Goal: Transaction & Acquisition: Purchase product/service

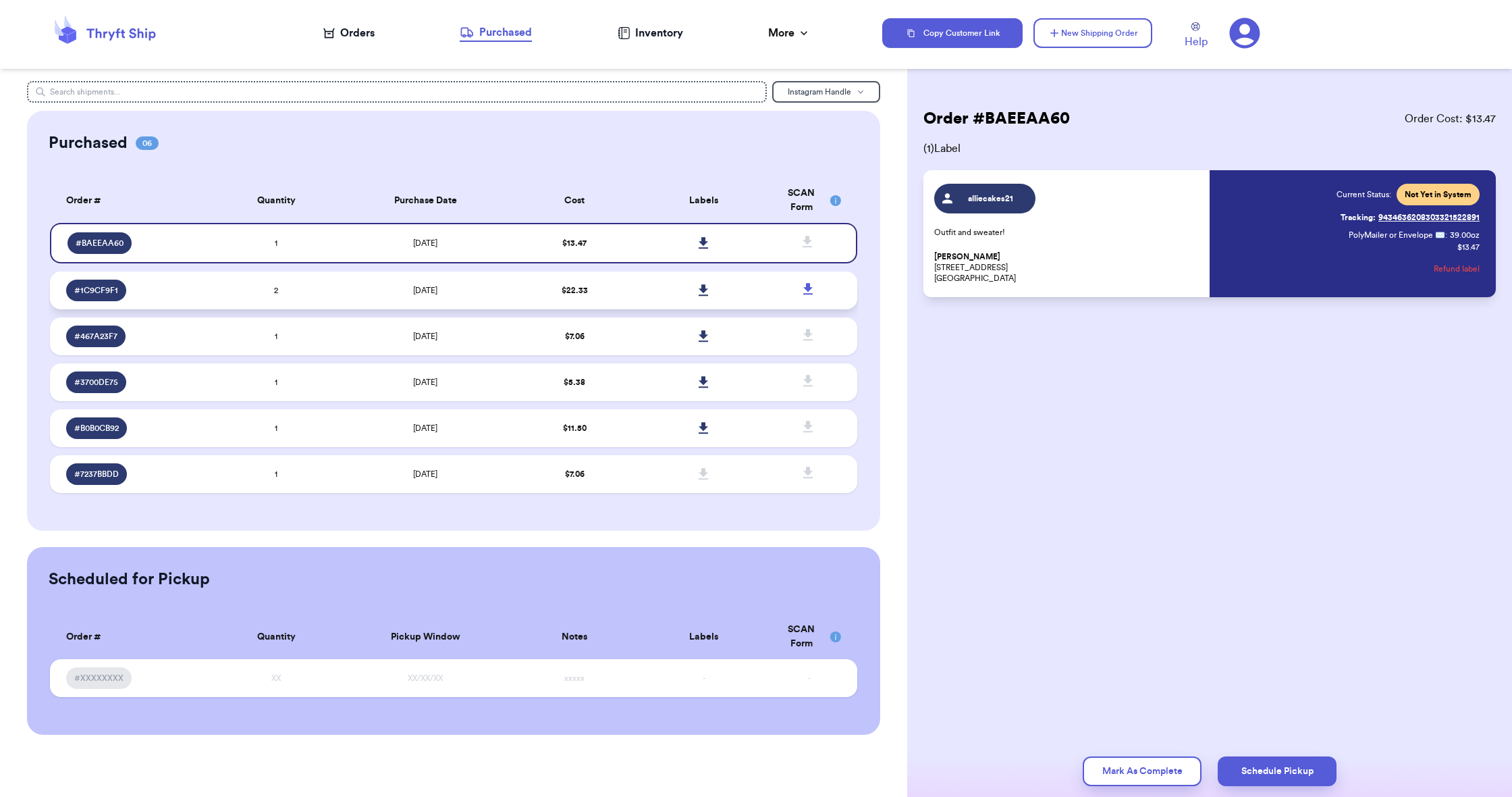
click at [571, 294] on span "$ 22.33" at bounding box center [575, 290] width 27 height 8
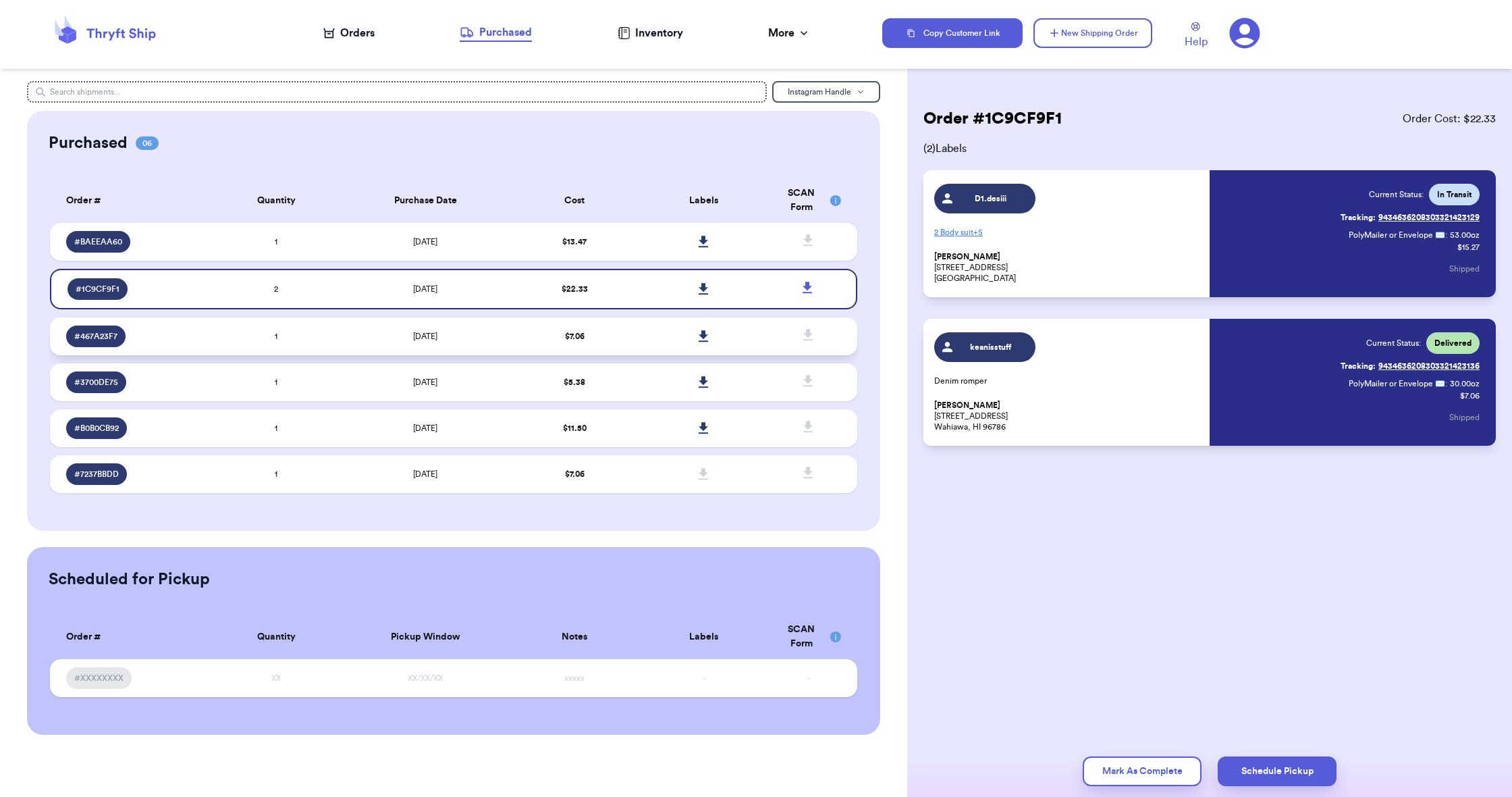
click at [569, 340] on span "$ 7.06" at bounding box center [574, 336] width 20 height 8
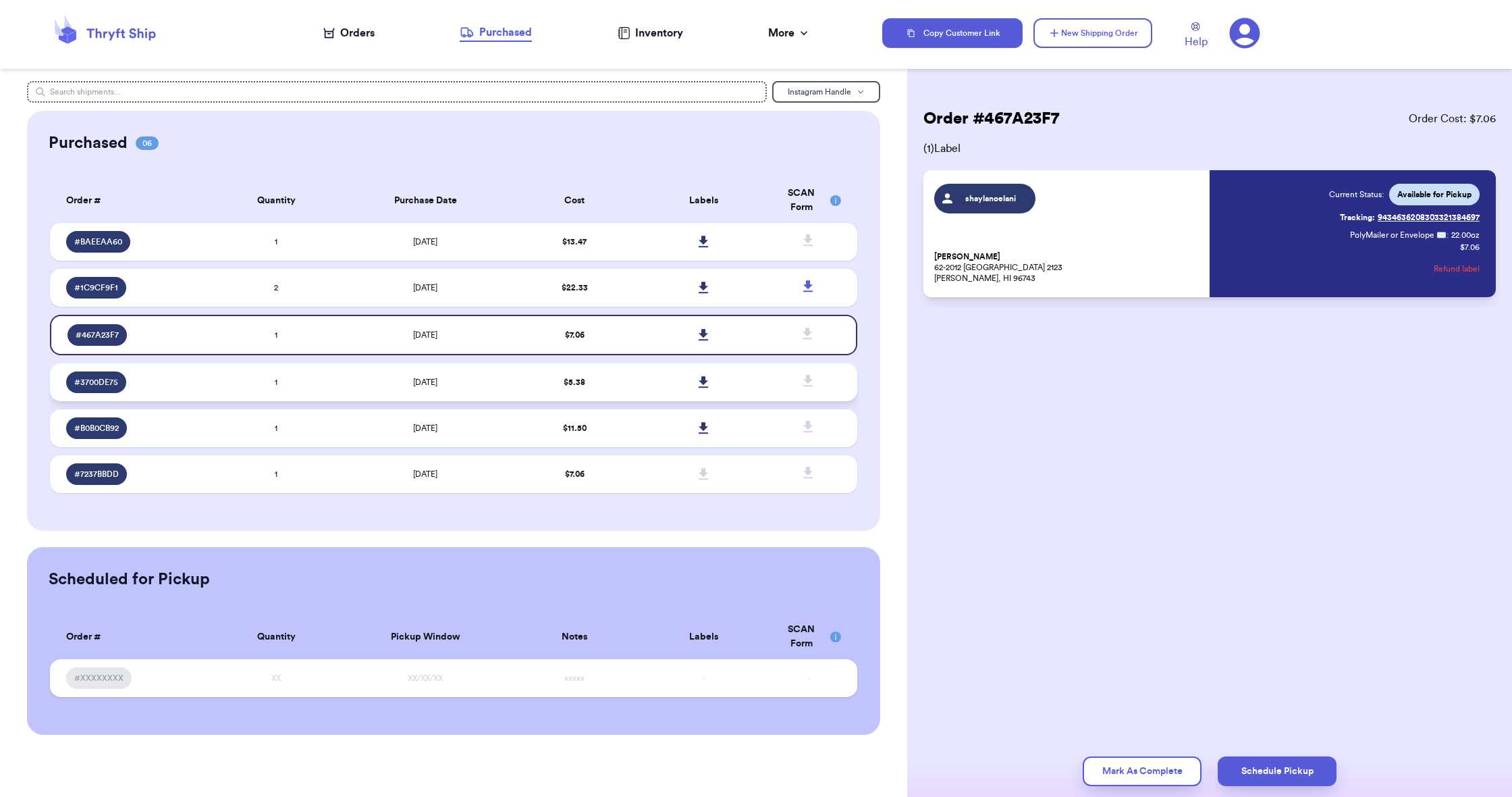
click at [582, 386] on span "$ 5.38" at bounding box center [574, 382] width 22 height 8
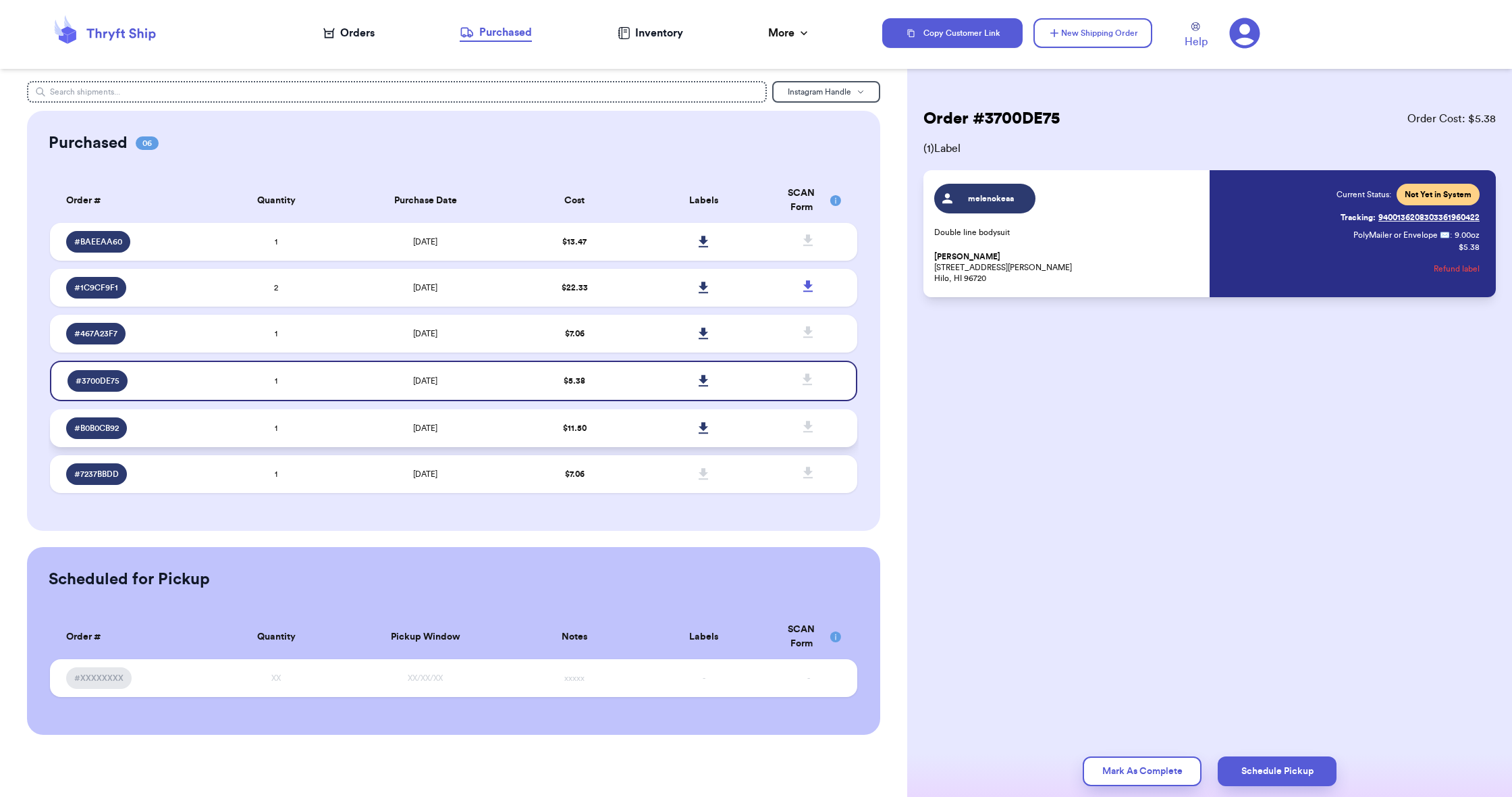
scroll to position [1, 0]
click at [580, 432] on span "$ 11.50" at bounding box center [575, 428] width 23 height 8
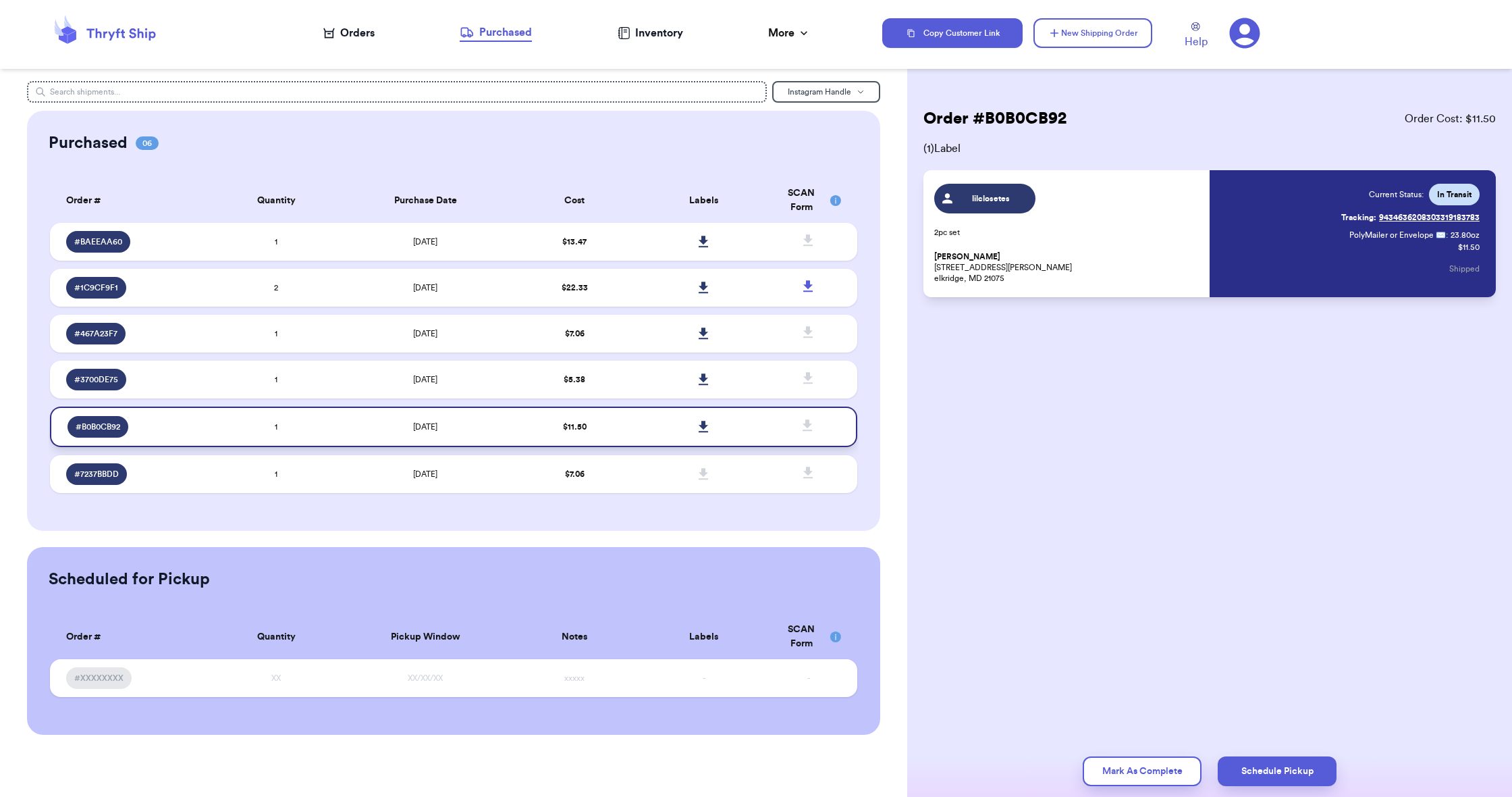
scroll to position [0, 1]
click at [592, 479] on td "$ 7.06" at bounding box center [574, 474] width 129 height 37
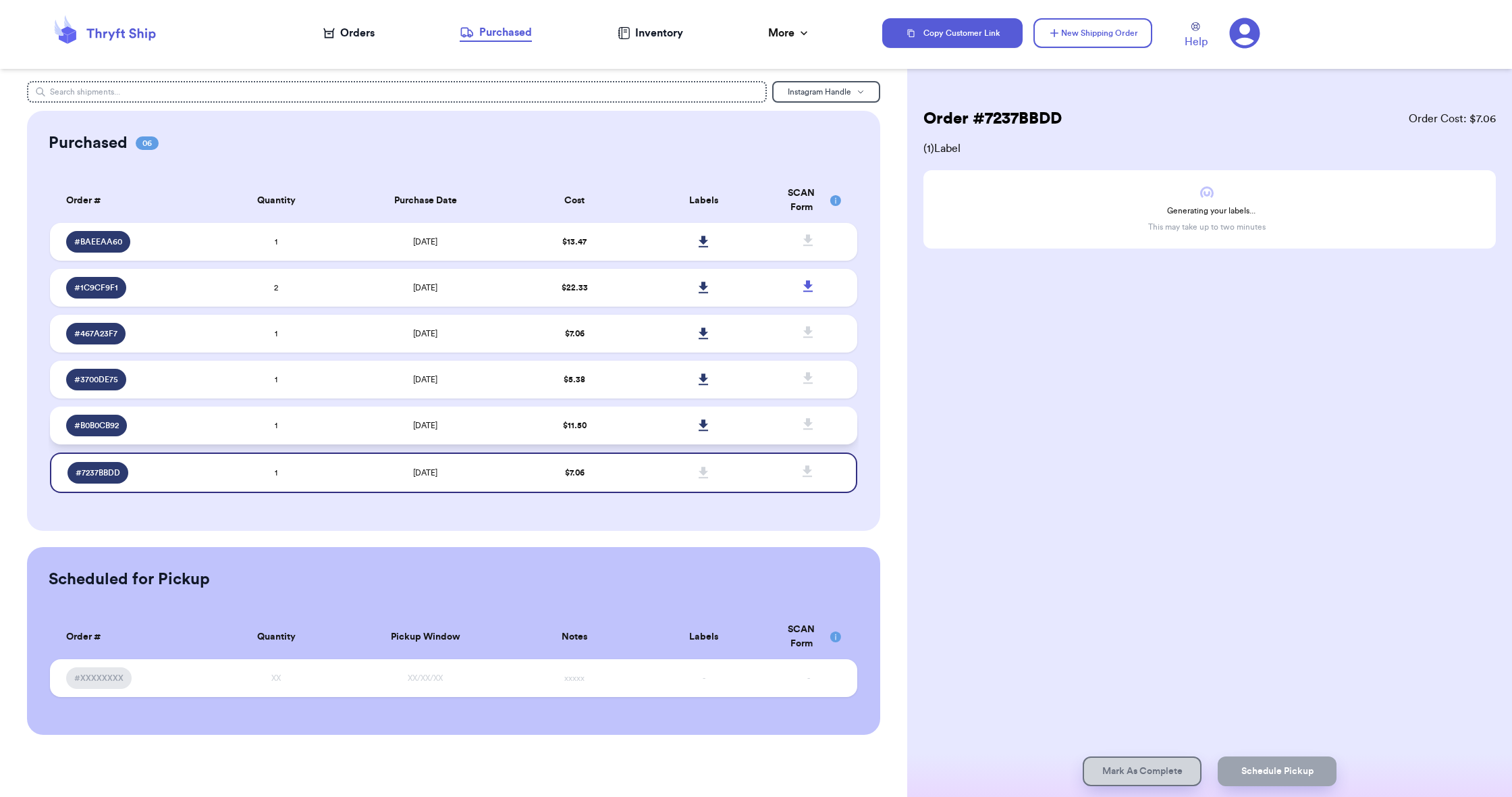
click at [563, 429] on span "$ 11.50" at bounding box center [575, 425] width 23 height 8
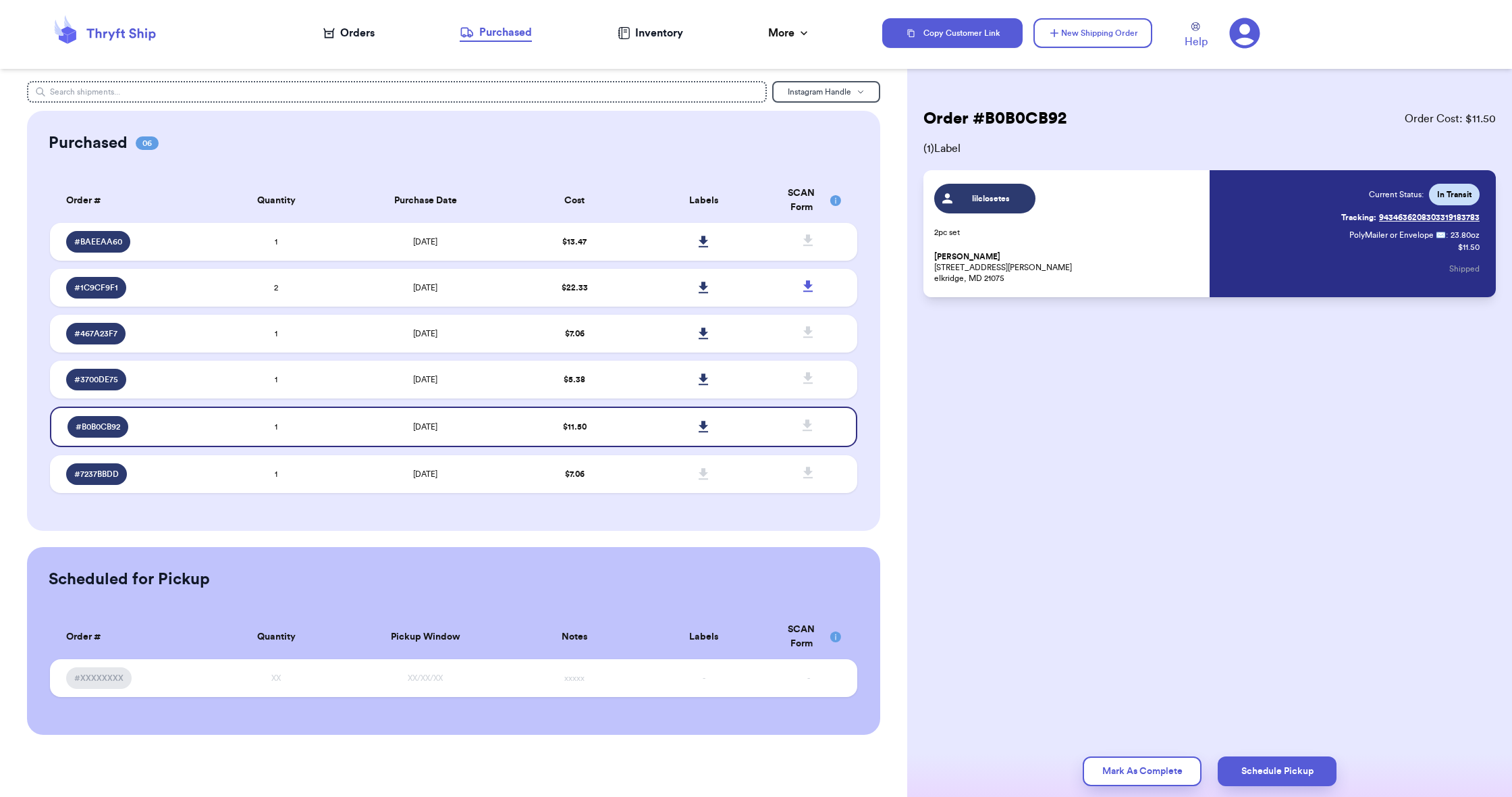
drag, startPoint x: 655, startPoint y: 485, endPoint x: 726, endPoint y: 528, distance: 83.0
click at [661, 488] on td at bounding box center [703, 474] width 129 height 37
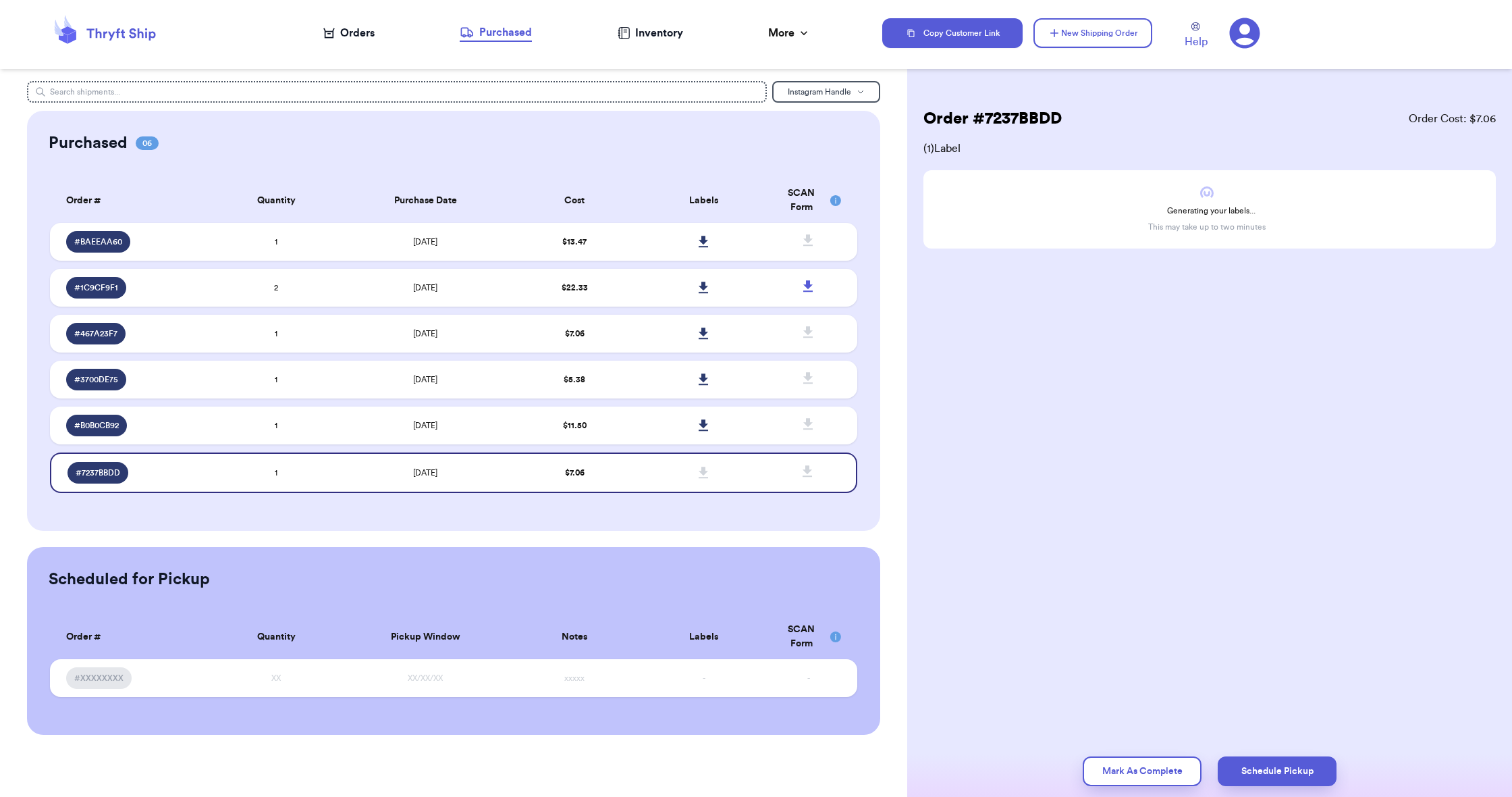
scroll to position [0, 0]
click at [372, 31] on div "Orders" at bounding box center [349, 33] width 51 height 16
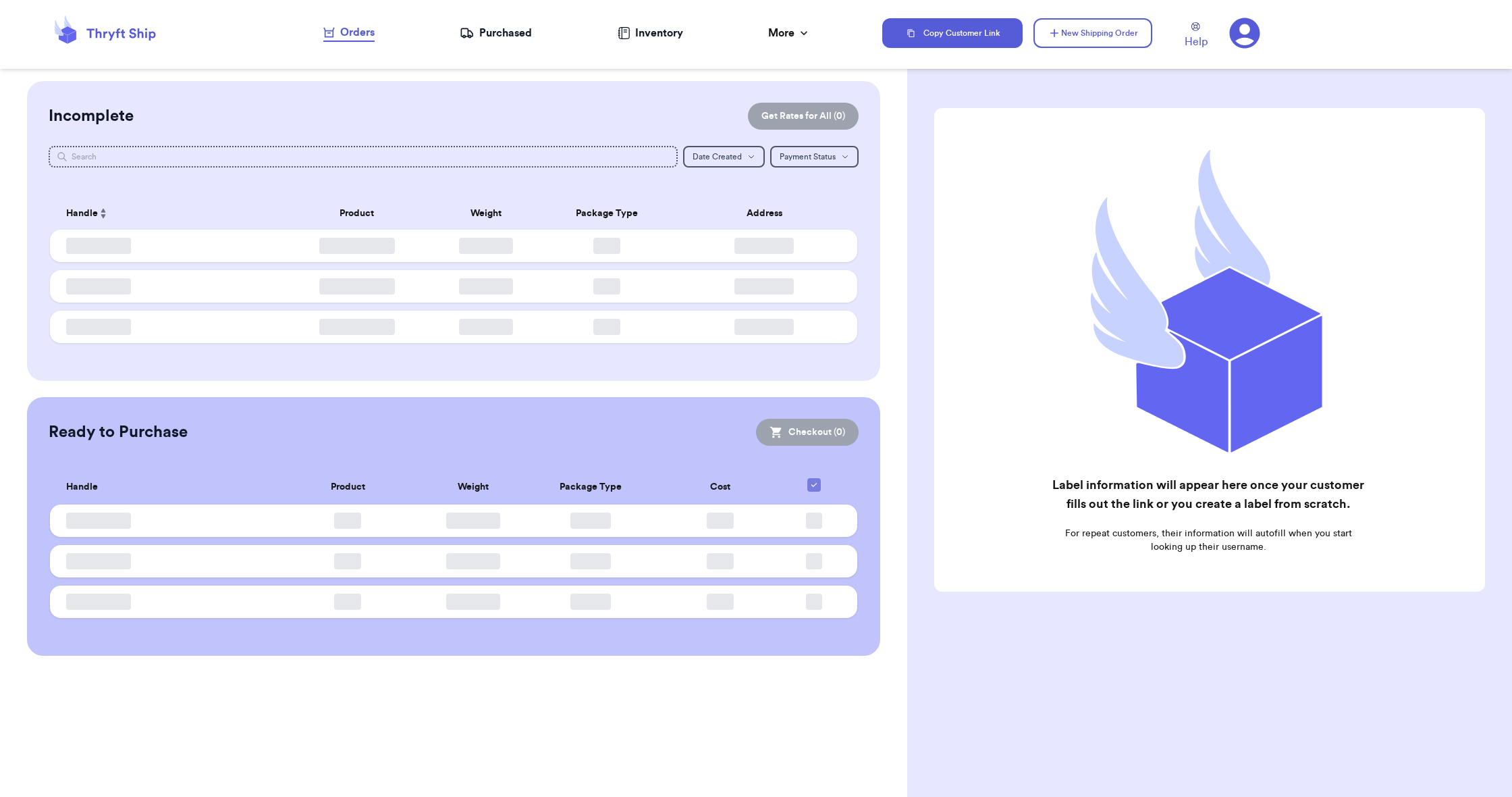
checkbox input "false"
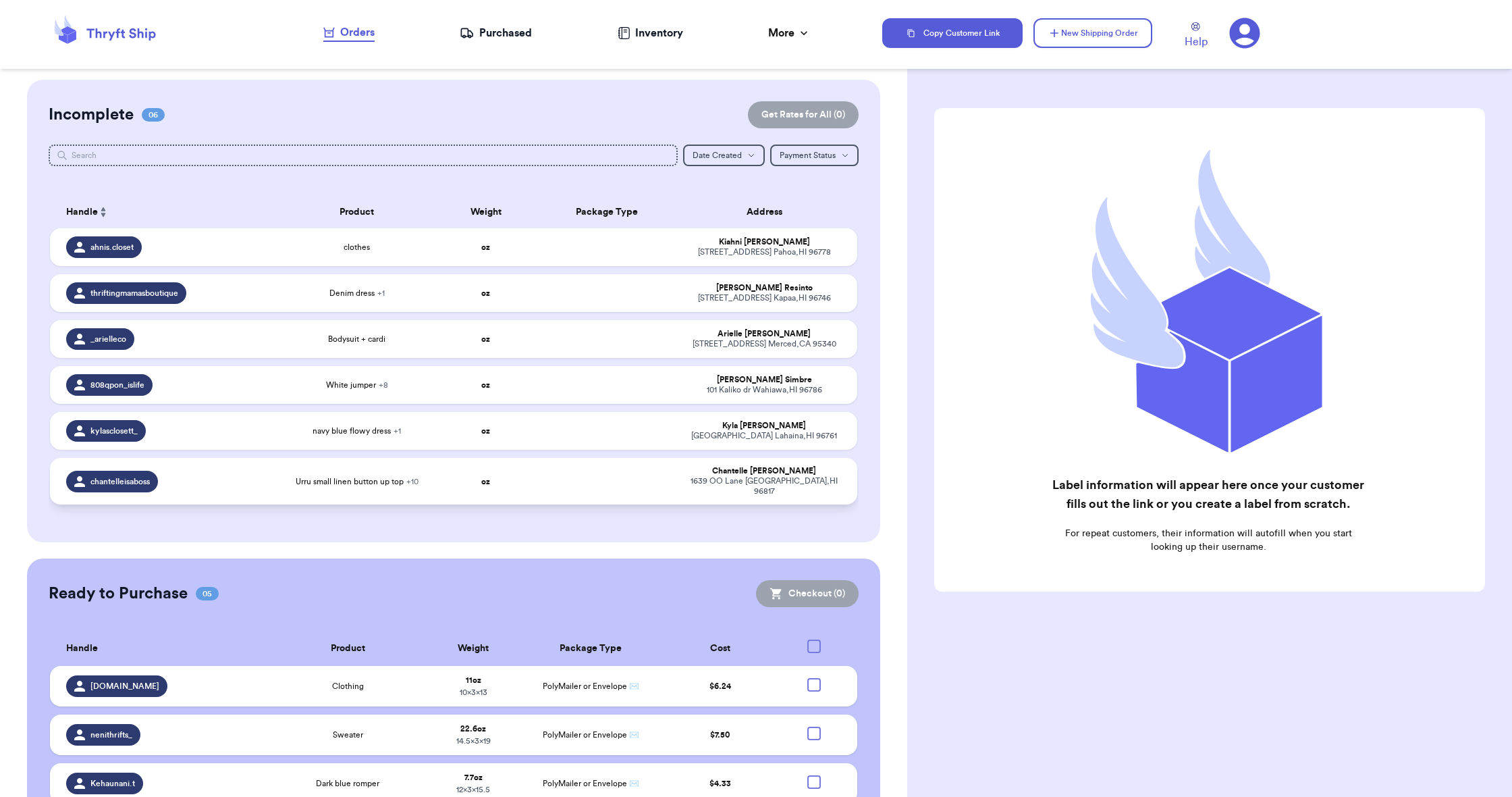
scroll to position [2, 0]
click at [437, 496] on tr "chantelleisaboss Urru small linen button up top + 10 oz [PERSON_NAME] [STREET_A…" at bounding box center [453, 480] width 807 height 47
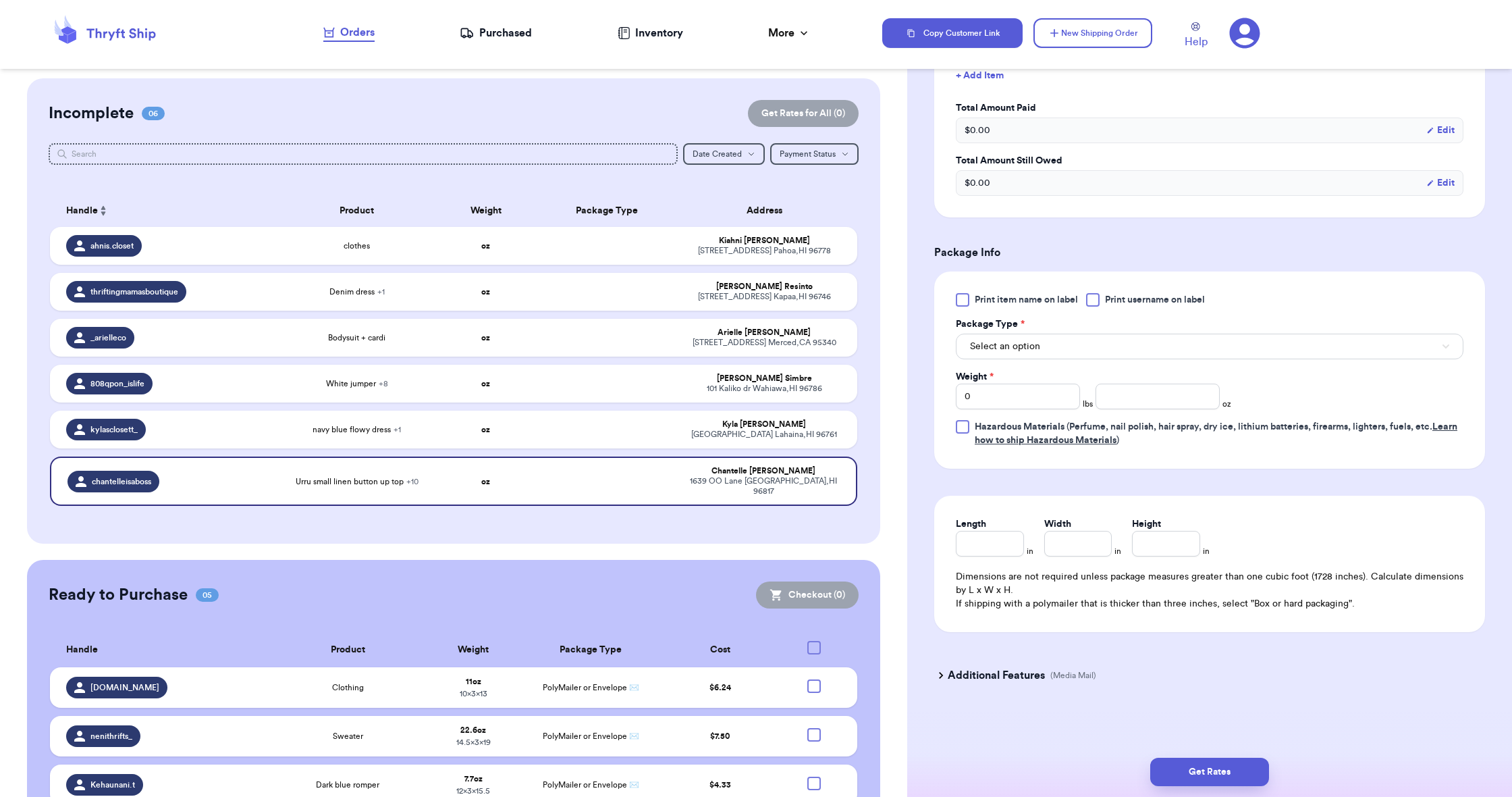
scroll to position [817, 0]
click at [1075, 347] on button "Select an option" at bounding box center [1209, 346] width 508 height 26
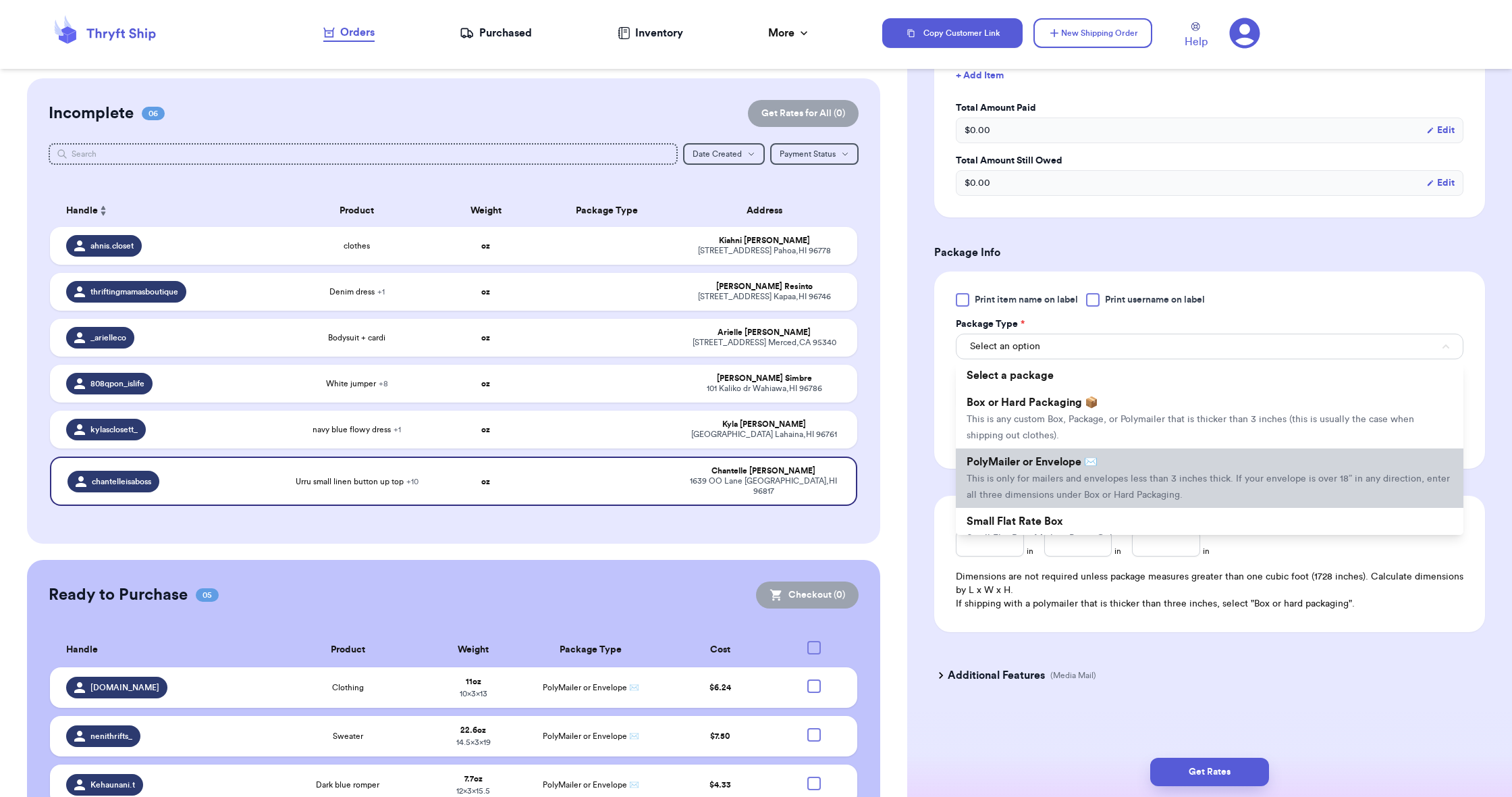
click at [1067, 471] on li "PolyMailer or Envelope ✉️ This is only for mailers and envelopes less than 3 in…" at bounding box center [1209, 479] width 508 height 59
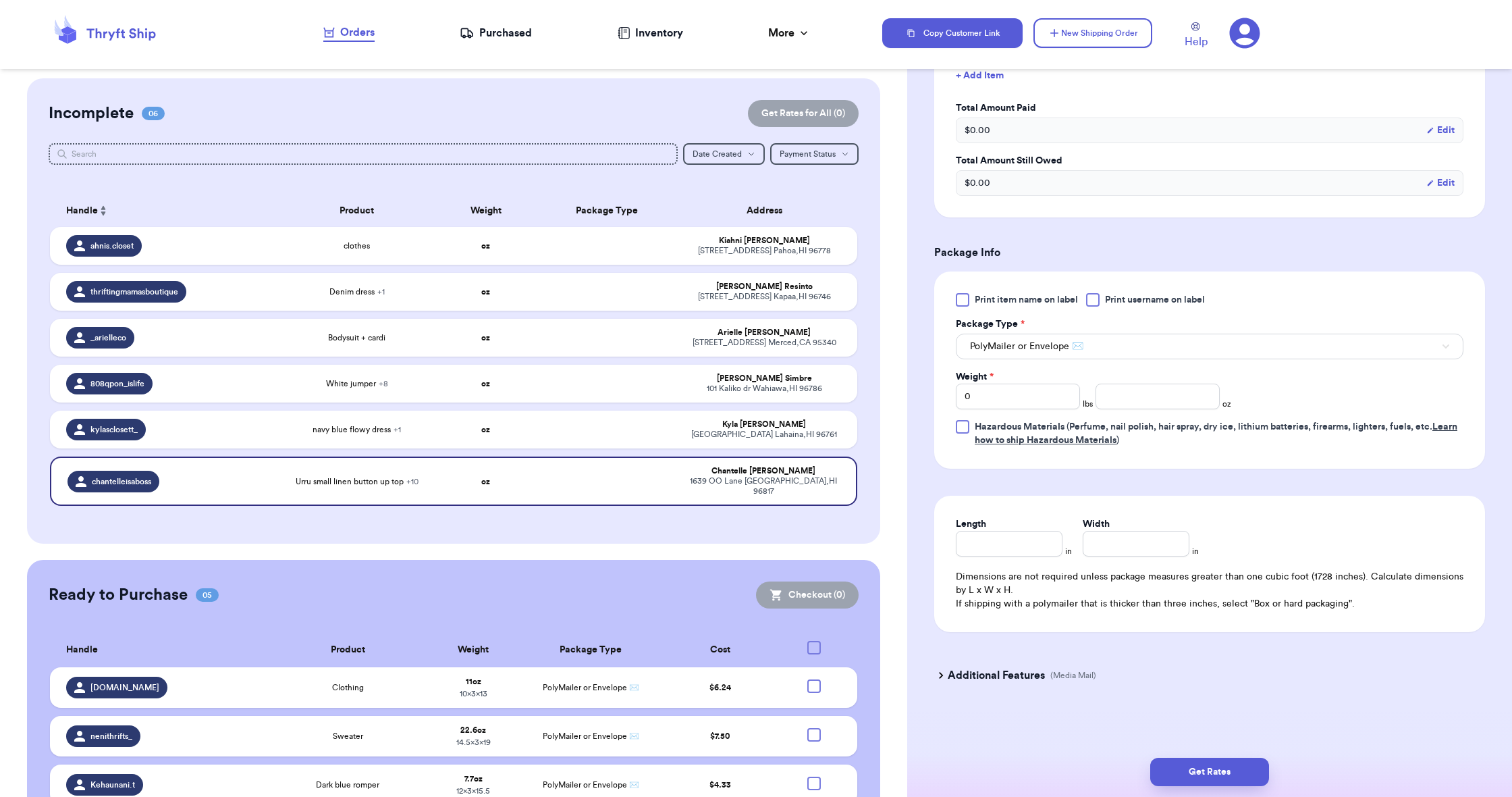
scroll to position [815, 0]
click at [1010, 543] on input "Length" at bounding box center [1009, 543] width 107 height 26
type input "1"
type input "19"
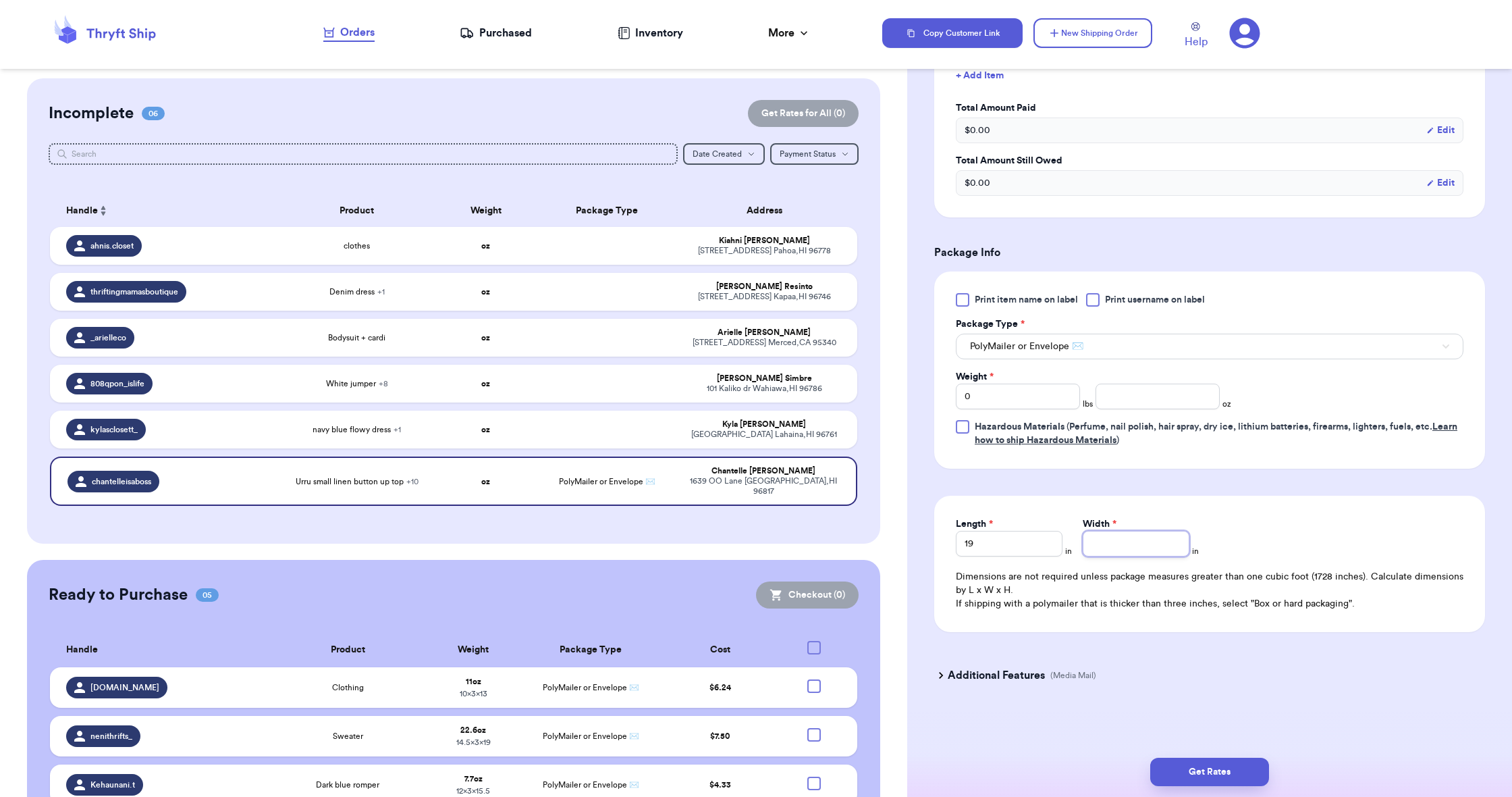
click at [1139, 550] on input "Width *" at bounding box center [1136, 543] width 107 height 26
type input "1"
type input "12"
type input "123"
type input "1"
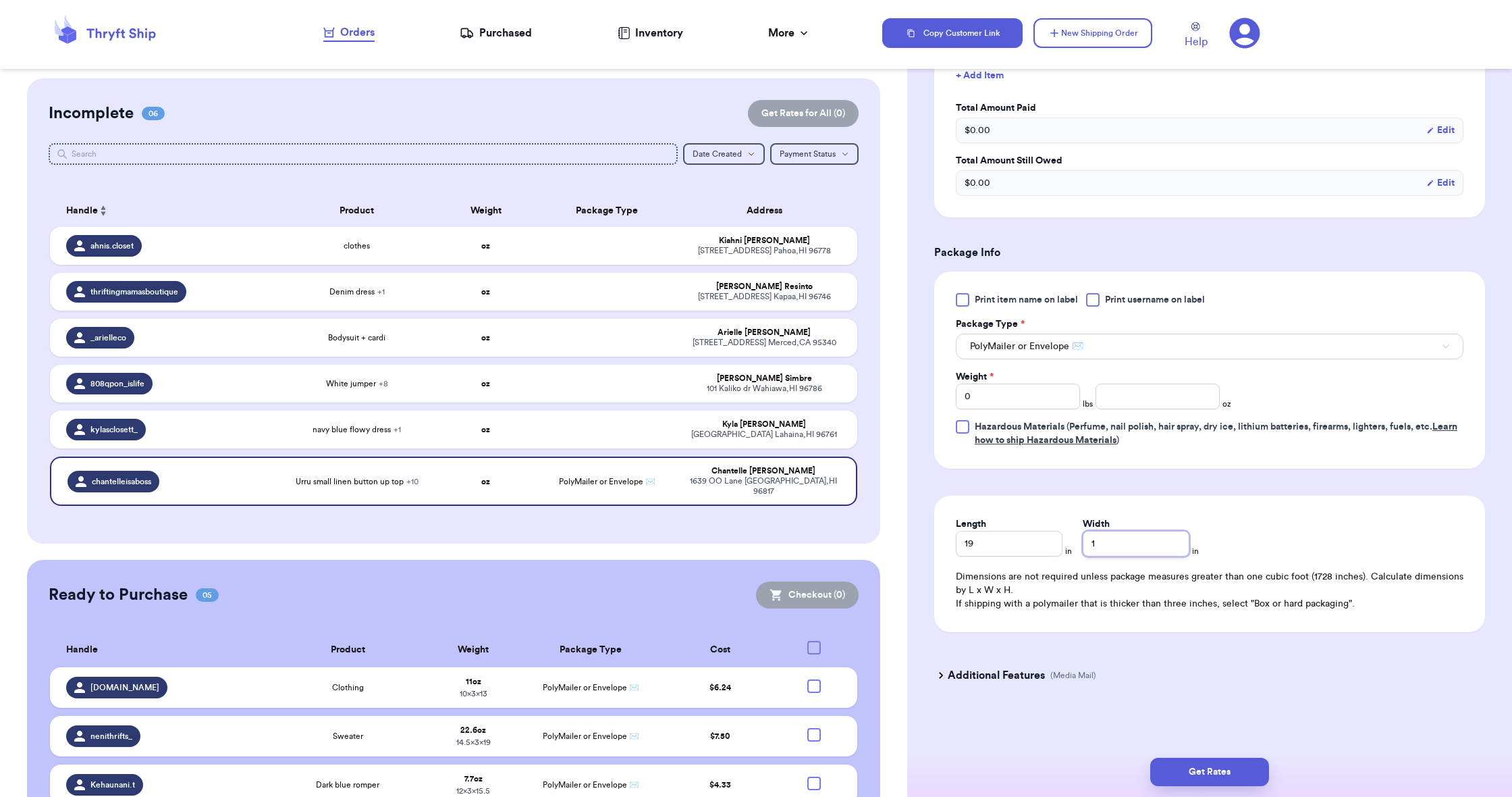
type input "14"
type input "14.5"
click at [1015, 401] on input "0" at bounding box center [1017, 396] width 124 height 26
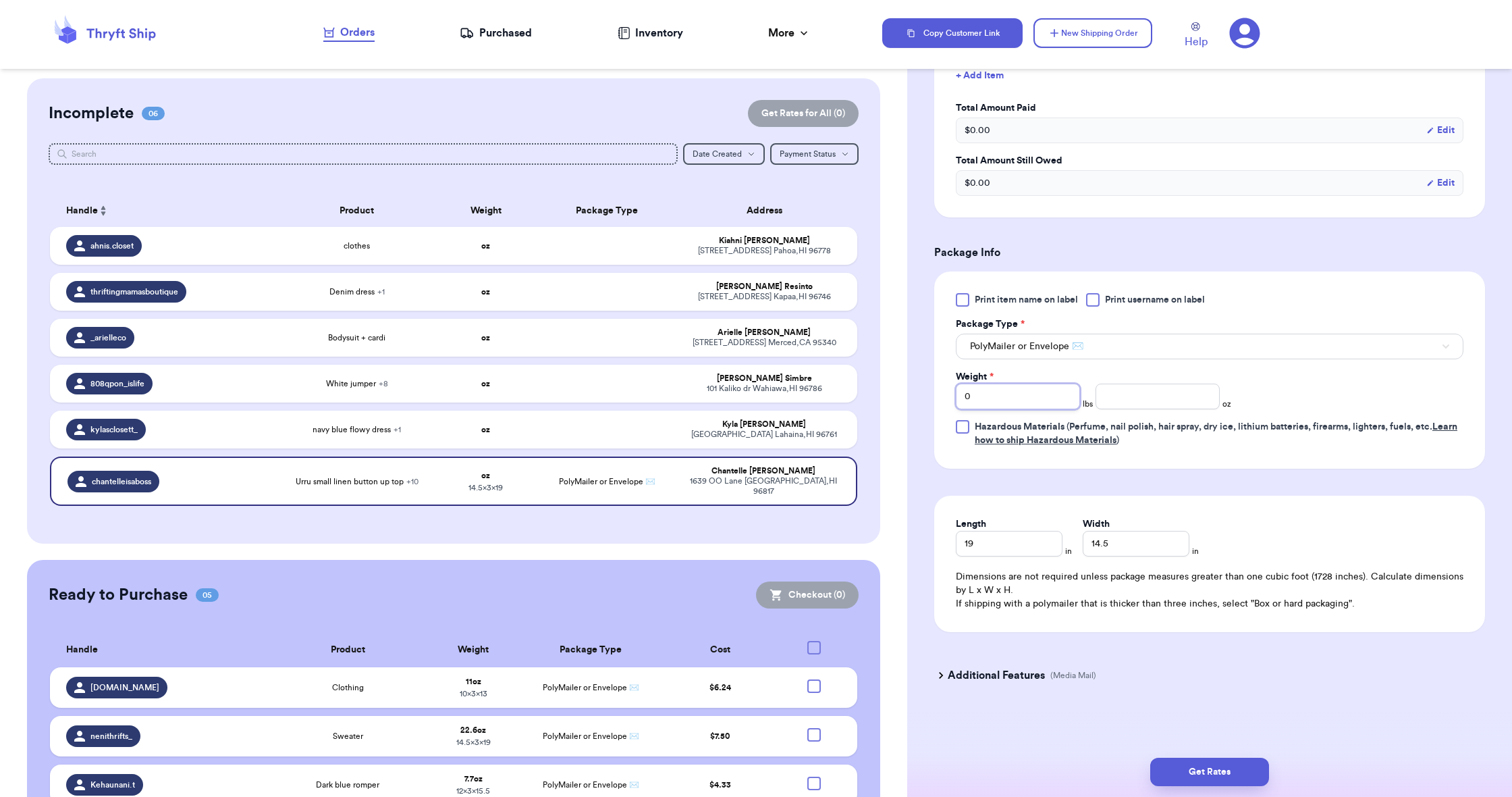
type input "4"
click at [1127, 398] on input "number" at bounding box center [1157, 396] width 124 height 26
type input "12"
click at [1214, 764] on button "Get Rates" at bounding box center [1209, 772] width 119 height 28
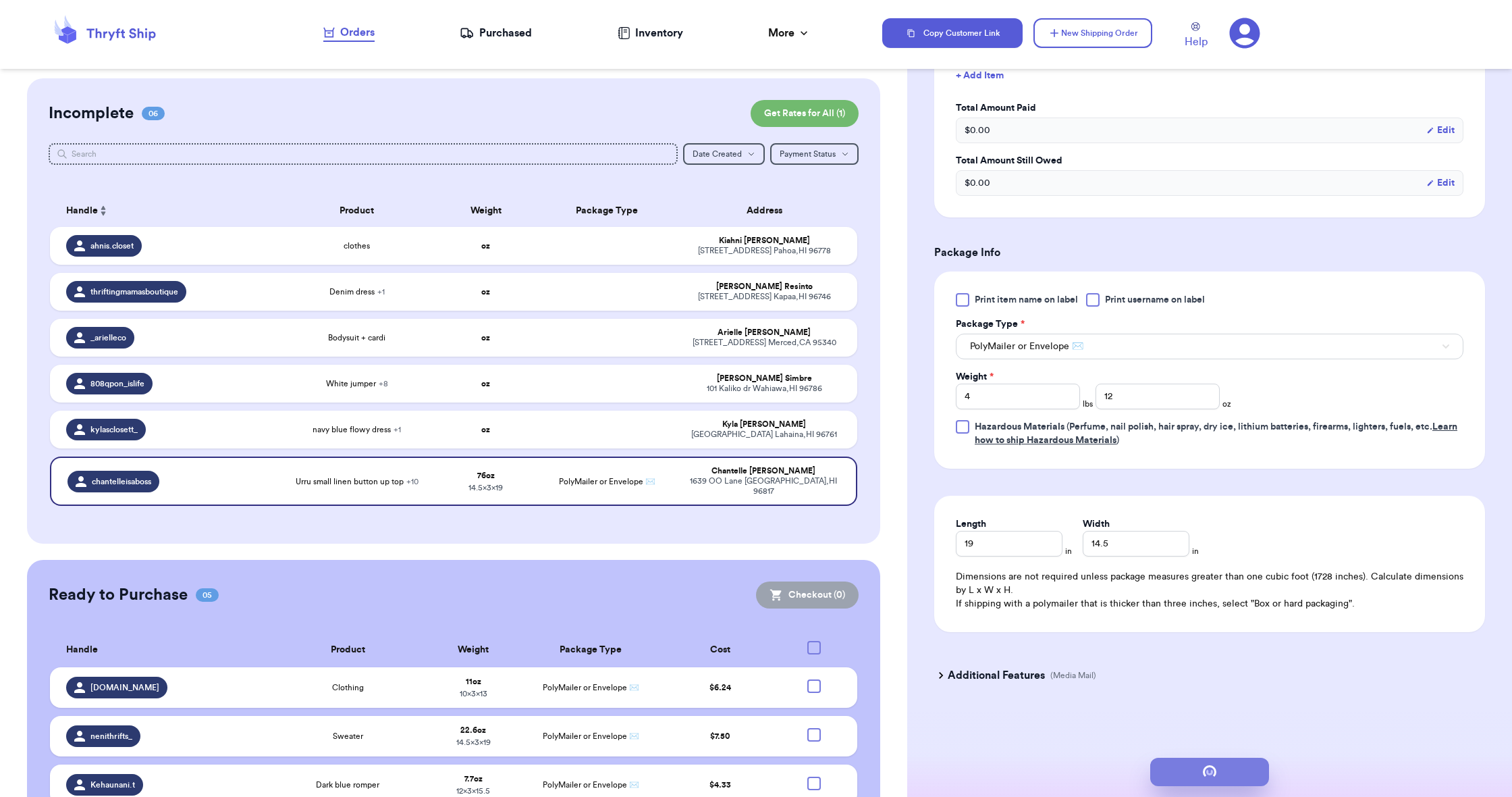
scroll to position [0, 0]
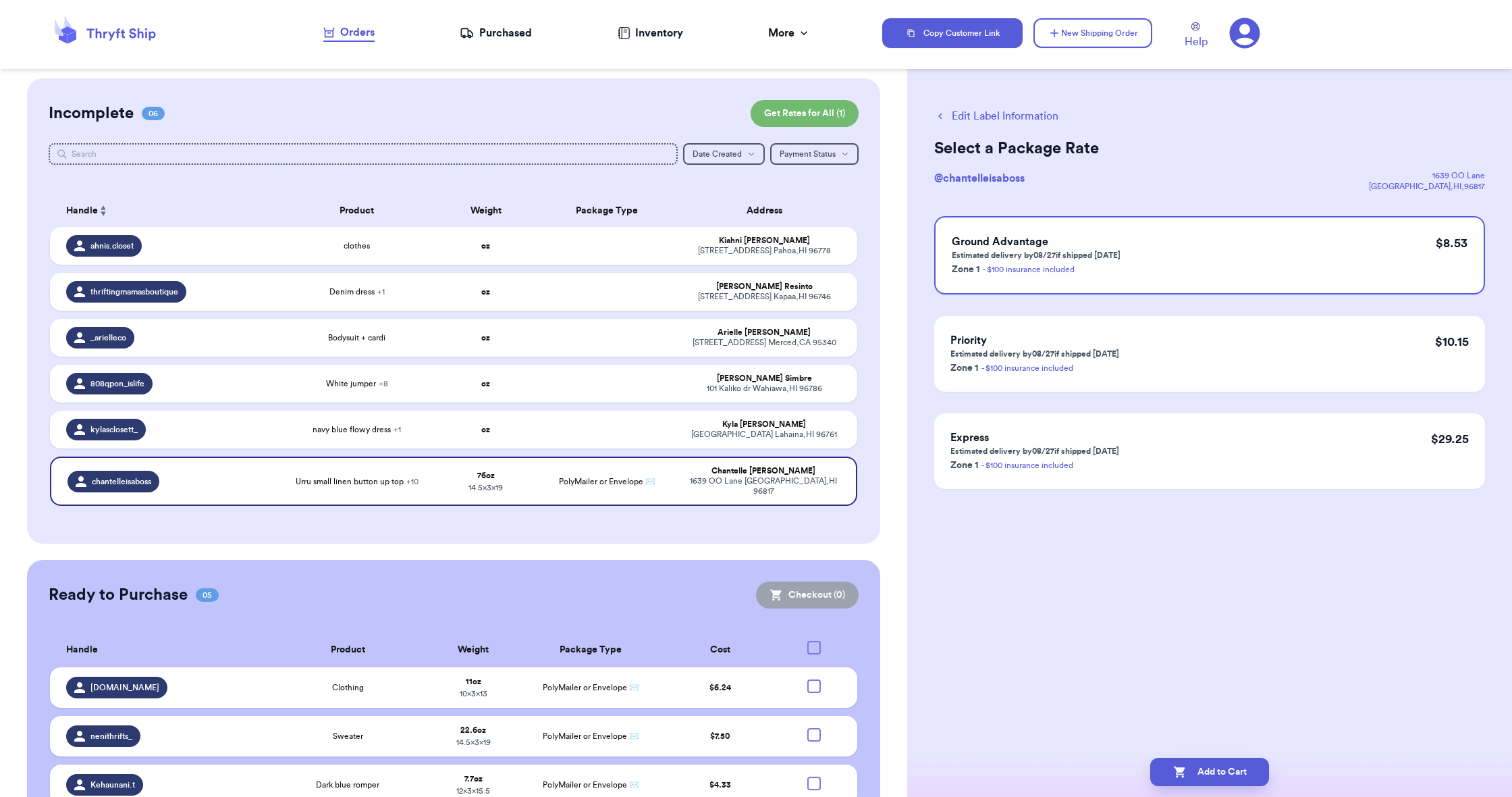
click at [1214, 764] on button "Add to Cart" at bounding box center [1209, 772] width 119 height 28
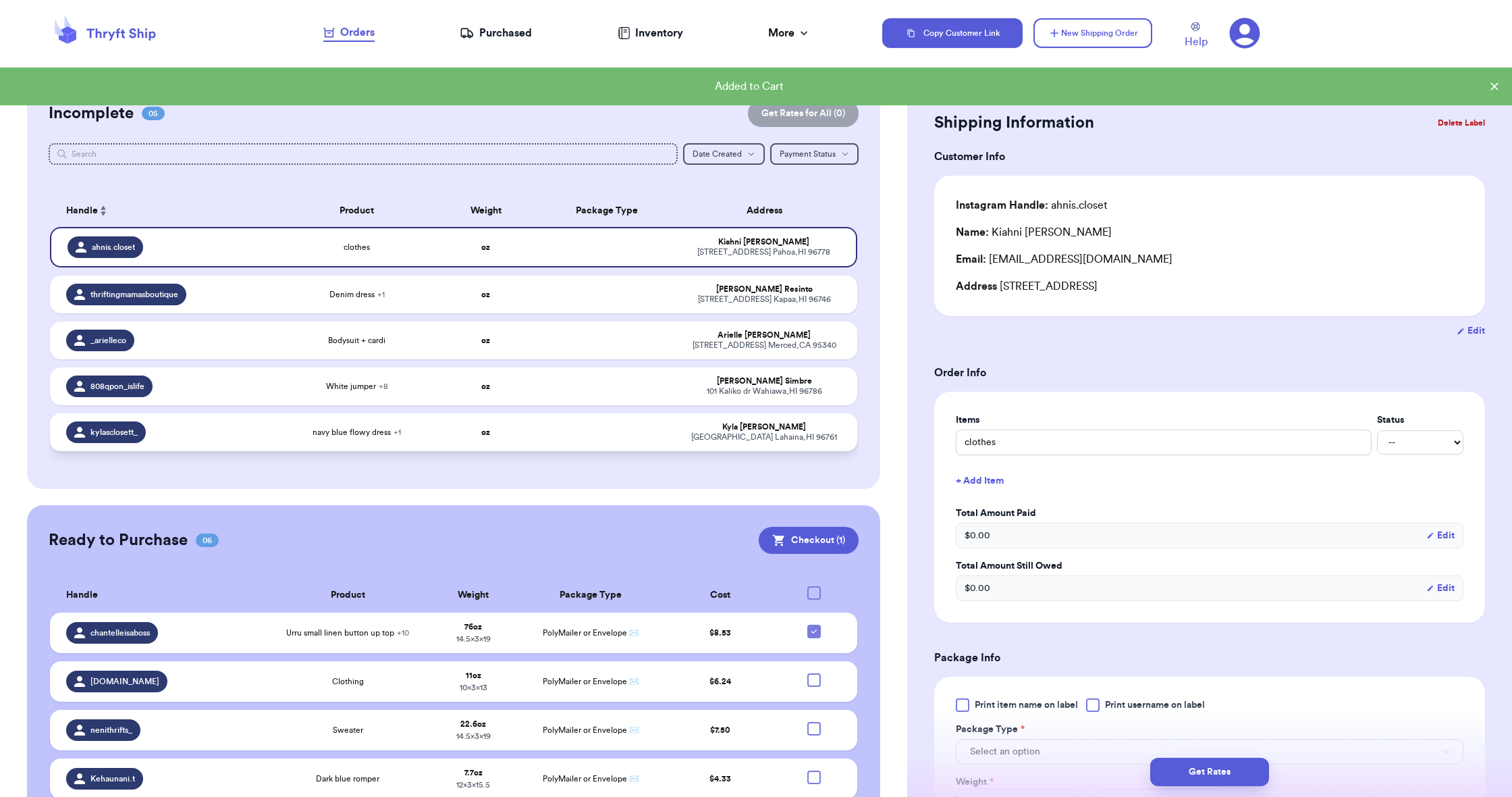
click at [229, 439] on div "kylasclosett_" at bounding box center [167, 432] width 202 height 22
type input "navy blue flowy dress"
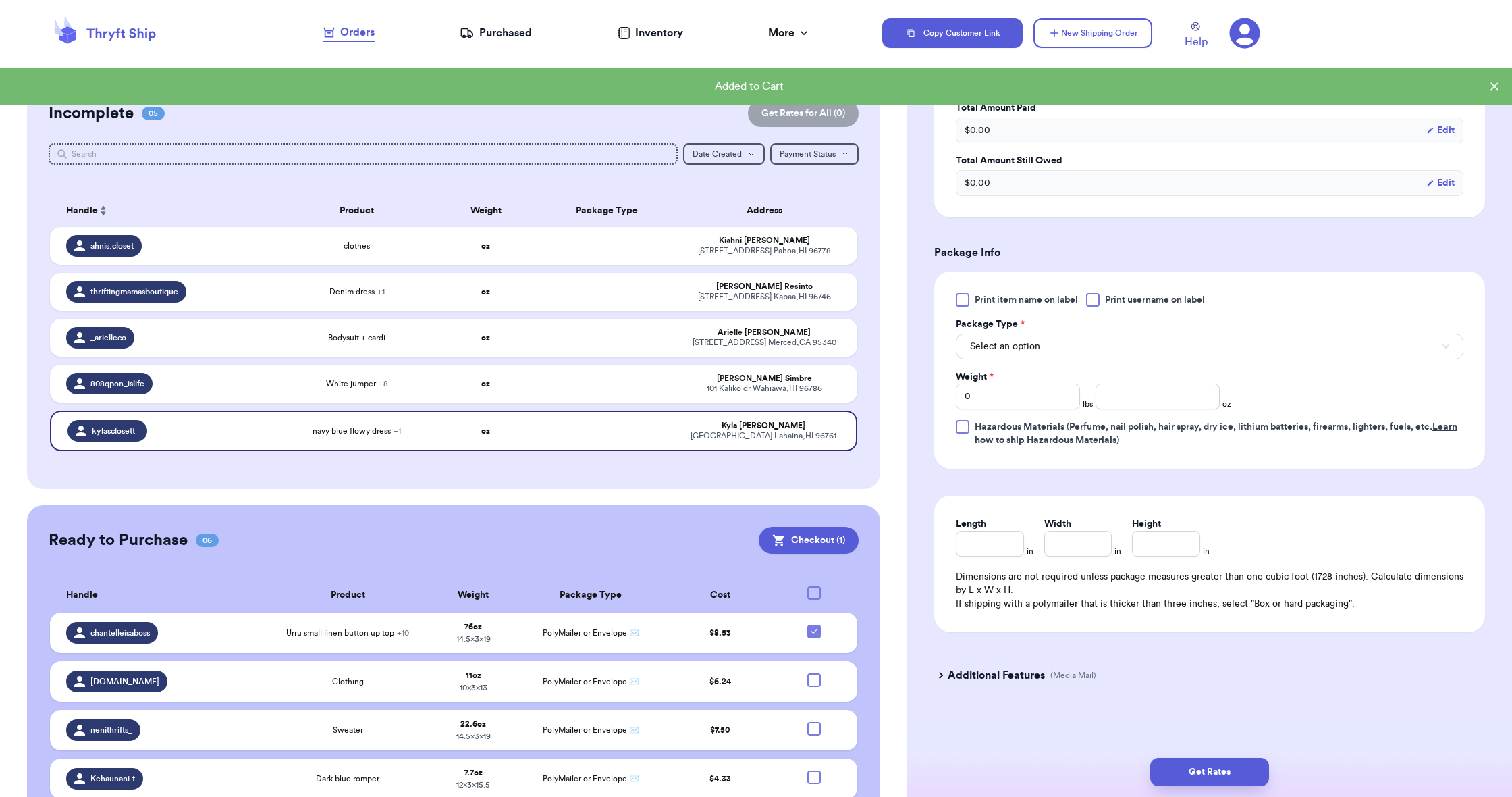
scroll to position [1, 0]
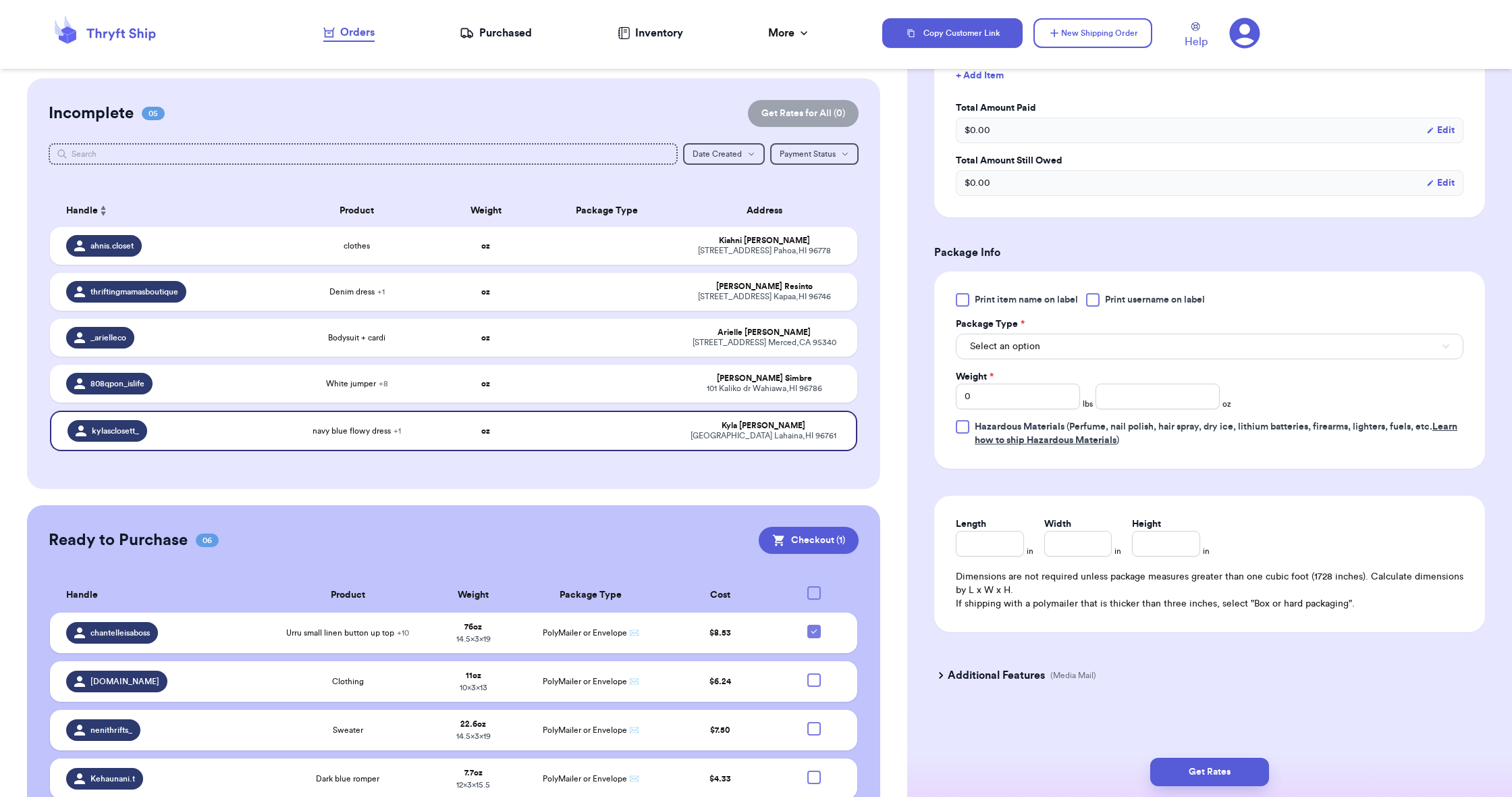
click at [998, 343] on span "Select an option" at bounding box center [1005, 346] width 70 height 13
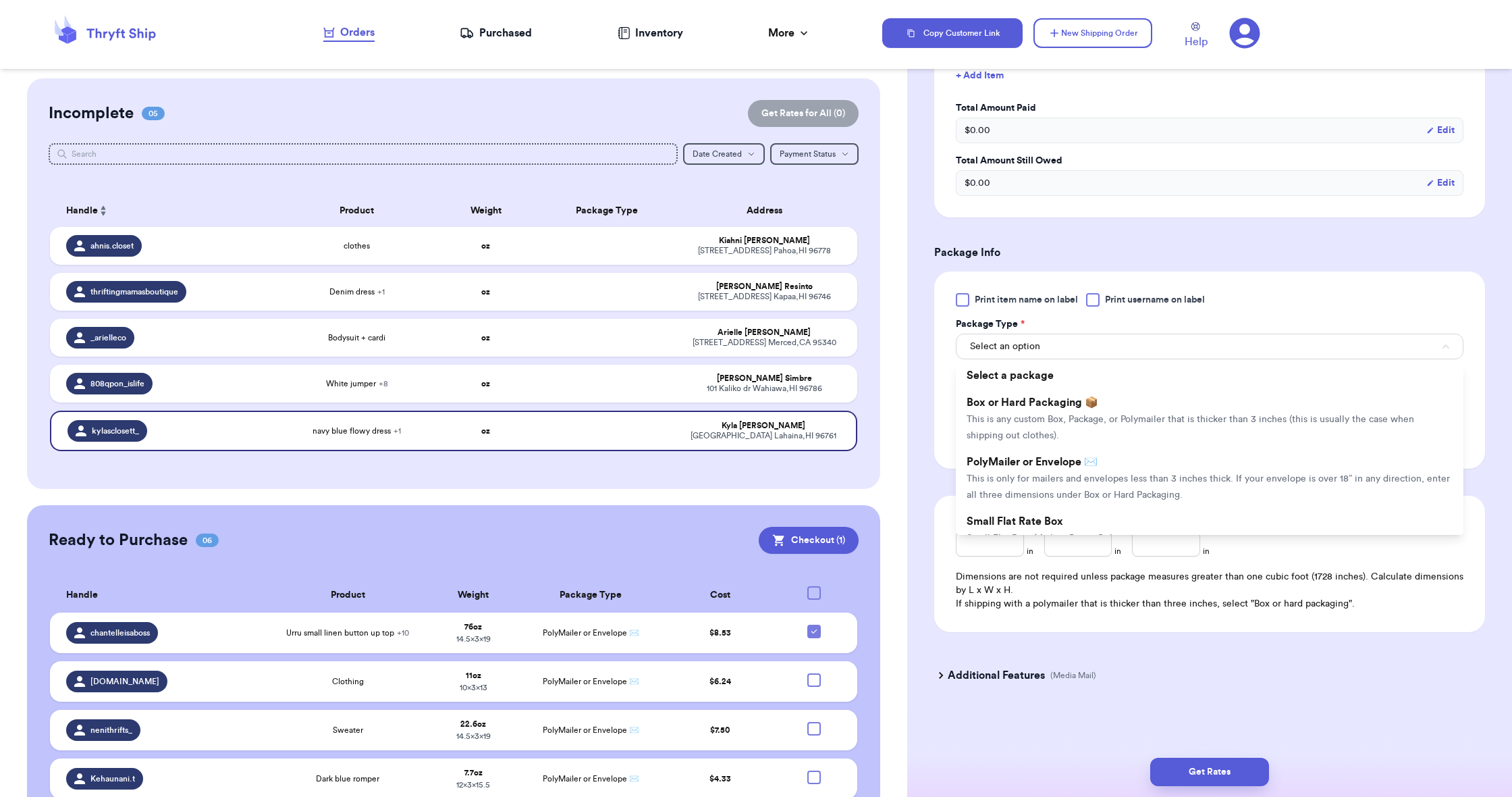
scroll to position [0, 0]
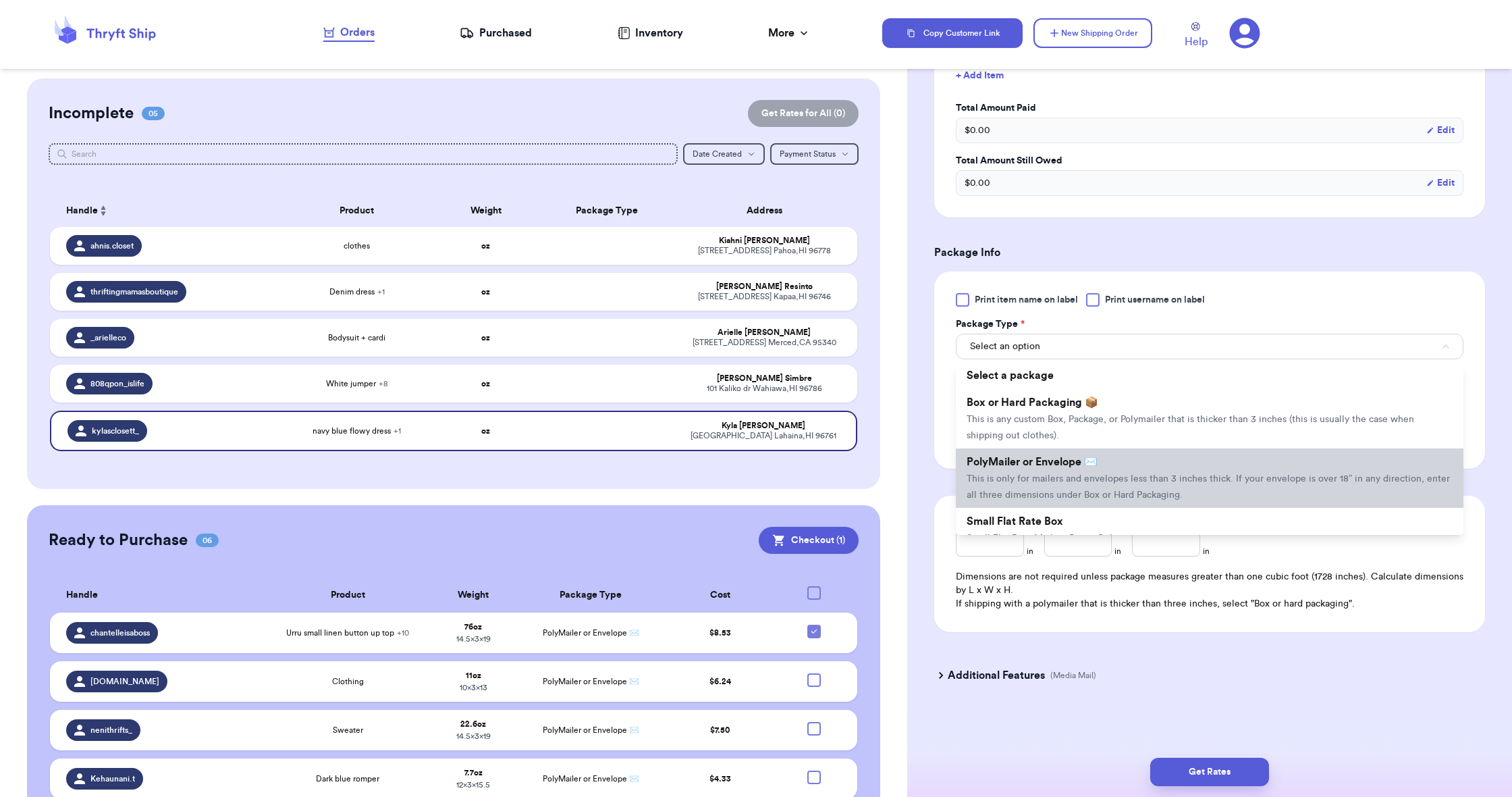
click at [1010, 468] on span "PolyMailer or Envelope ✉️" at bounding box center [1032, 462] width 131 height 11
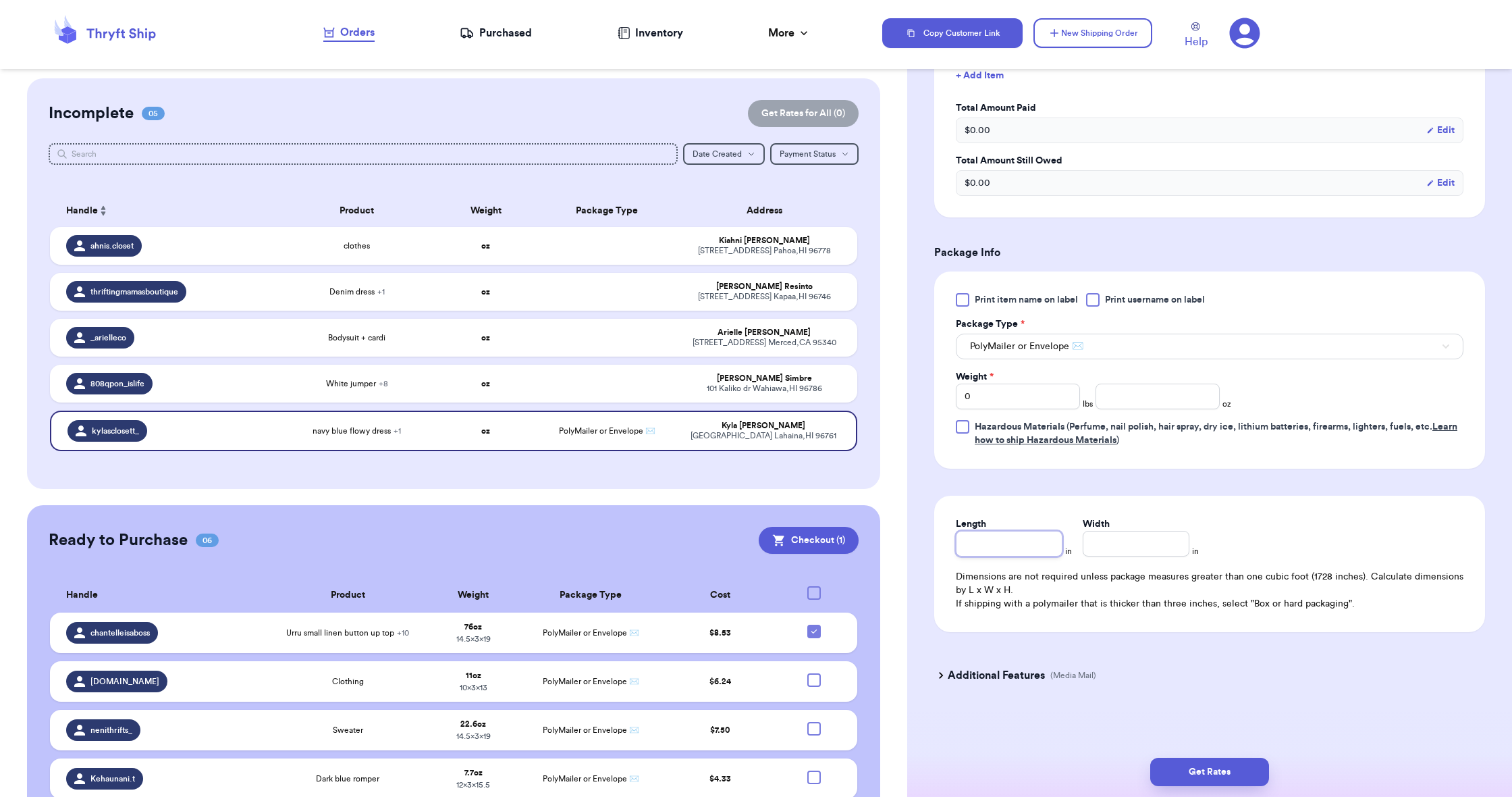
click at [1010, 539] on input "Length" at bounding box center [1009, 543] width 107 height 26
type input "1"
type input "13"
click at [1112, 549] on input "Width *" at bounding box center [1136, 543] width 107 height 26
type input "1"
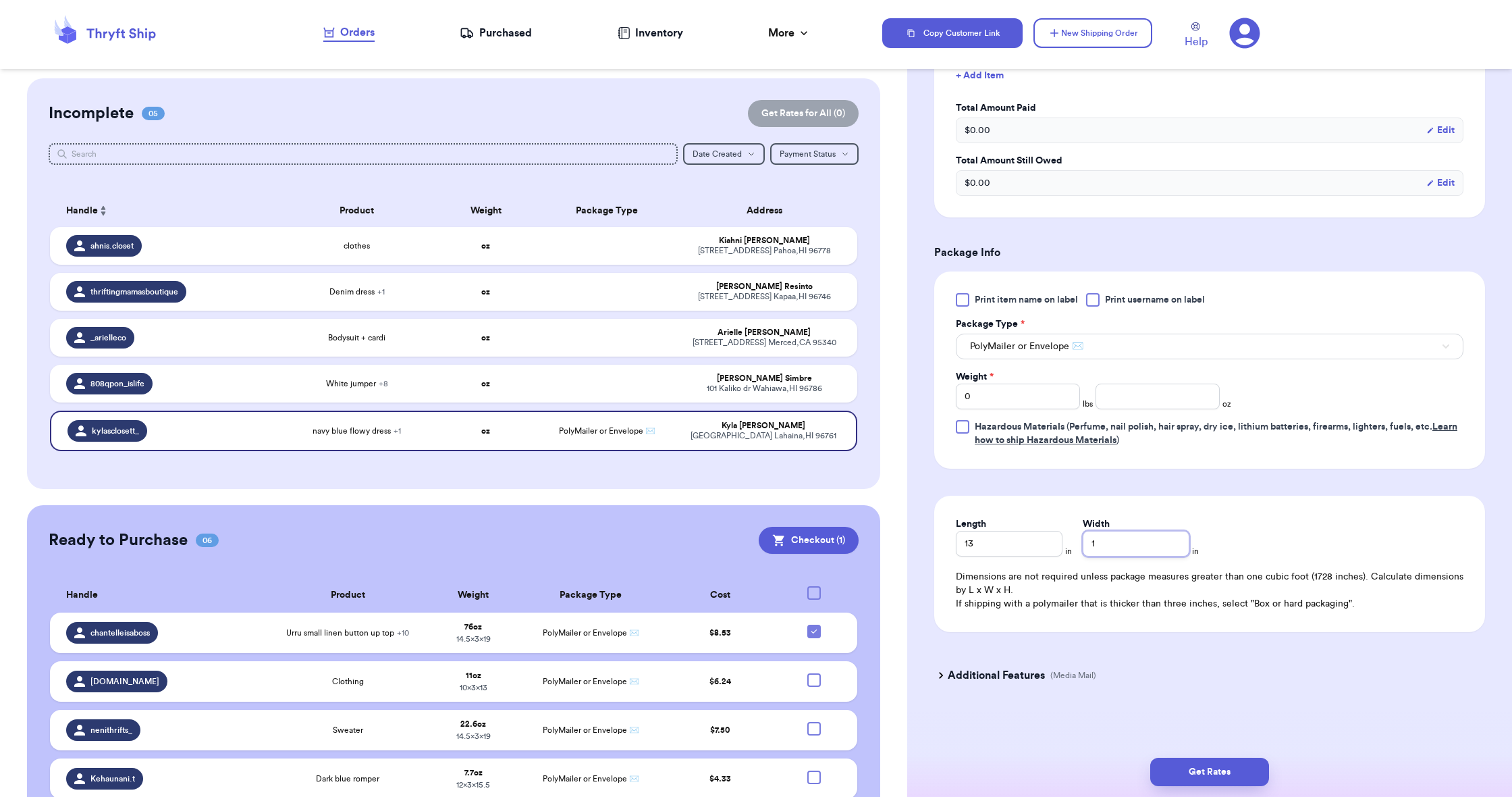
type input "10"
click at [974, 402] on input "0" at bounding box center [1017, 396] width 124 height 26
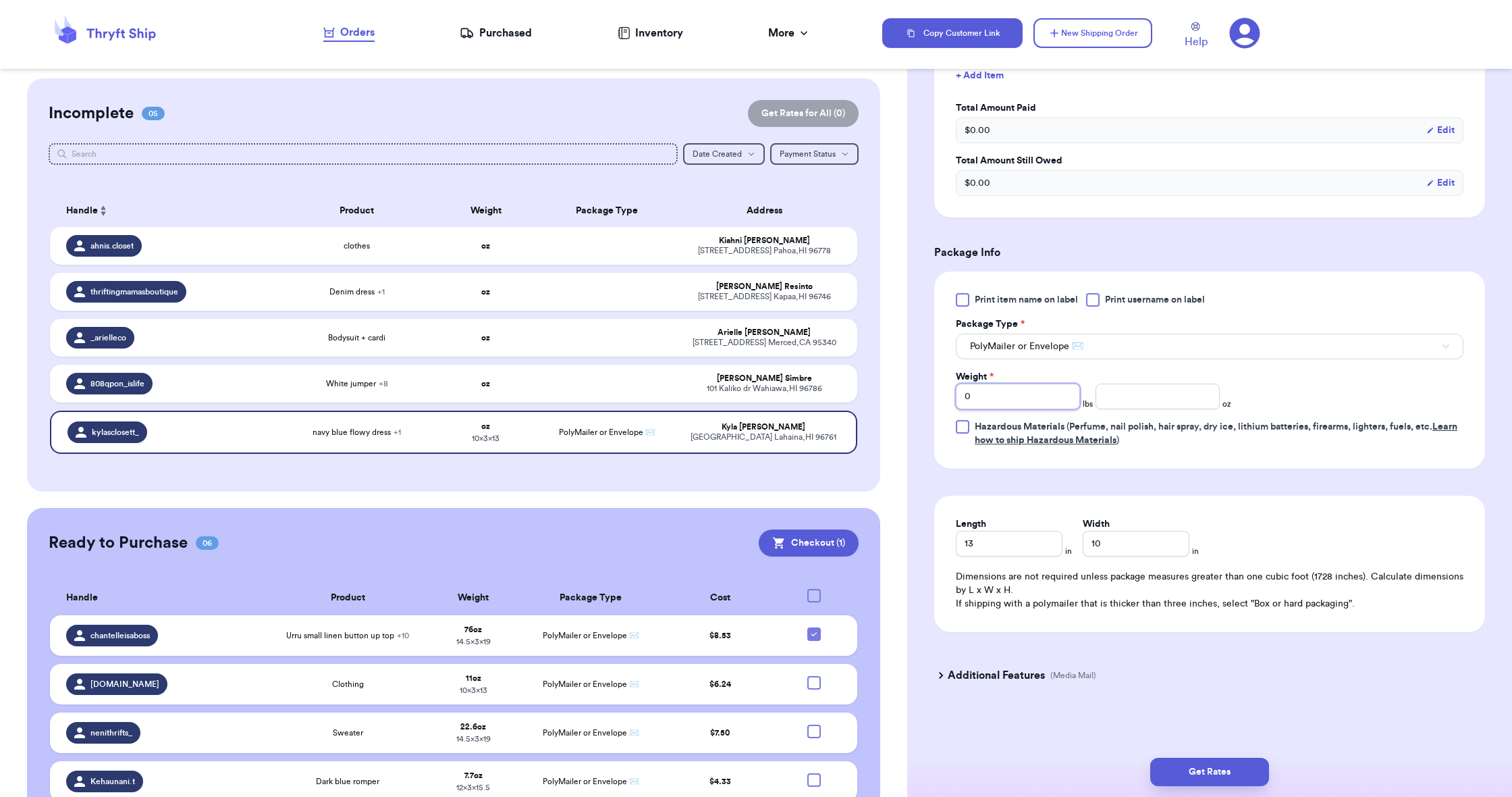
type input "1"
click at [1103, 392] on input "number" at bounding box center [1157, 396] width 124 height 26
type input "0.7"
click at [1230, 784] on button "Get Rates" at bounding box center [1209, 772] width 119 height 28
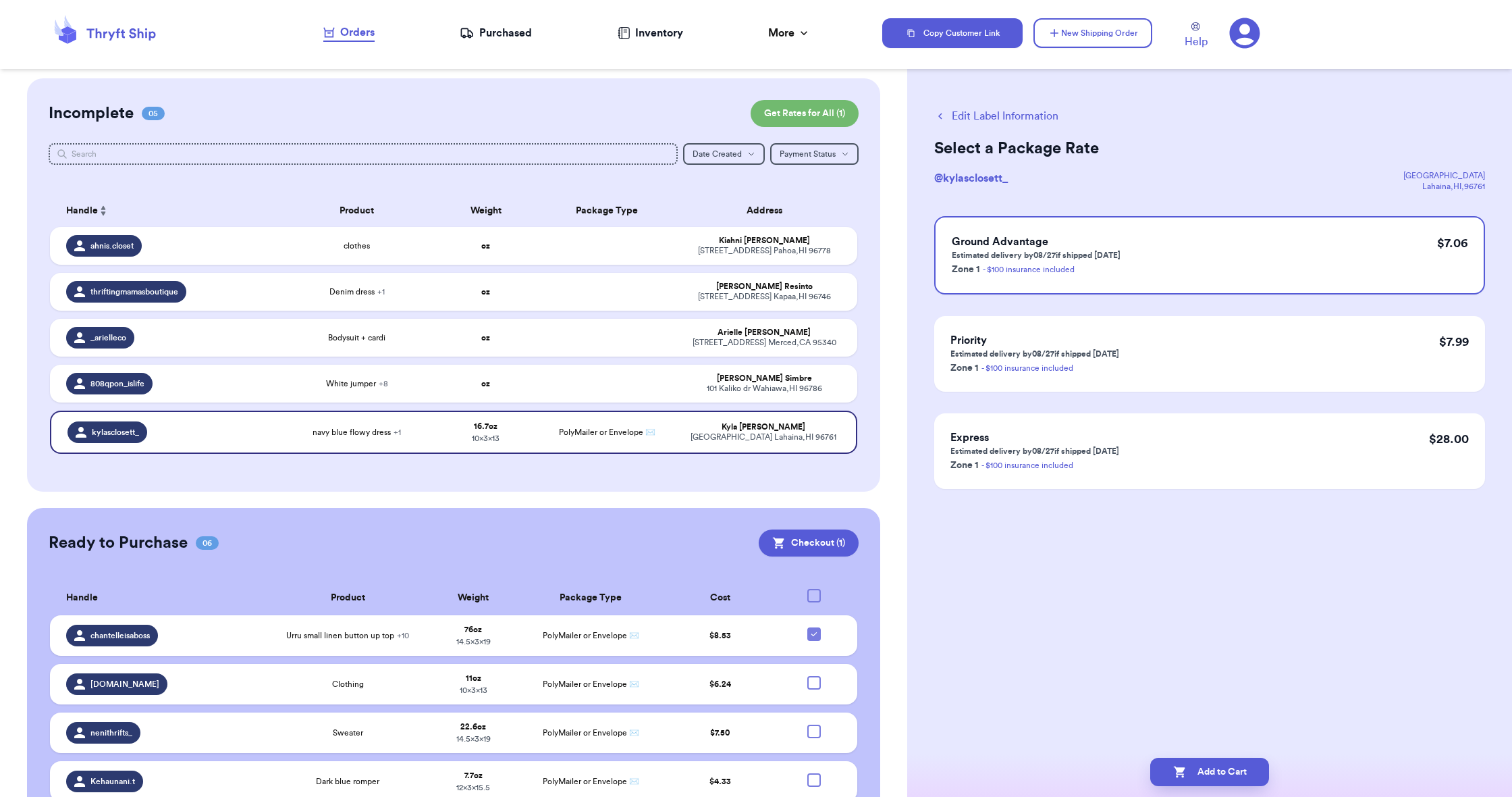
click at [1091, 557] on div "Edit Label Information Select a Package Rate @ kylasclosett_ [STREET_ADDRESS] G…" at bounding box center [1209, 333] width 605 height 503
click at [1204, 774] on button "Add to Cart" at bounding box center [1209, 772] width 119 height 28
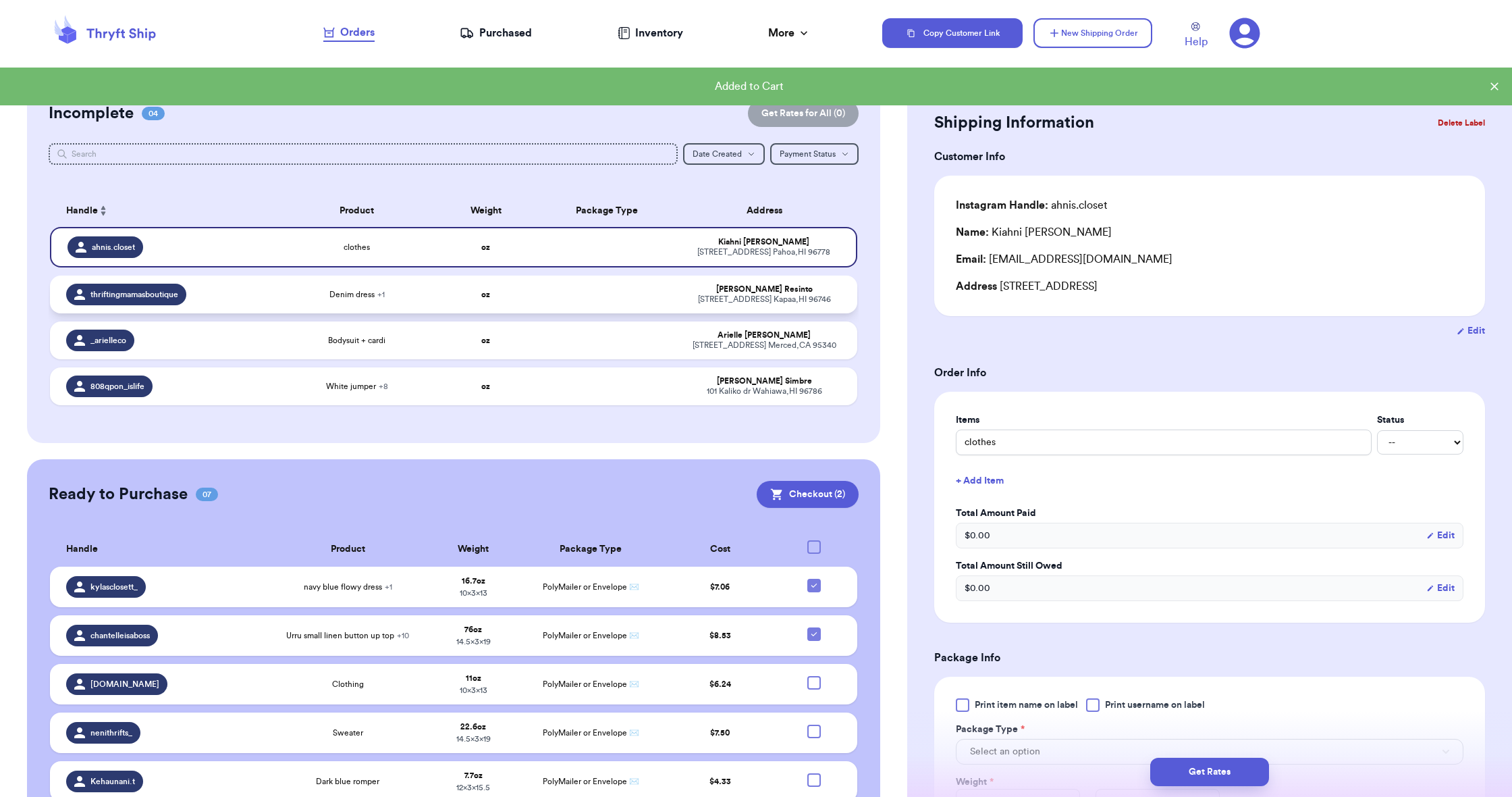
click at [396, 300] on div "Denim dress + 1" at bounding box center [357, 294] width 145 height 11
type input "Denim dress"
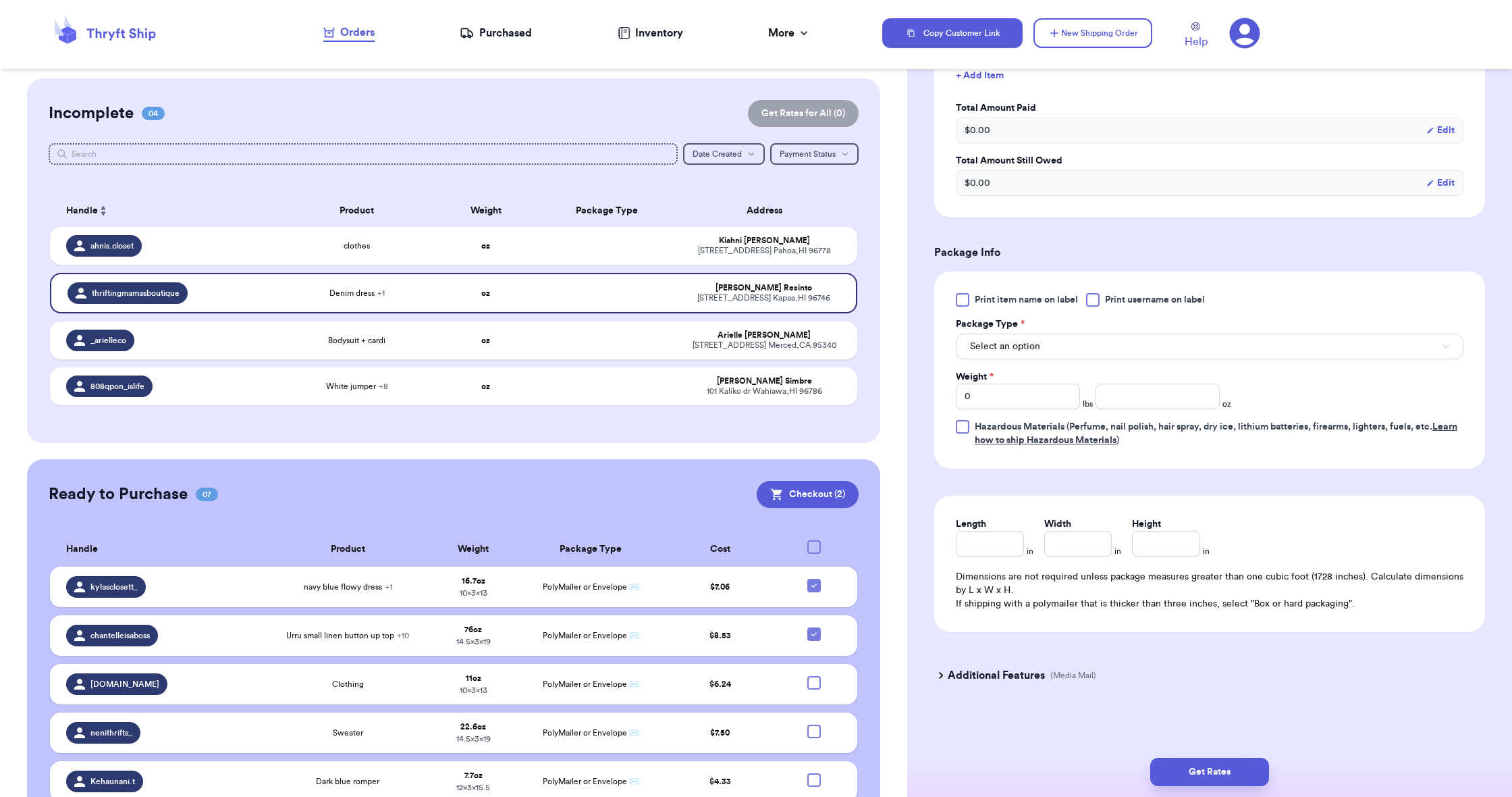
scroll to position [453, 0]
click at [1038, 340] on span "Select an option" at bounding box center [1005, 346] width 70 height 13
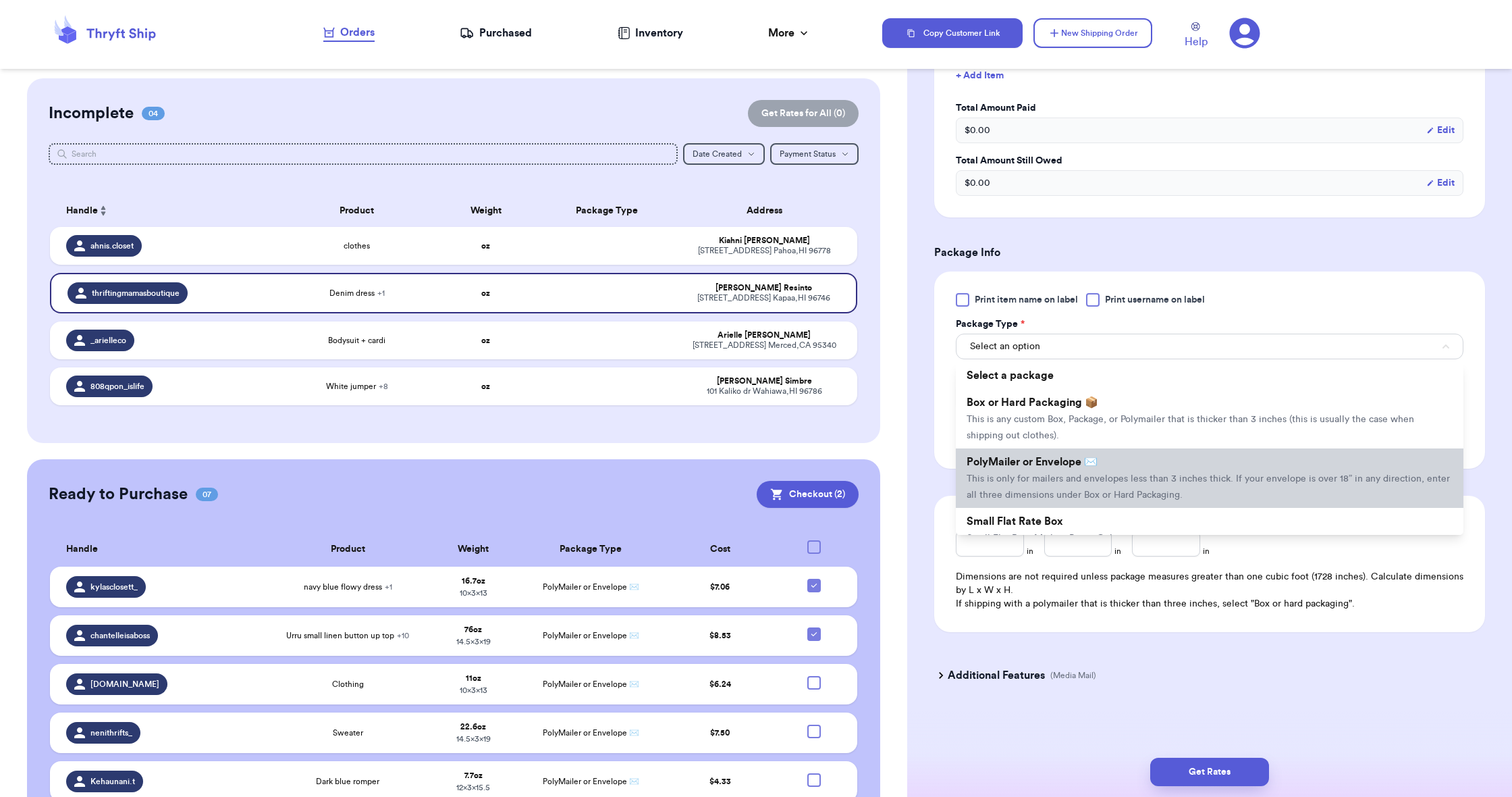
click at [1045, 458] on span "PolyMailer or Envelope ✉️" at bounding box center [1032, 462] width 131 height 11
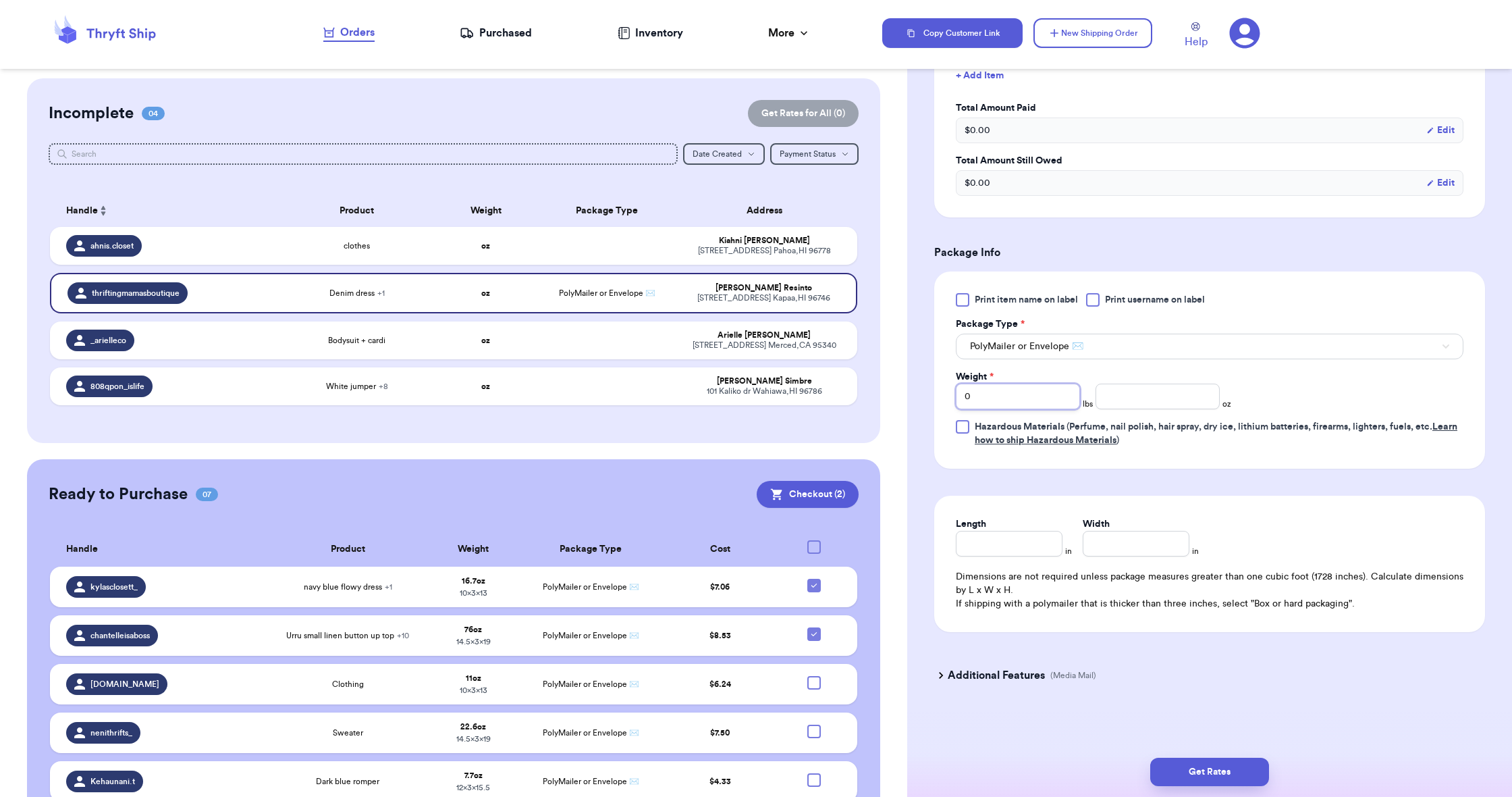
click at [1014, 401] on input "0" at bounding box center [1017, 396] width 124 height 26
type input "1"
click at [1177, 409] on div "Print item name on label Print username on label Package Type * PolyMailer or E…" at bounding box center [1209, 370] width 508 height 154
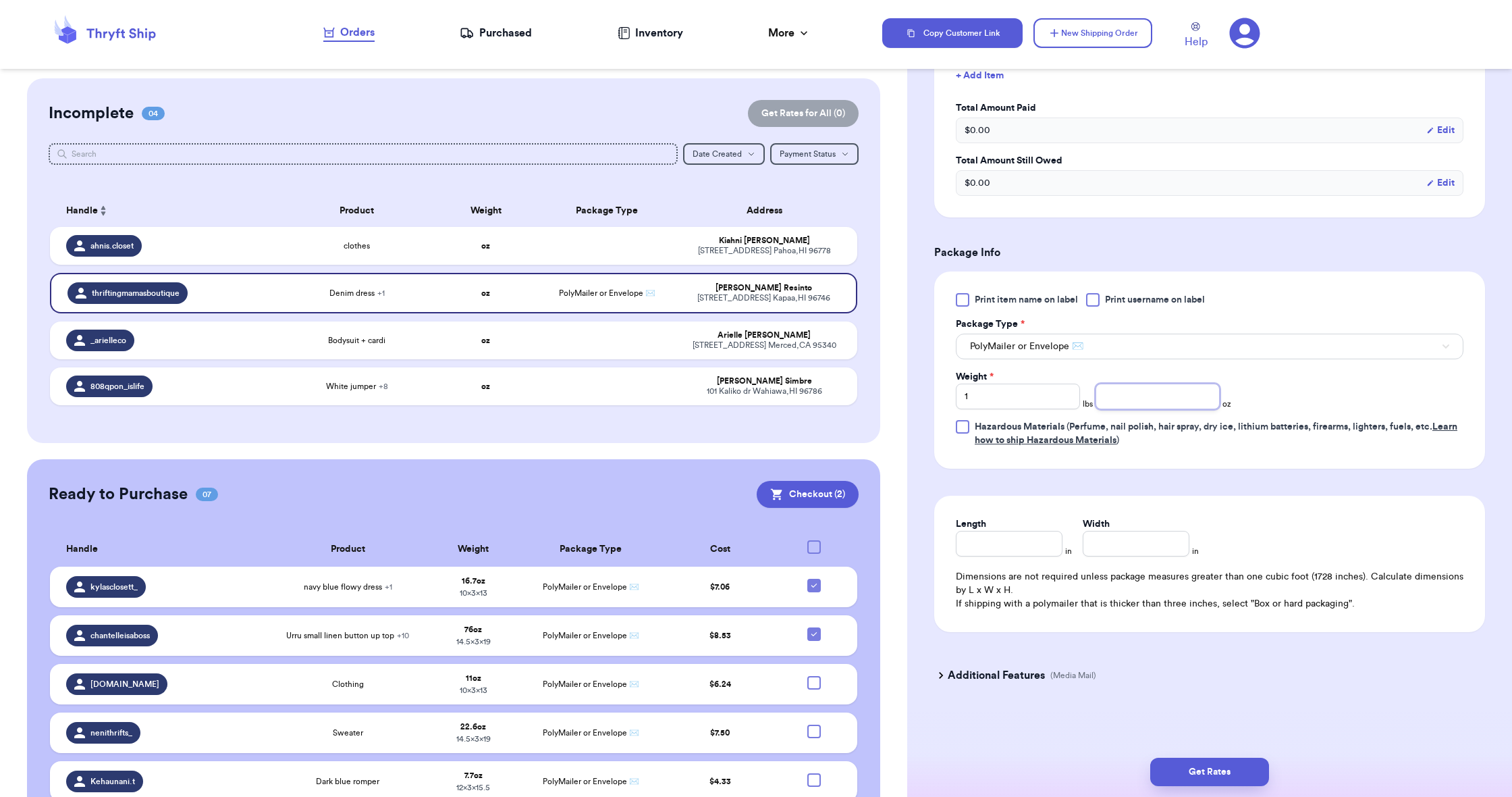
click at [1170, 400] on input "number" at bounding box center [1157, 396] width 124 height 26
type input "5.0"
click at [1014, 551] on input "Length" at bounding box center [1009, 543] width 107 height 26
type input "13"
click at [1094, 544] on input "1" at bounding box center [1136, 543] width 107 height 26
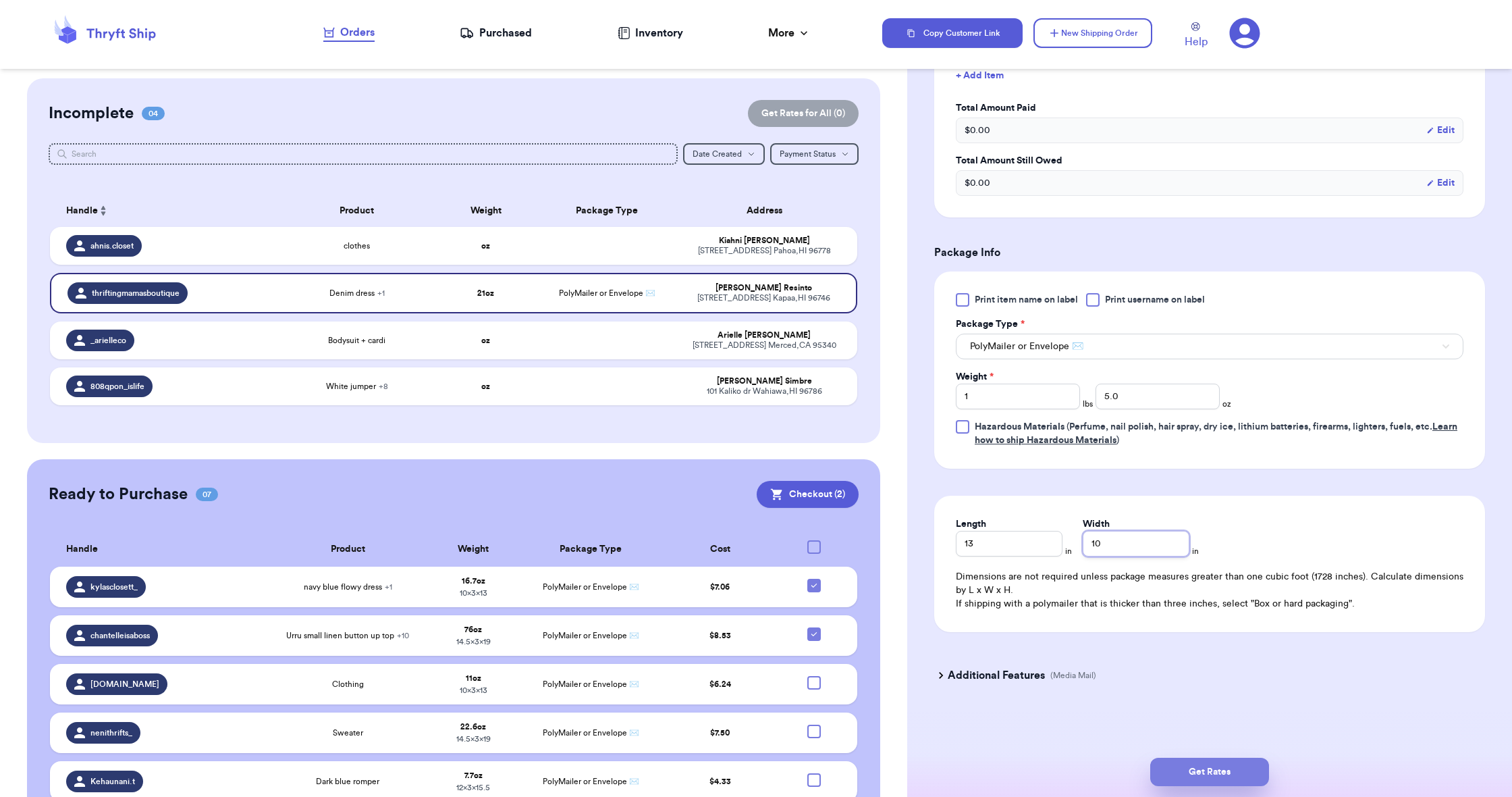
type input "10"
click at [1205, 768] on button "Get Rates" at bounding box center [1209, 772] width 119 height 28
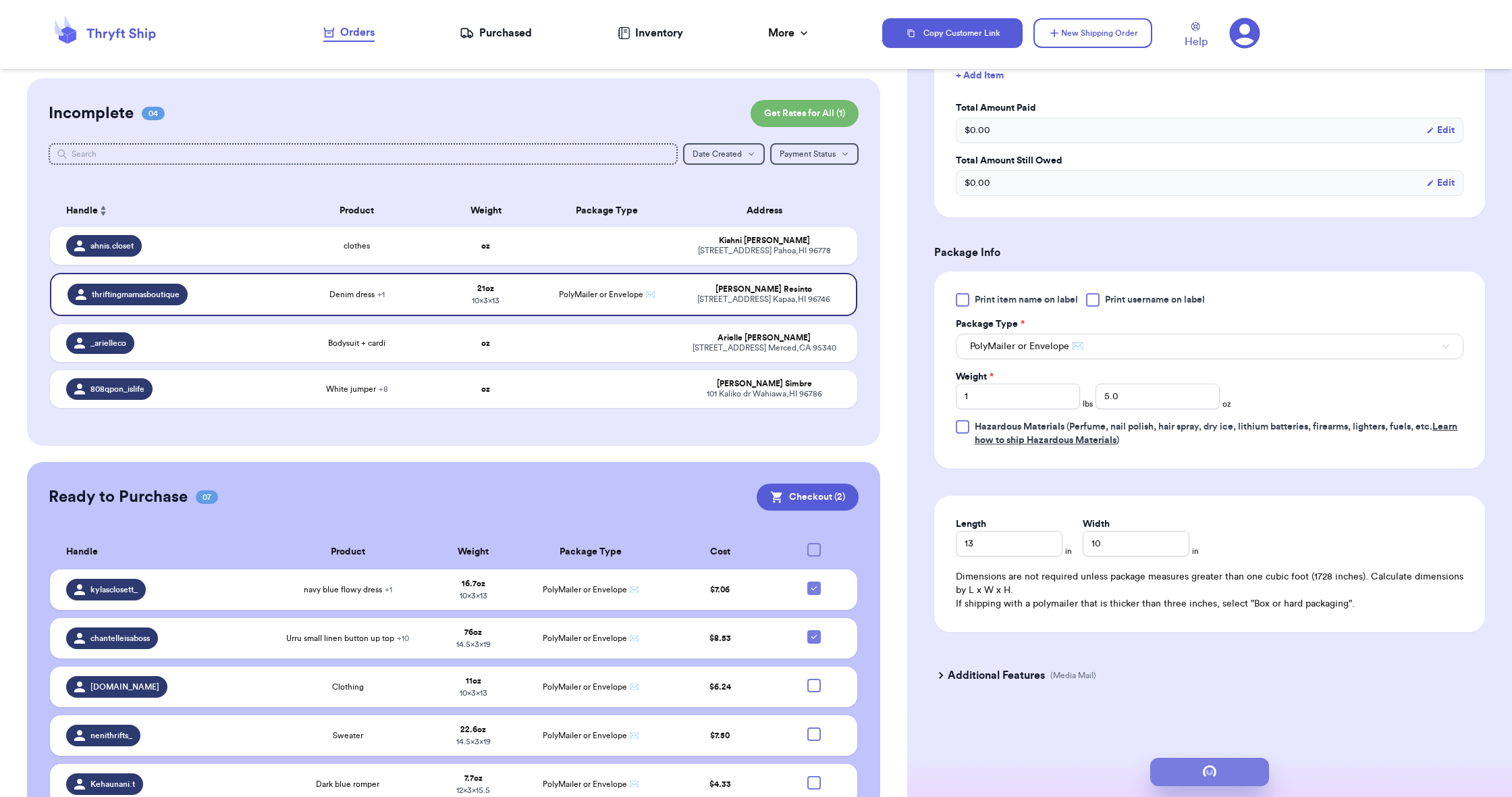
scroll to position [0, 0]
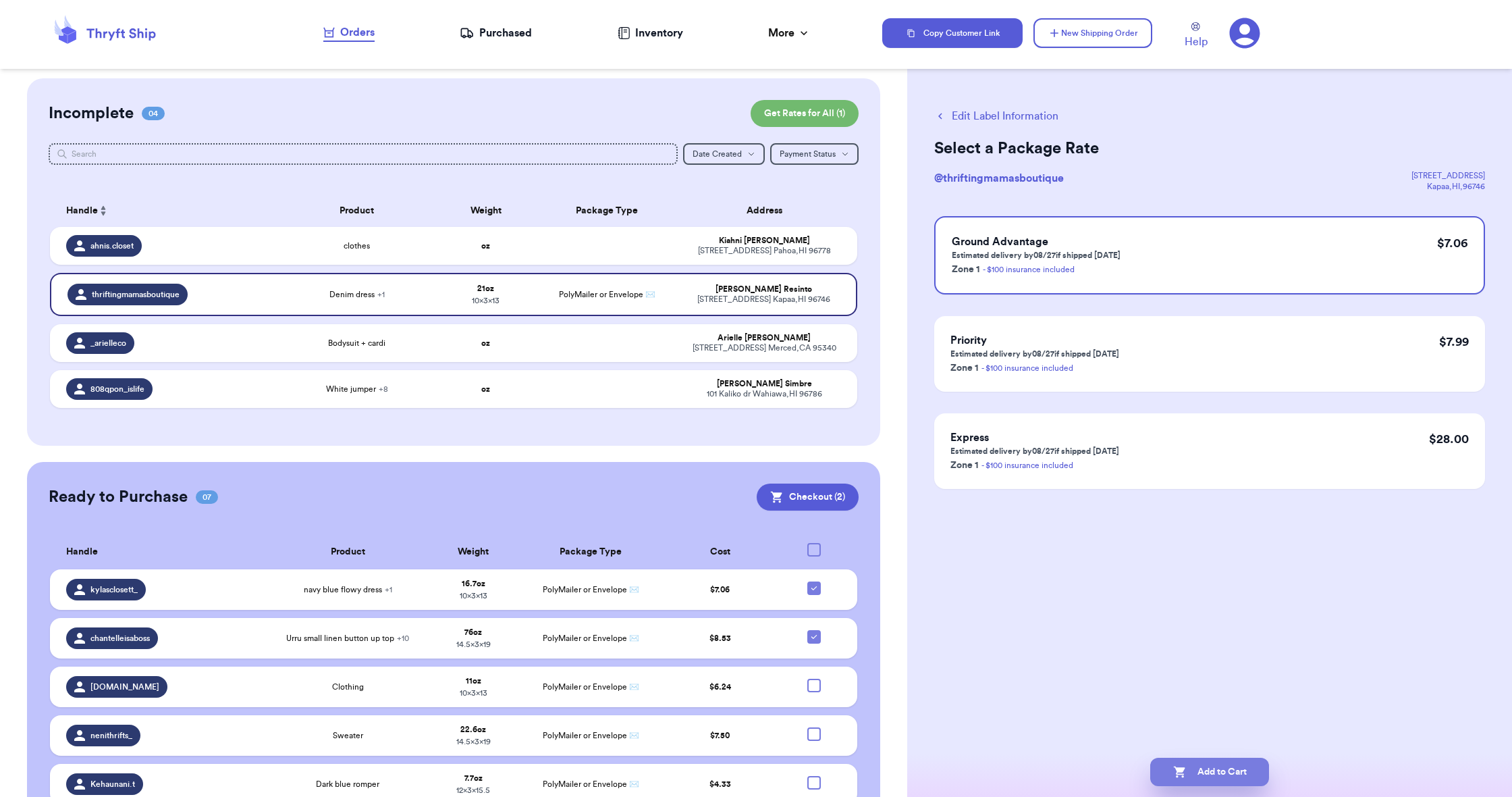
click at [1219, 781] on button "Add to Cart" at bounding box center [1209, 772] width 119 height 28
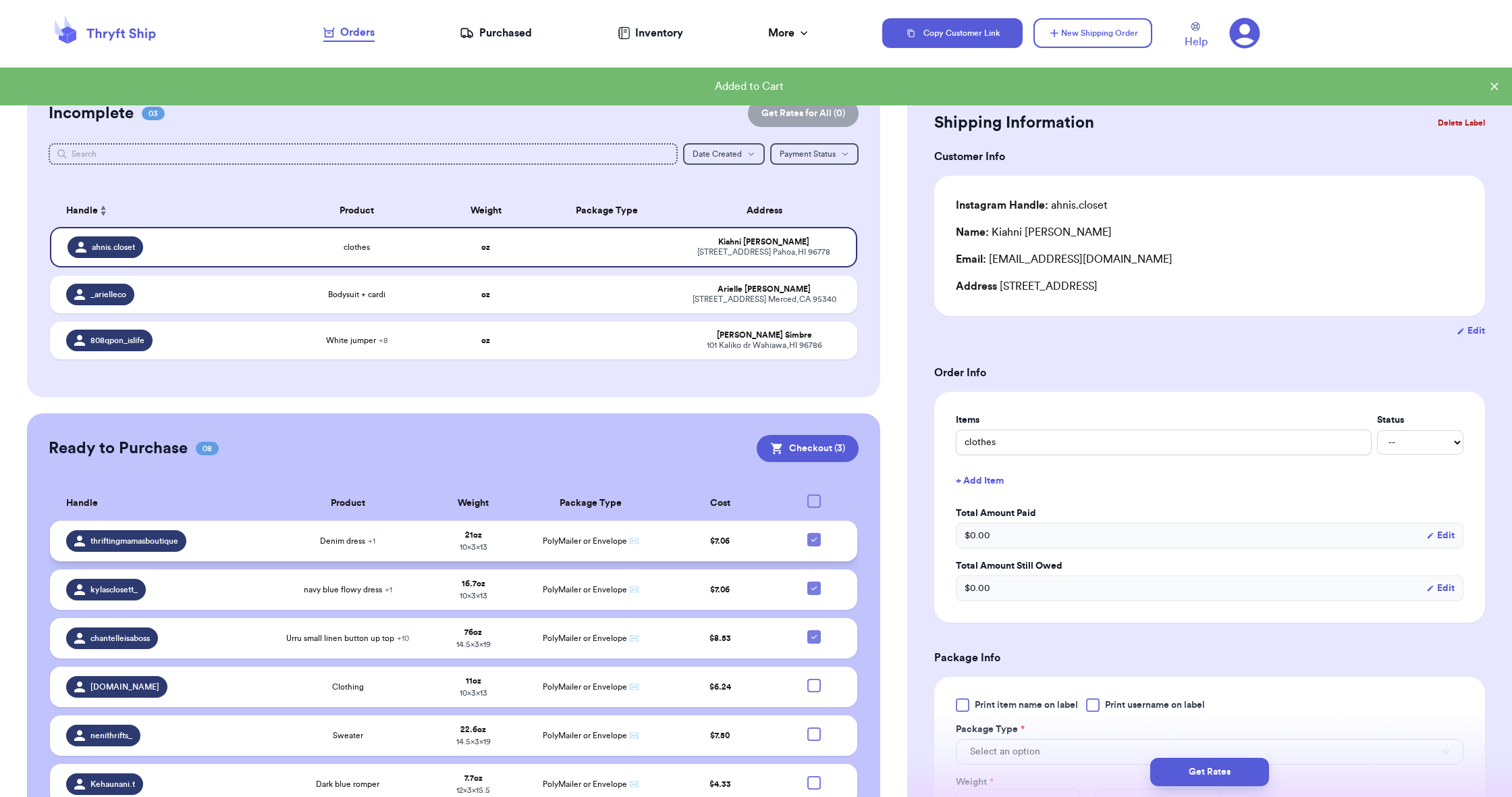
click at [814, 545] on icon at bounding box center [815, 539] width 11 height 11
click at [814, 533] on input "checkbox" at bounding box center [814, 532] width 1 height 1
checkbox input "false"
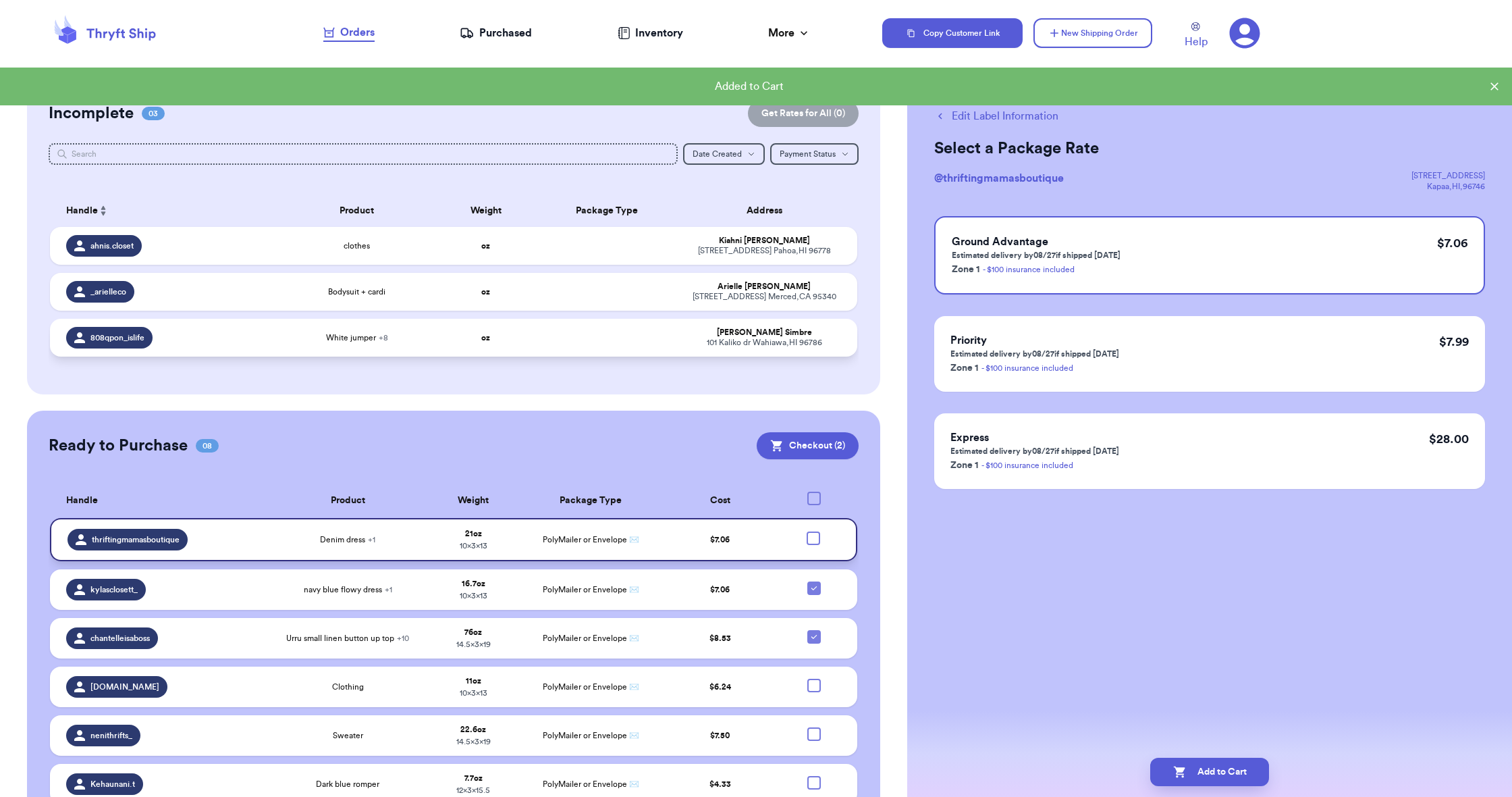
click at [306, 343] on div "White jumper + 8" at bounding box center [357, 338] width 145 height 11
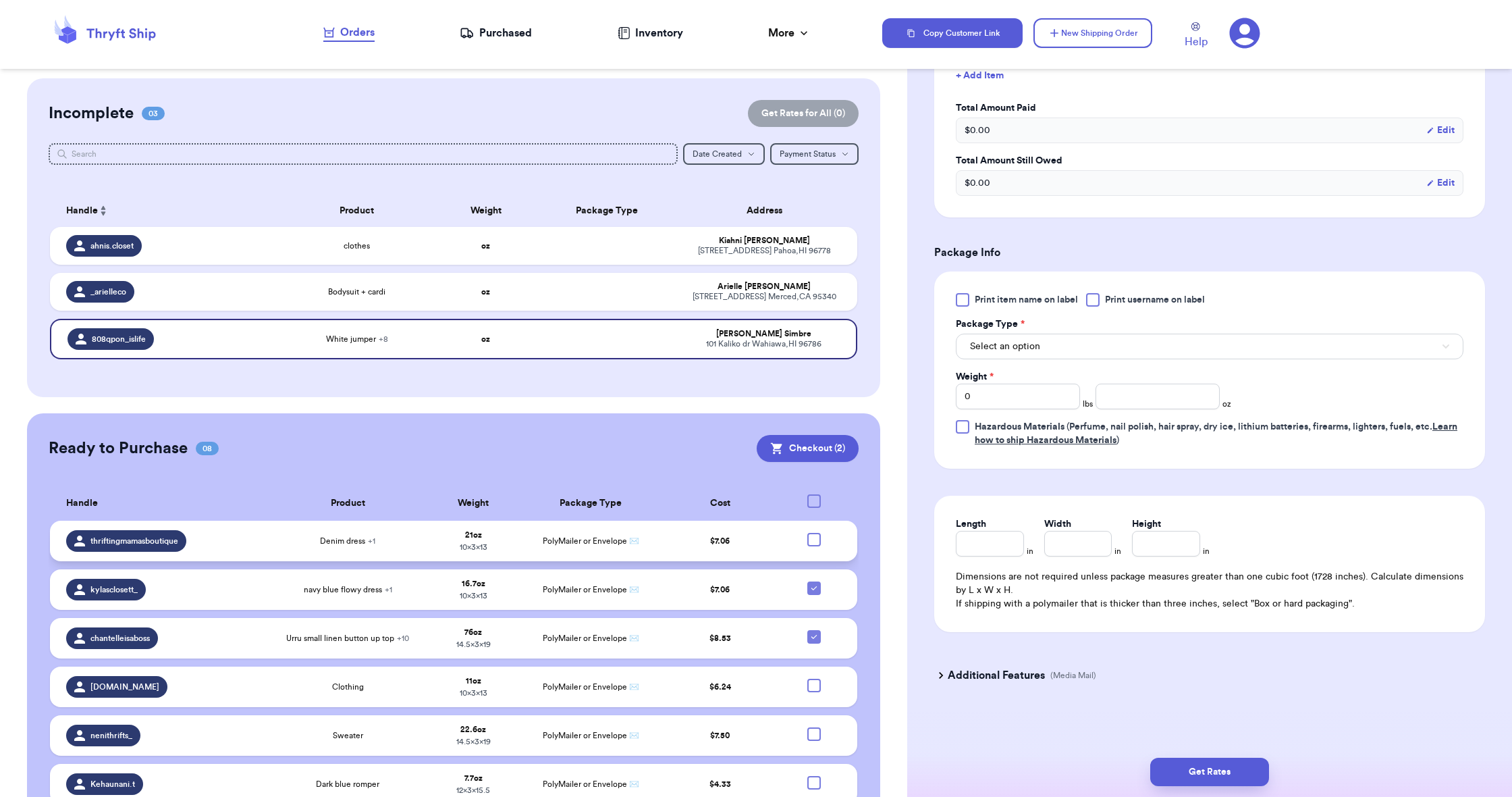
scroll to position [736, 0]
click at [983, 341] on span "Select an option" at bounding box center [1005, 346] width 70 height 13
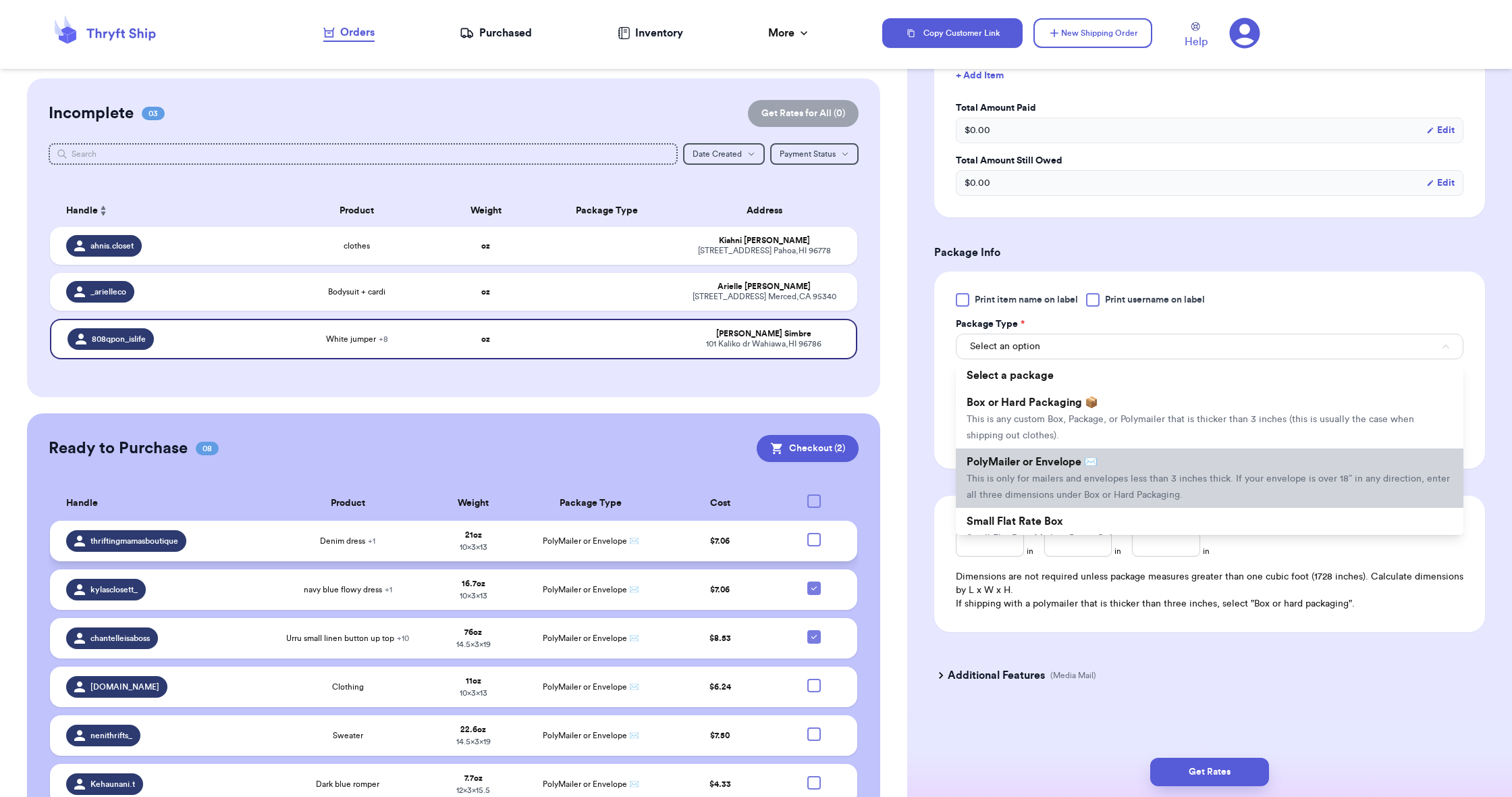
click at [1003, 453] on li "PolyMailer or Envelope ✉️ This is only for mailers and envelopes less than 3 in…" at bounding box center [1209, 479] width 508 height 59
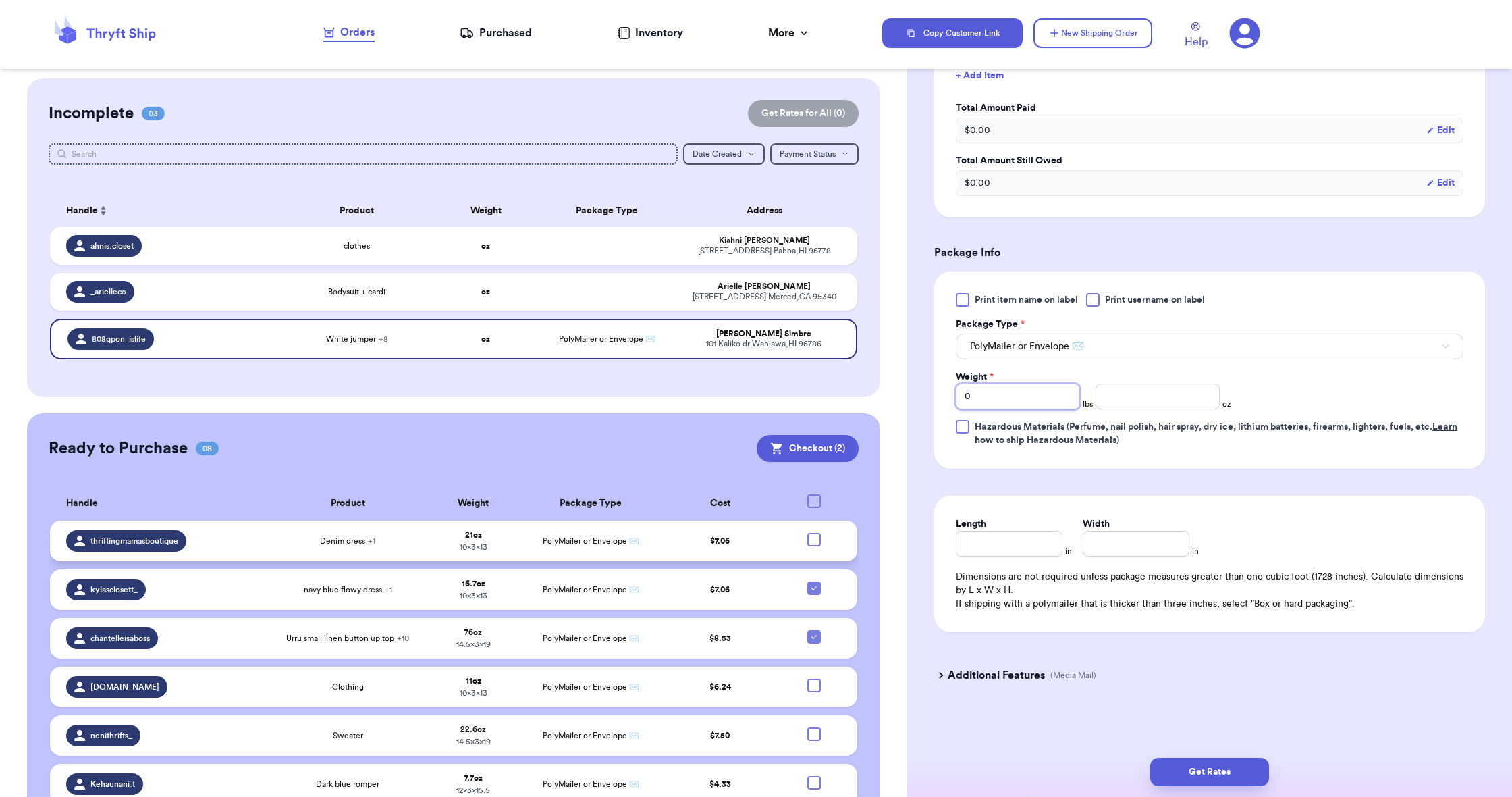
click at [996, 405] on input "0" at bounding box center [1017, 396] width 124 height 26
click at [997, 405] on input "0" at bounding box center [1017, 396] width 124 height 26
type input "1"
click at [1120, 400] on input "number" at bounding box center [1157, 396] width 124 height 26
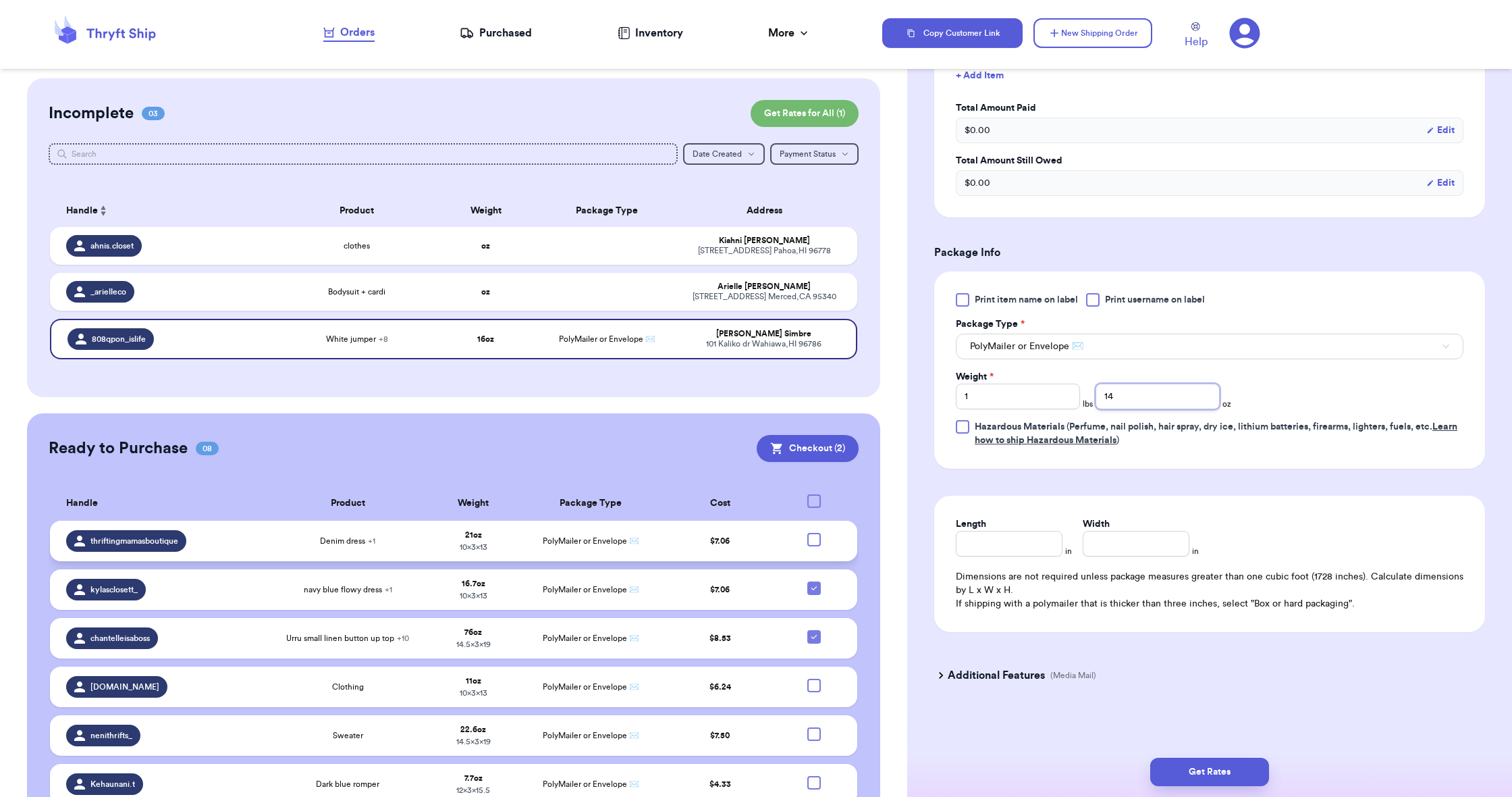
type input "14"
click at [1023, 557] on div "Length in Width in Dimensions are not required unless package measures greater …" at bounding box center [1210, 564] width 551 height 137
click at [1020, 550] on input "Length" at bounding box center [1009, 543] width 107 height 26
type input "19"
click at [1105, 542] on input "Width *" at bounding box center [1136, 543] width 107 height 26
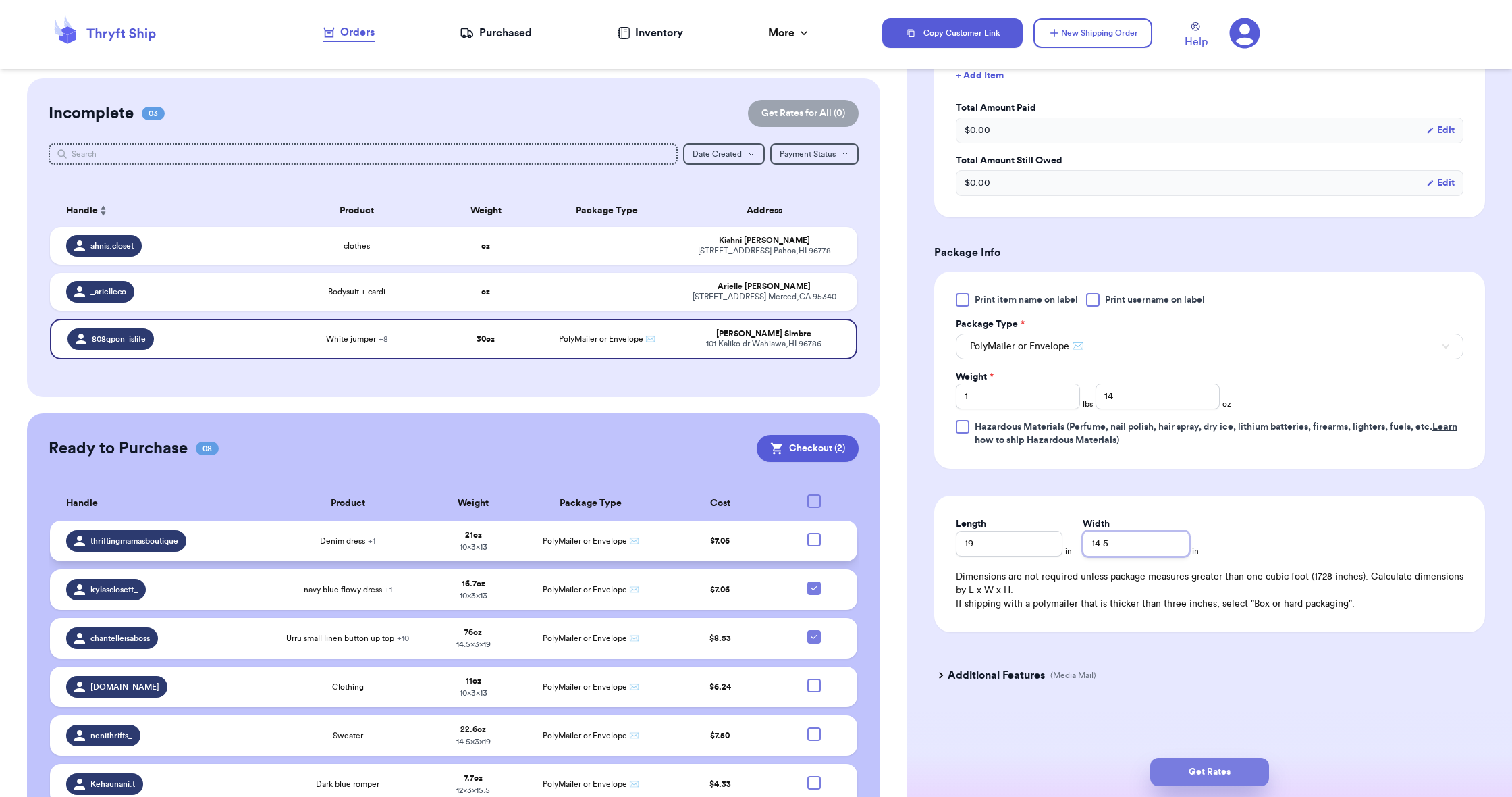
type input "14.5"
click at [1208, 767] on button "Get Rates" at bounding box center [1209, 772] width 119 height 28
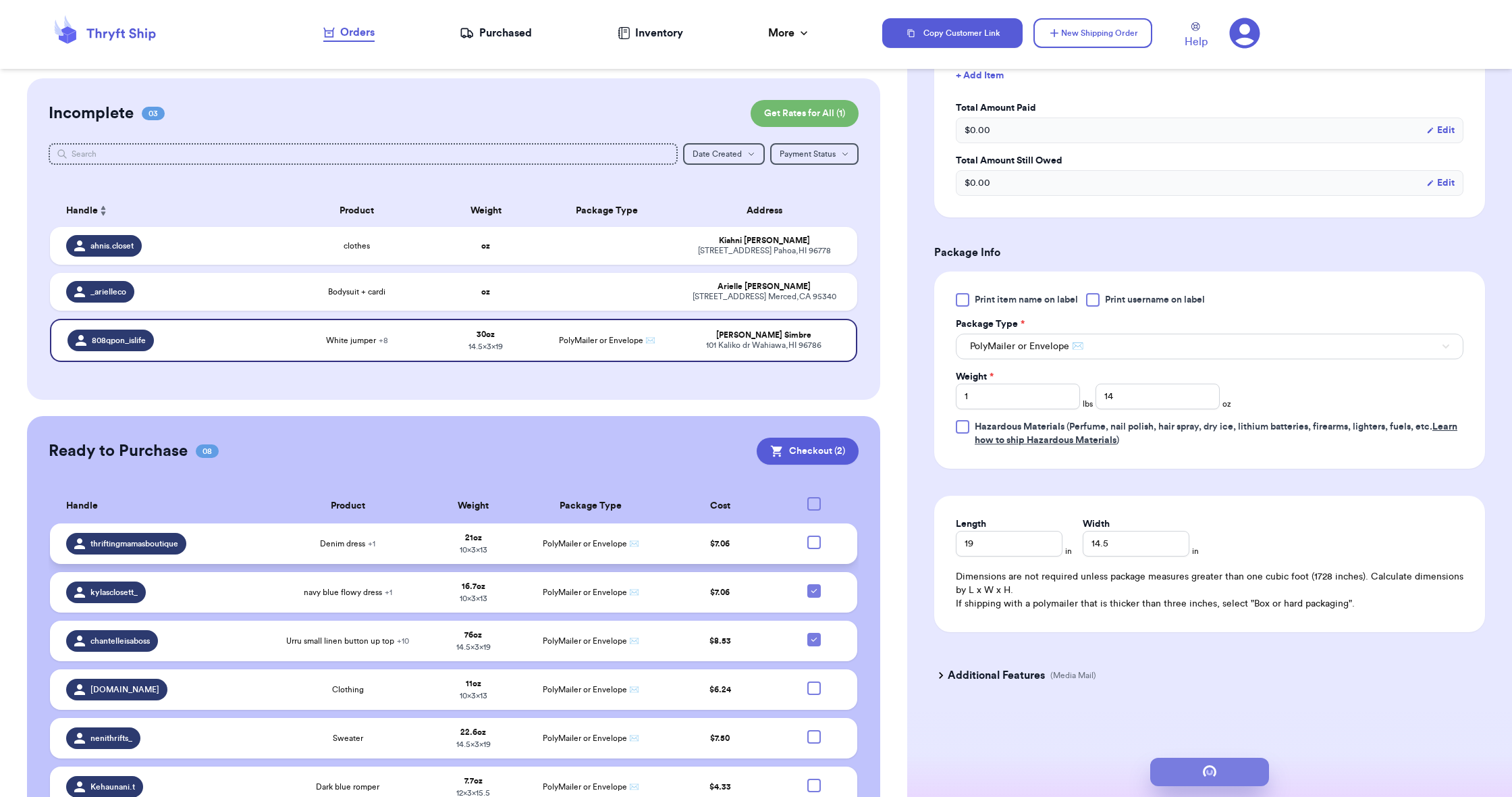
scroll to position [0, 0]
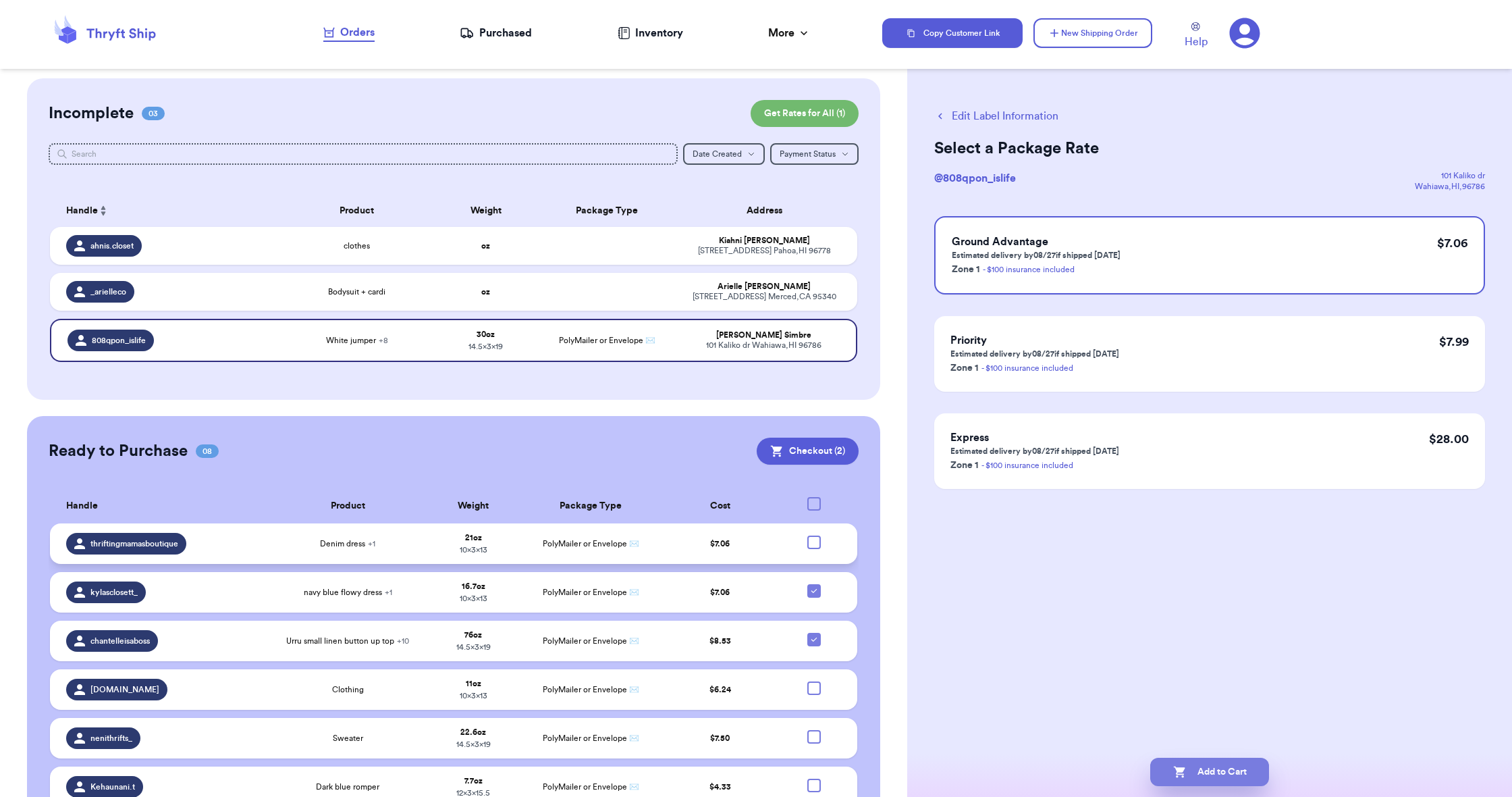
click at [1197, 770] on button "Add to Cart" at bounding box center [1209, 772] width 119 height 28
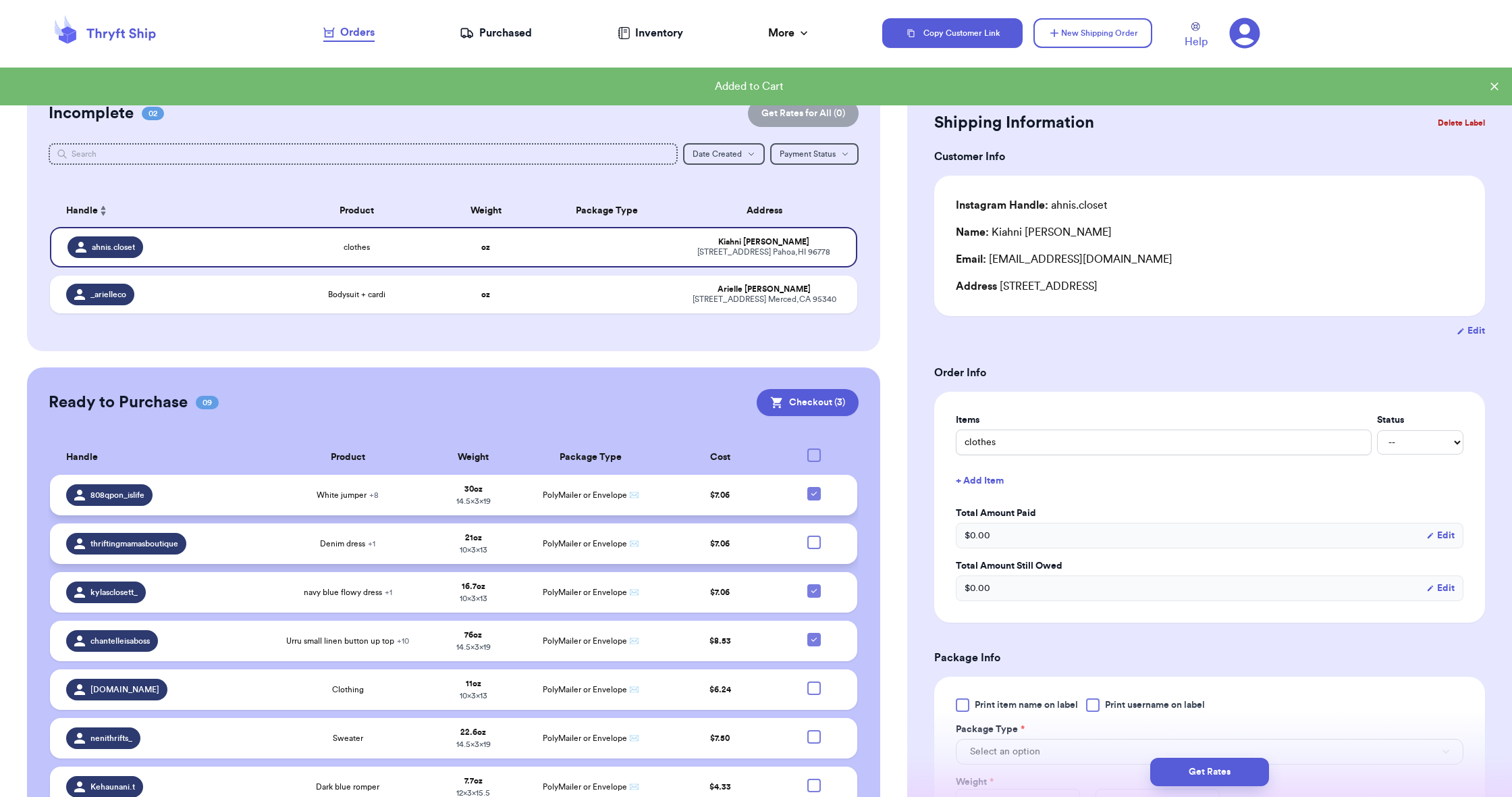
click at [815, 499] on icon at bounding box center [815, 494] width 11 height 11
click at [815, 487] on input "checkbox" at bounding box center [814, 486] width 1 height 1
checkbox input "false"
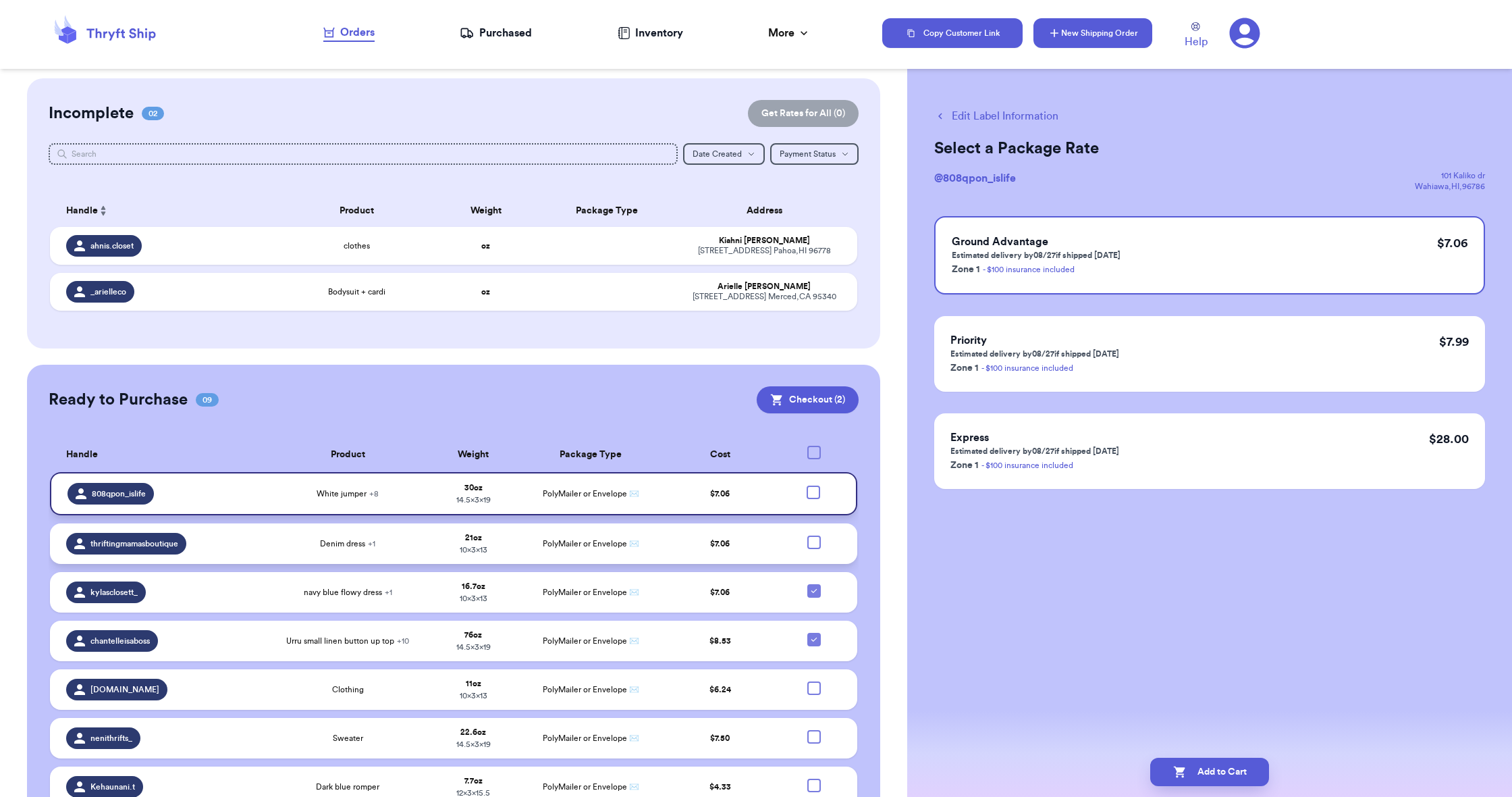
click at [1088, 31] on button "New Shipping Order" at bounding box center [1093, 33] width 119 height 30
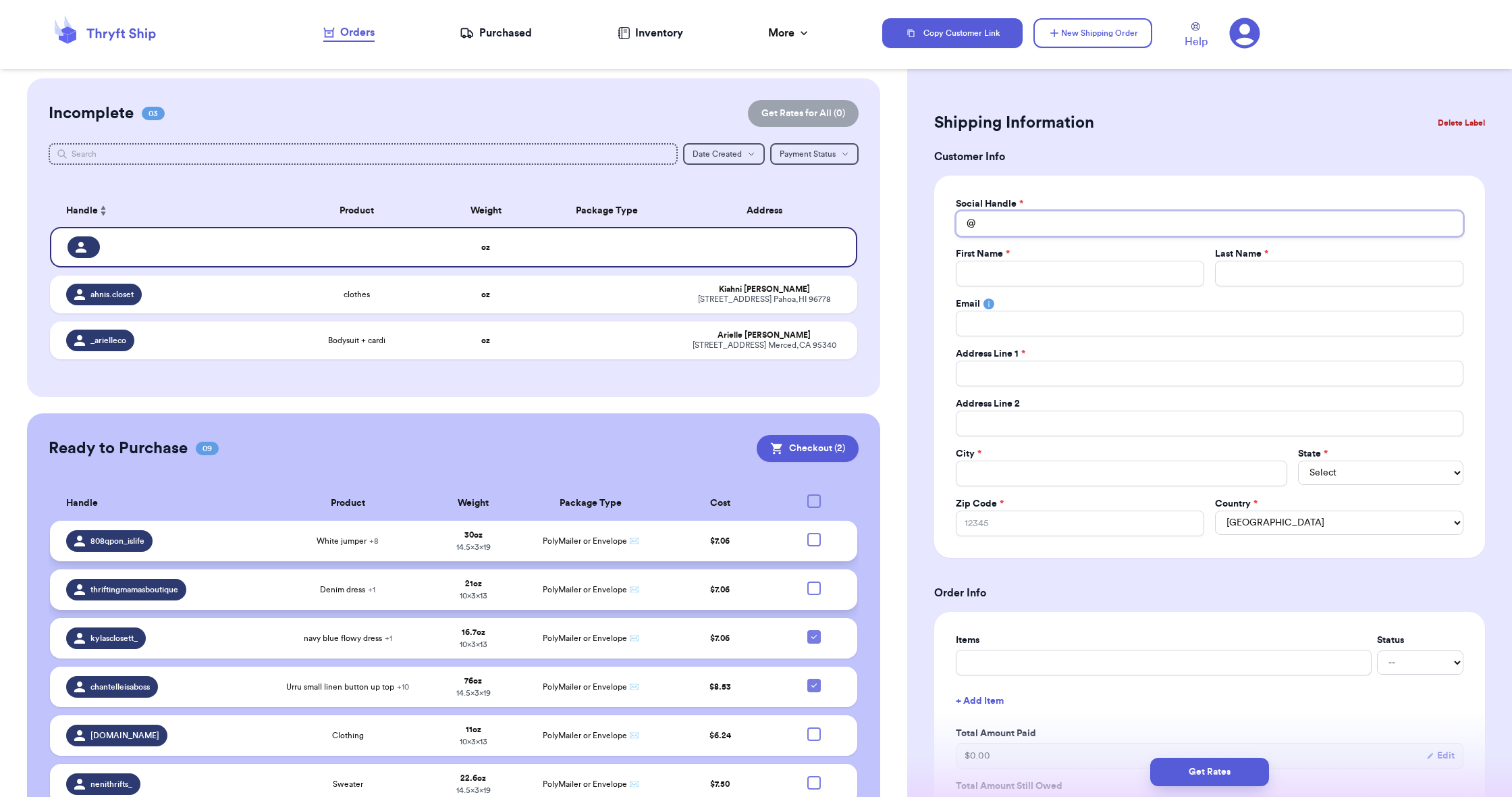
click at [991, 223] on input "Total Amount Paid" at bounding box center [1209, 223] width 508 height 26
type input "e"
type input "el"
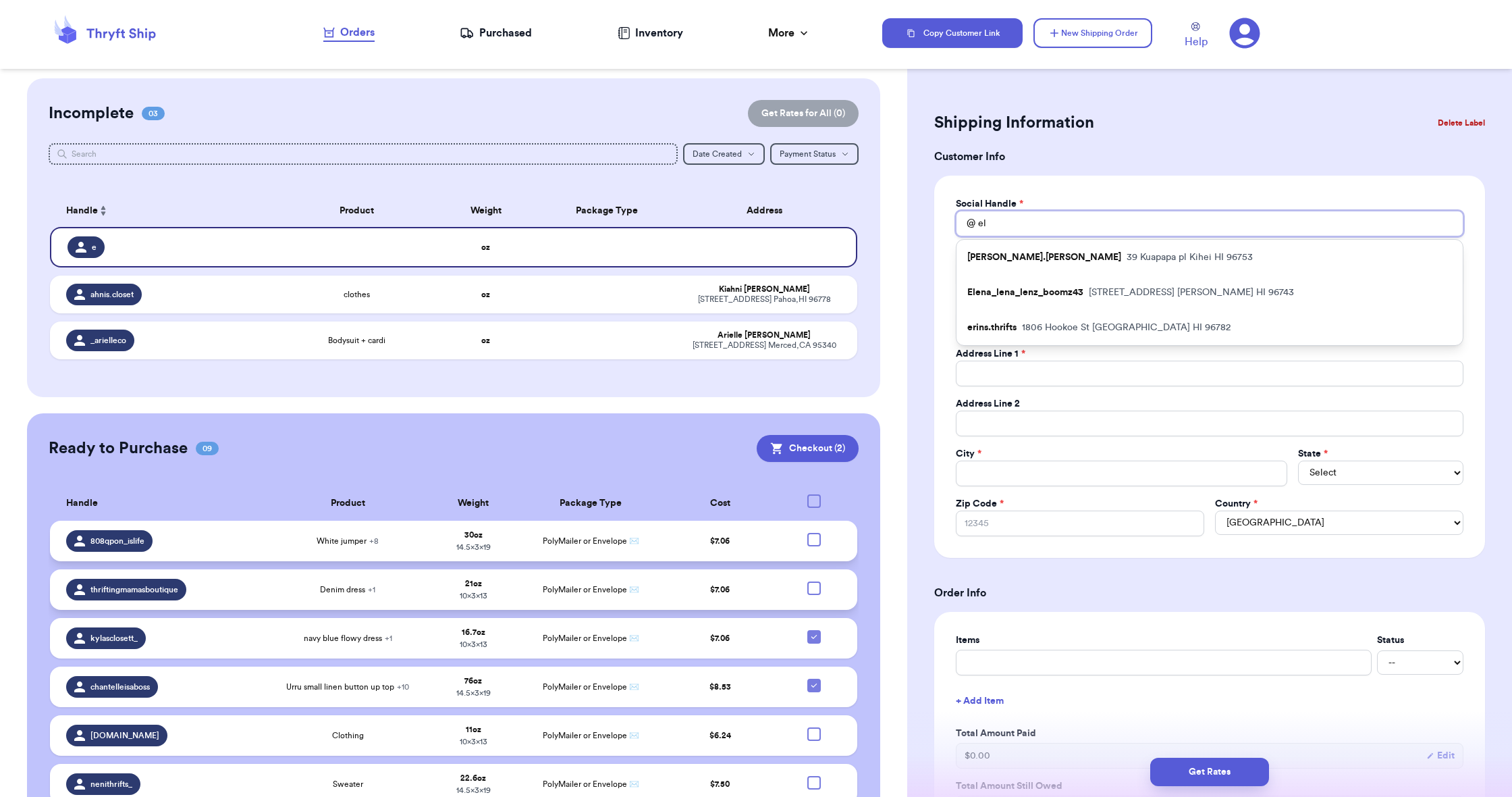
type input "ele"
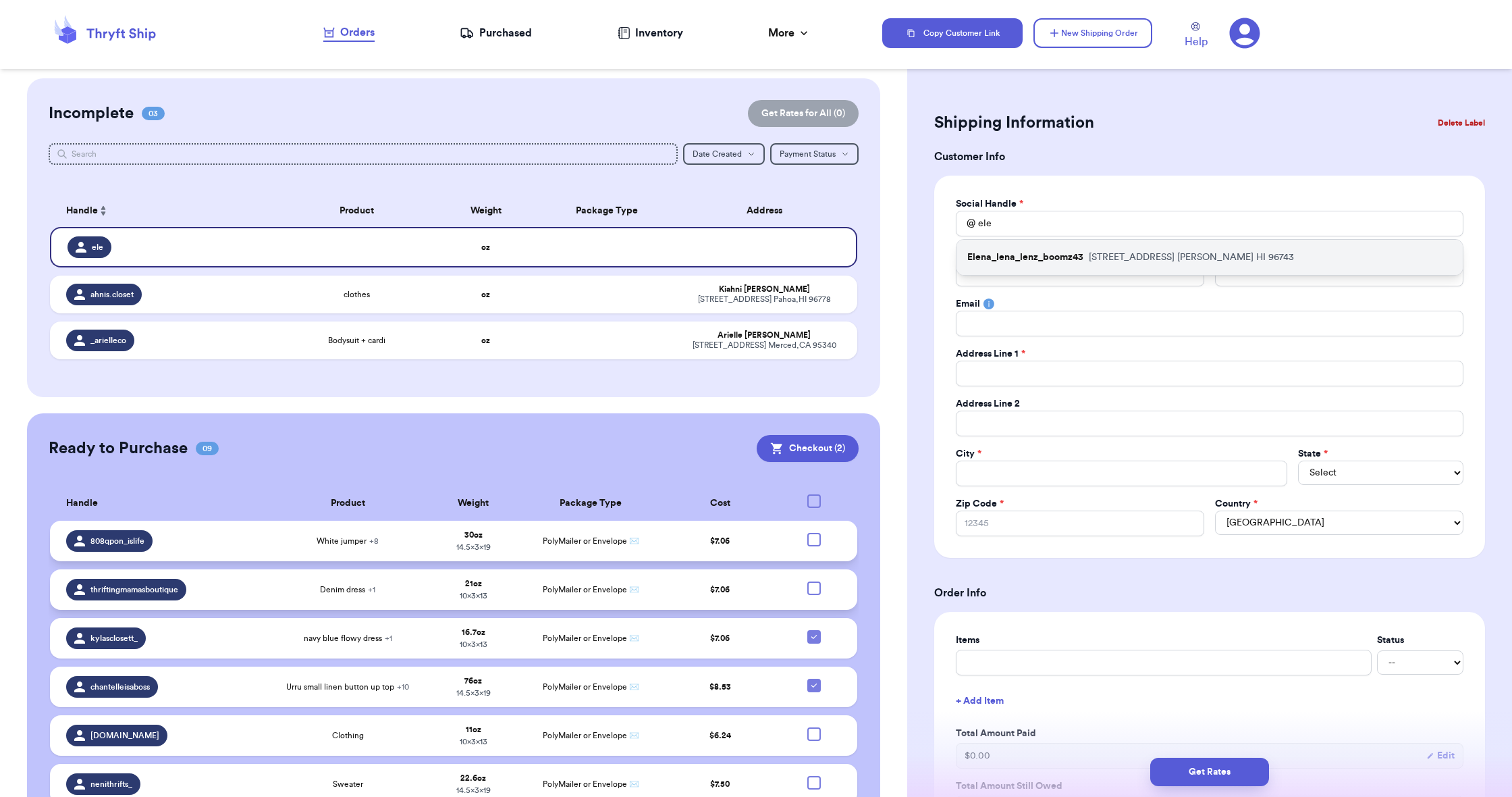
click at [1001, 265] on div "Elena_lena_lenz_boomz43 [STREET_ADDRESS]" at bounding box center [1209, 257] width 506 height 35
type input "Elena_lena_lenz_boomz43"
type input "[PERSON_NAME]"
type input "[STREET_ADDRESS]"
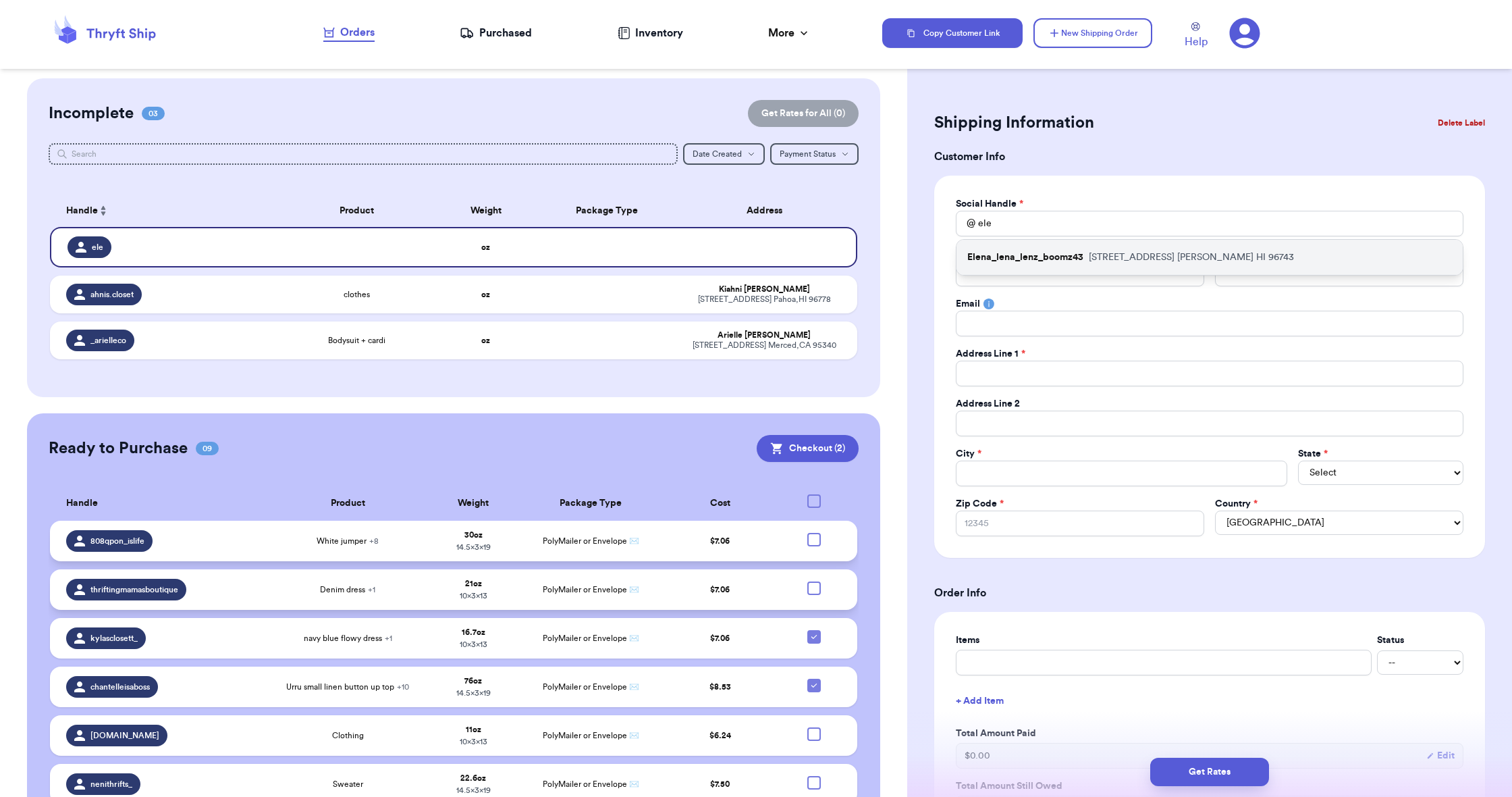
type input "[PERSON_NAME]"
select select "HI"
type input "96743"
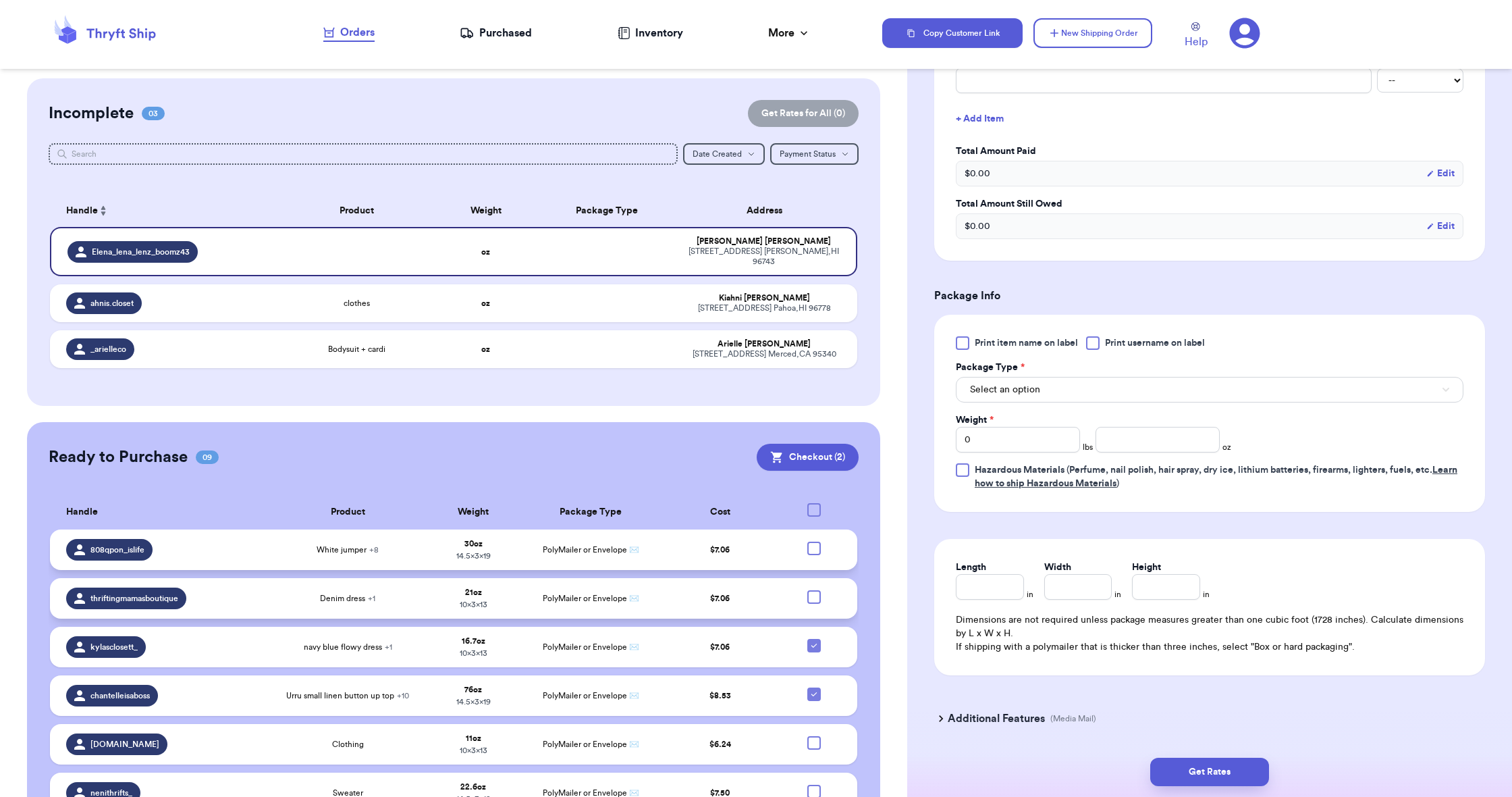
scroll to position [586, 0]
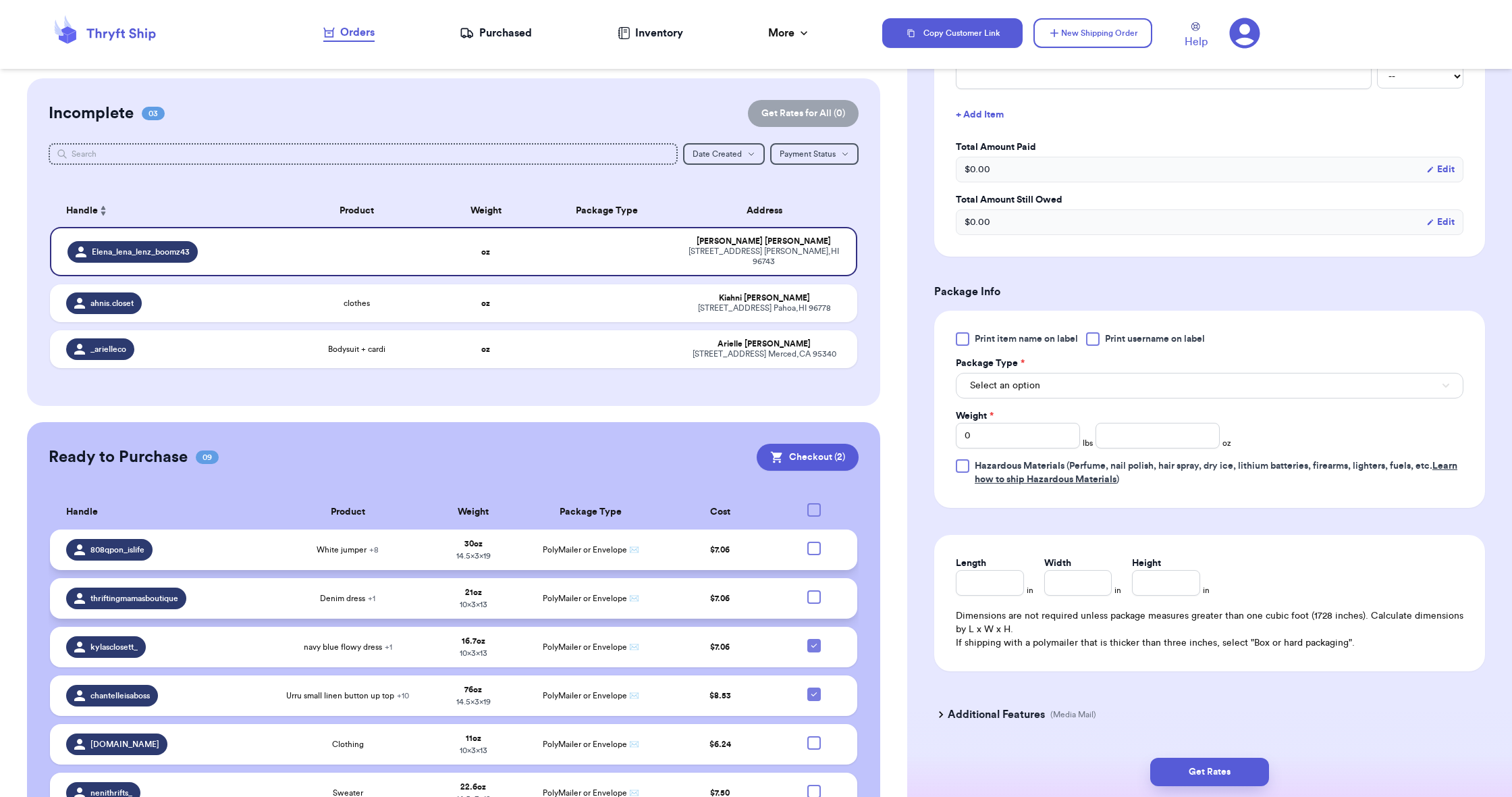
click at [1019, 390] on span "Select an option" at bounding box center [1005, 385] width 70 height 13
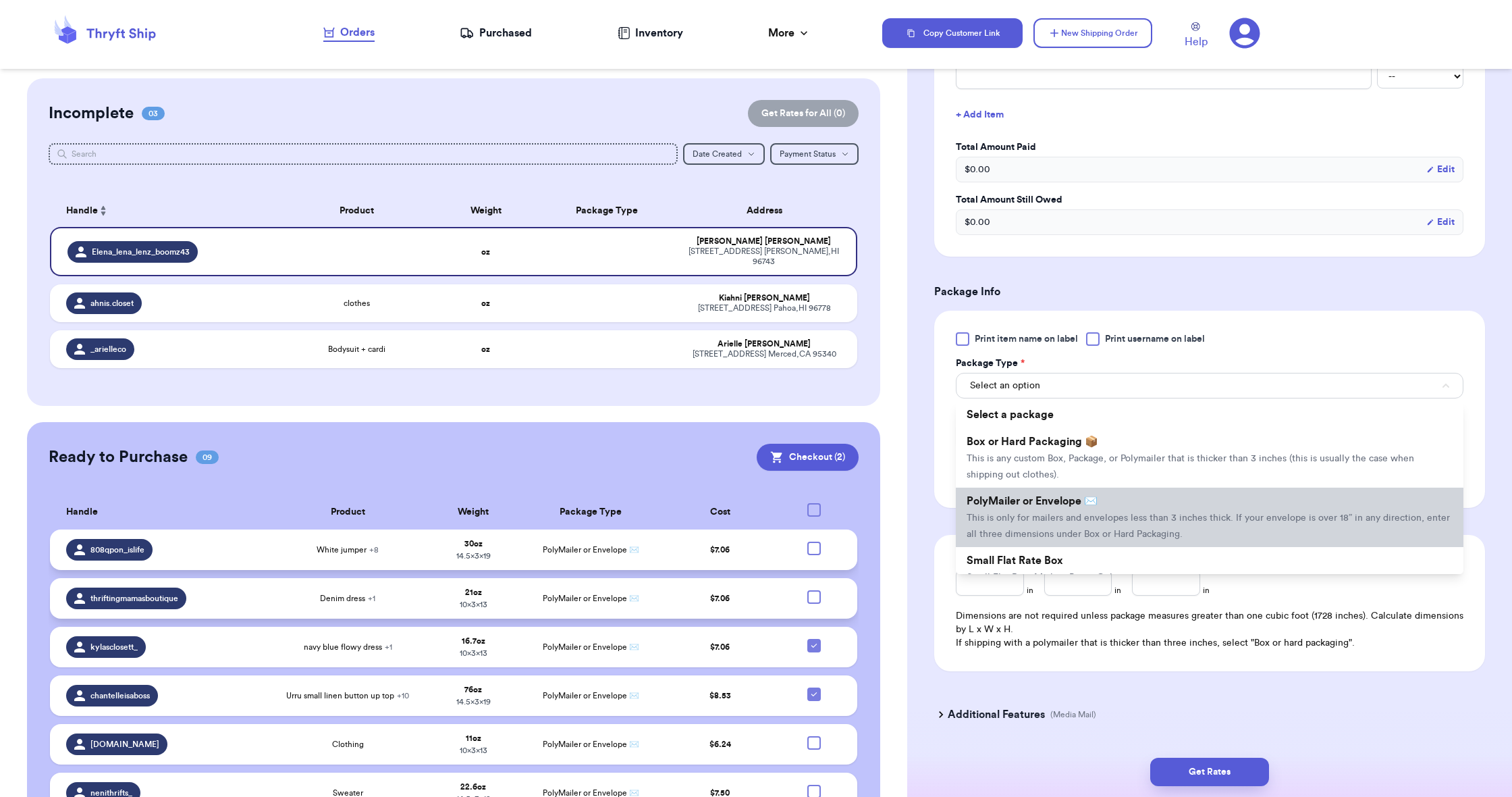
click at [1020, 499] on span "PolyMailer or Envelope ✉️" at bounding box center [1032, 501] width 131 height 11
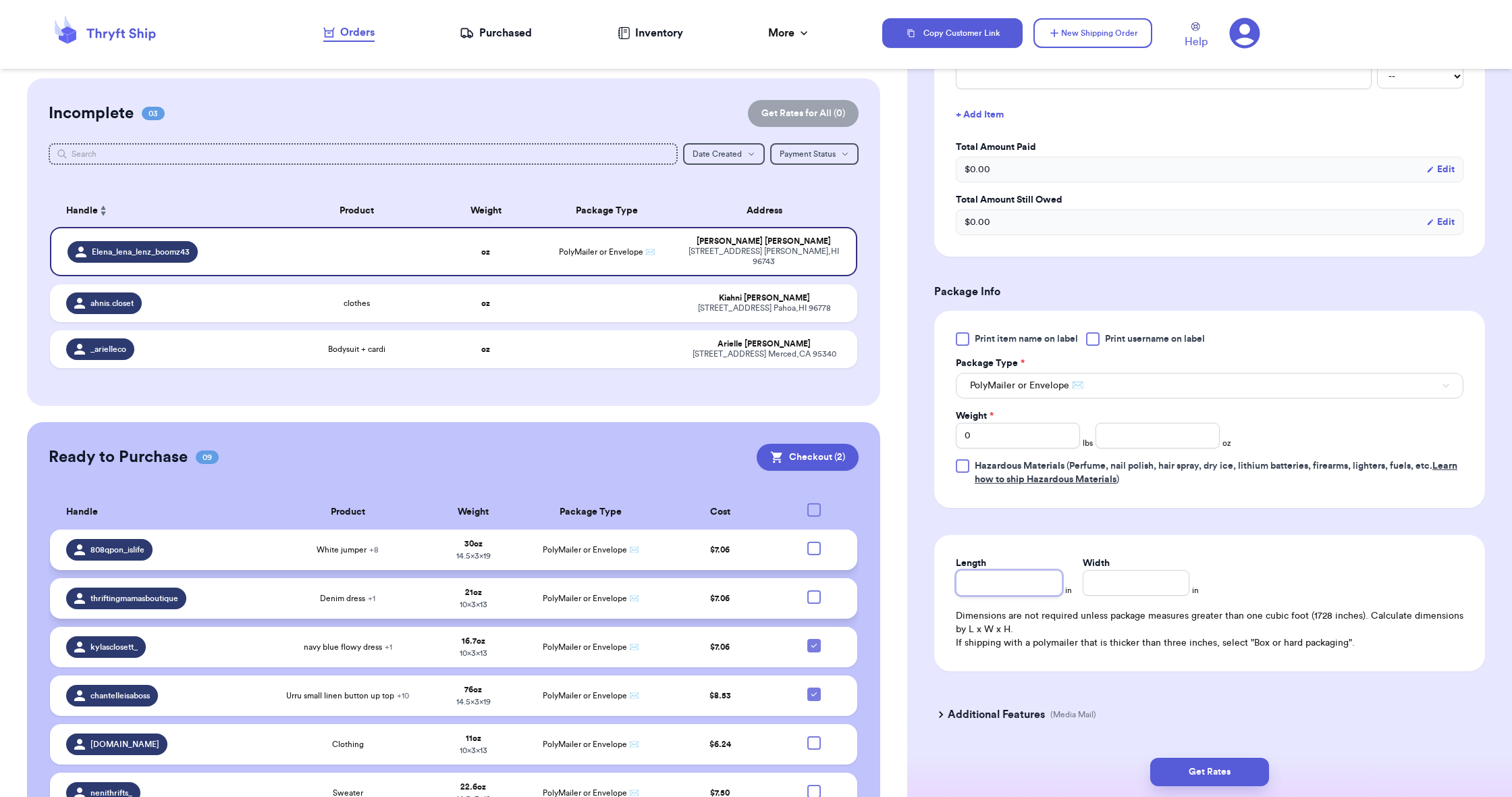
click at [1014, 575] on input "Length" at bounding box center [1009, 582] width 107 height 26
type input "1"
type input "19"
click at [1099, 575] on input "Width *" at bounding box center [1136, 582] width 107 height 26
type input "1"
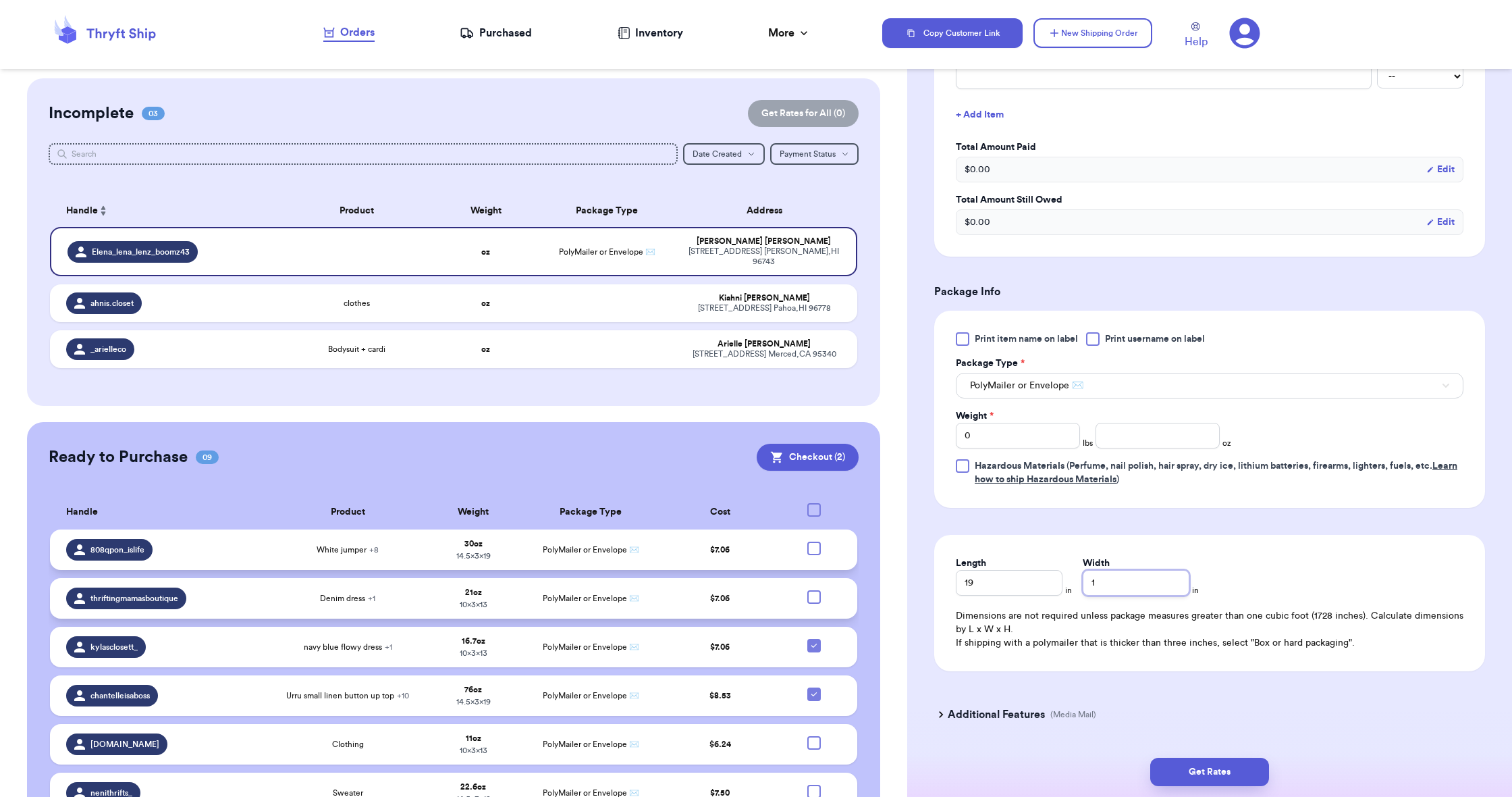
type input "14"
type input "14.5"
click at [1038, 443] on input "0" at bounding box center [1017, 436] width 124 height 26
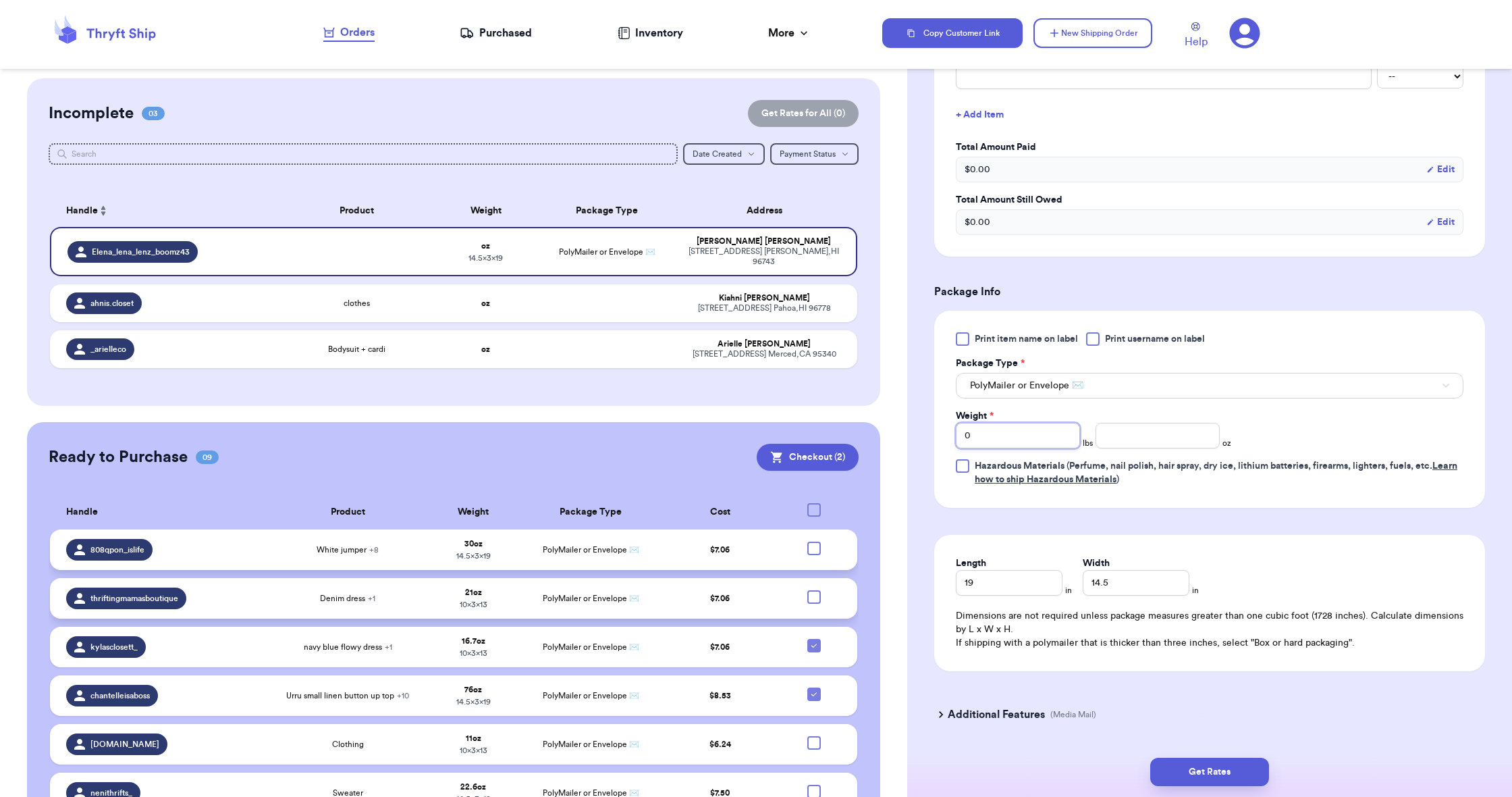
type input "3"
click at [1131, 441] on input "number" at bounding box center [1157, 436] width 124 height 26
type input "3"
click at [1216, 776] on button "Get Rates" at bounding box center [1209, 772] width 119 height 28
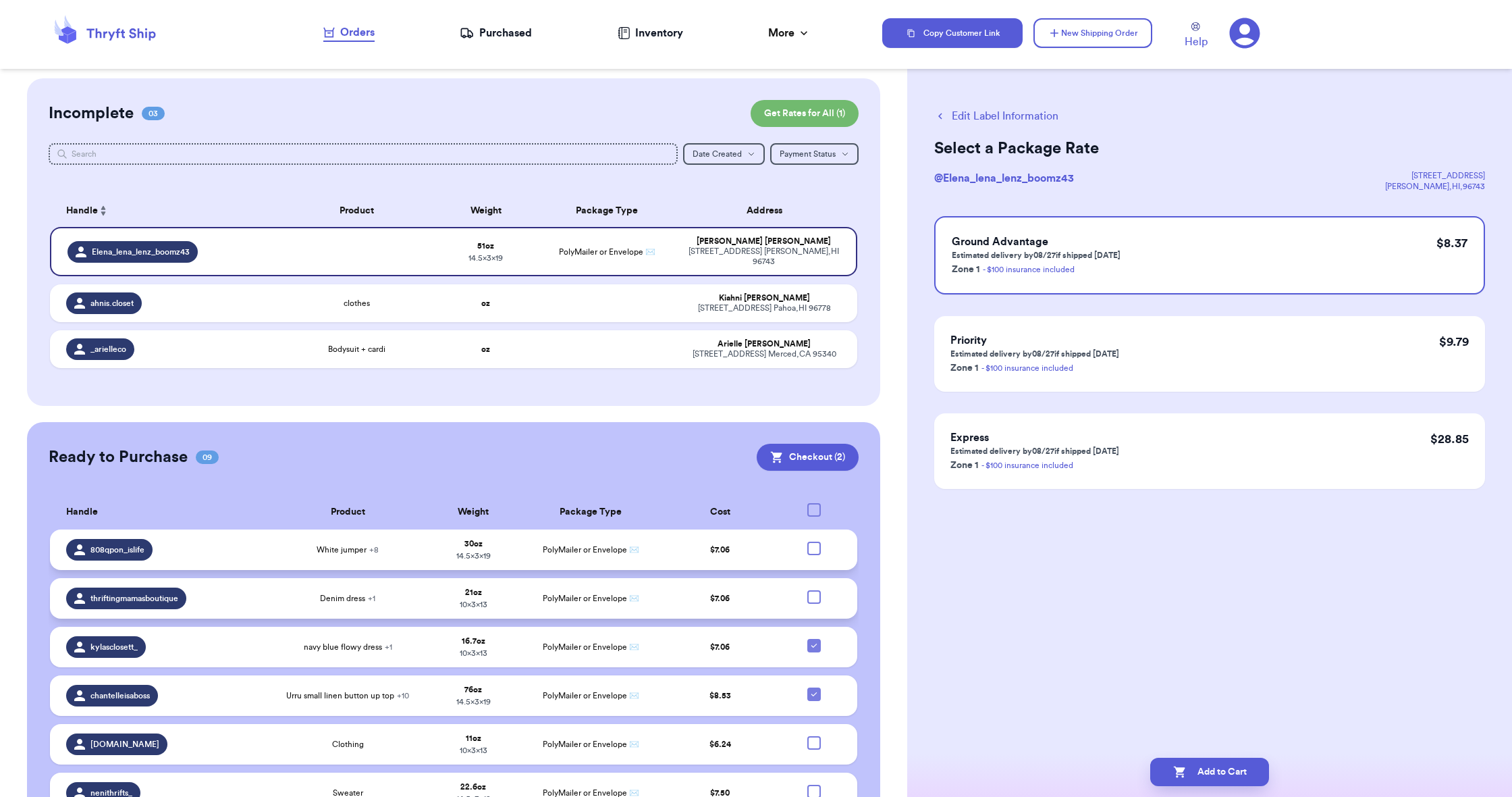
scroll to position [0, 0]
click at [1216, 776] on button "Add to Cart" at bounding box center [1209, 772] width 119 height 28
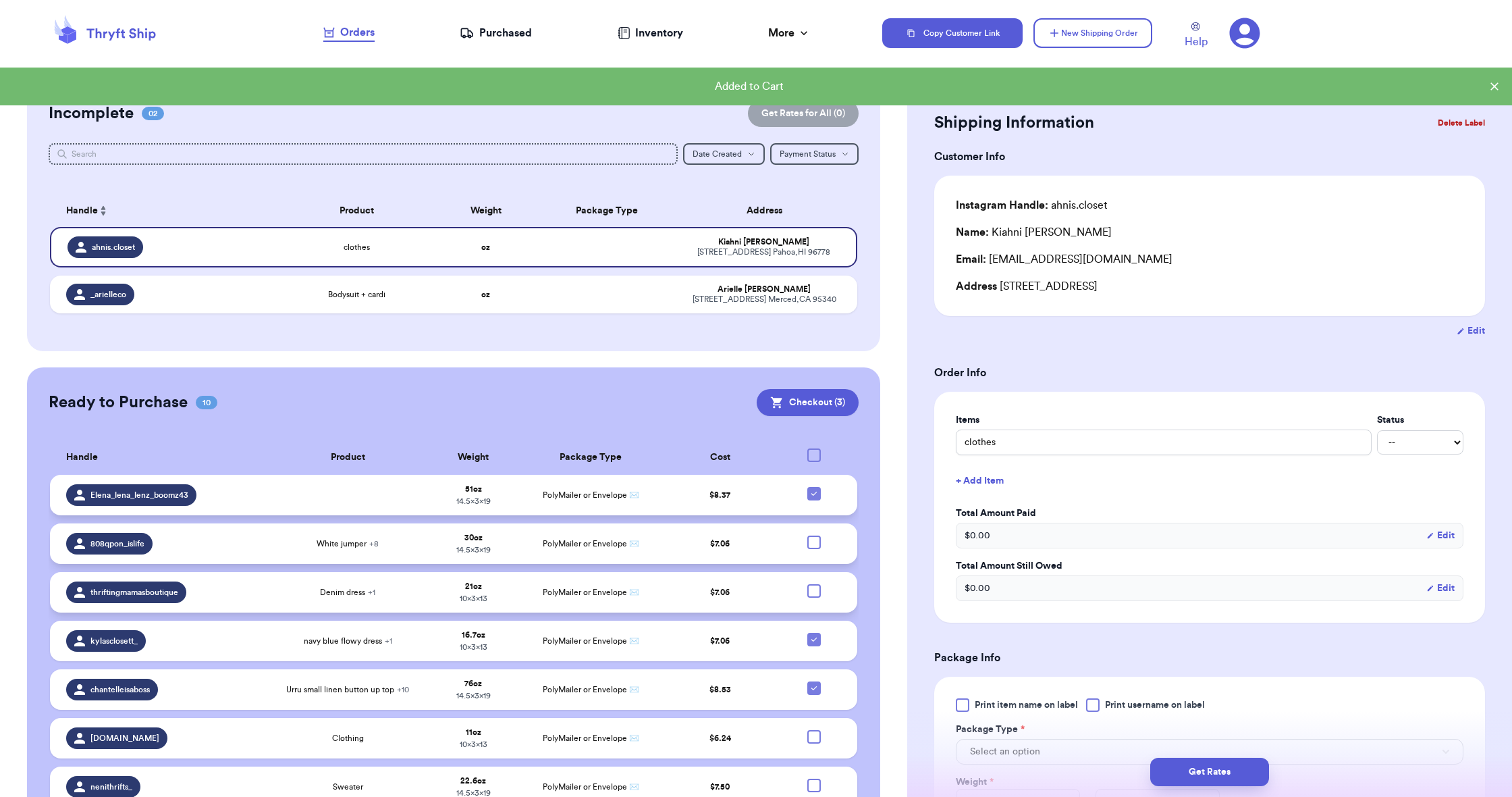
click at [813, 499] on icon at bounding box center [815, 494] width 11 height 11
click at [814, 487] on input "checkbox" at bounding box center [814, 486] width 1 height 1
checkbox input "false"
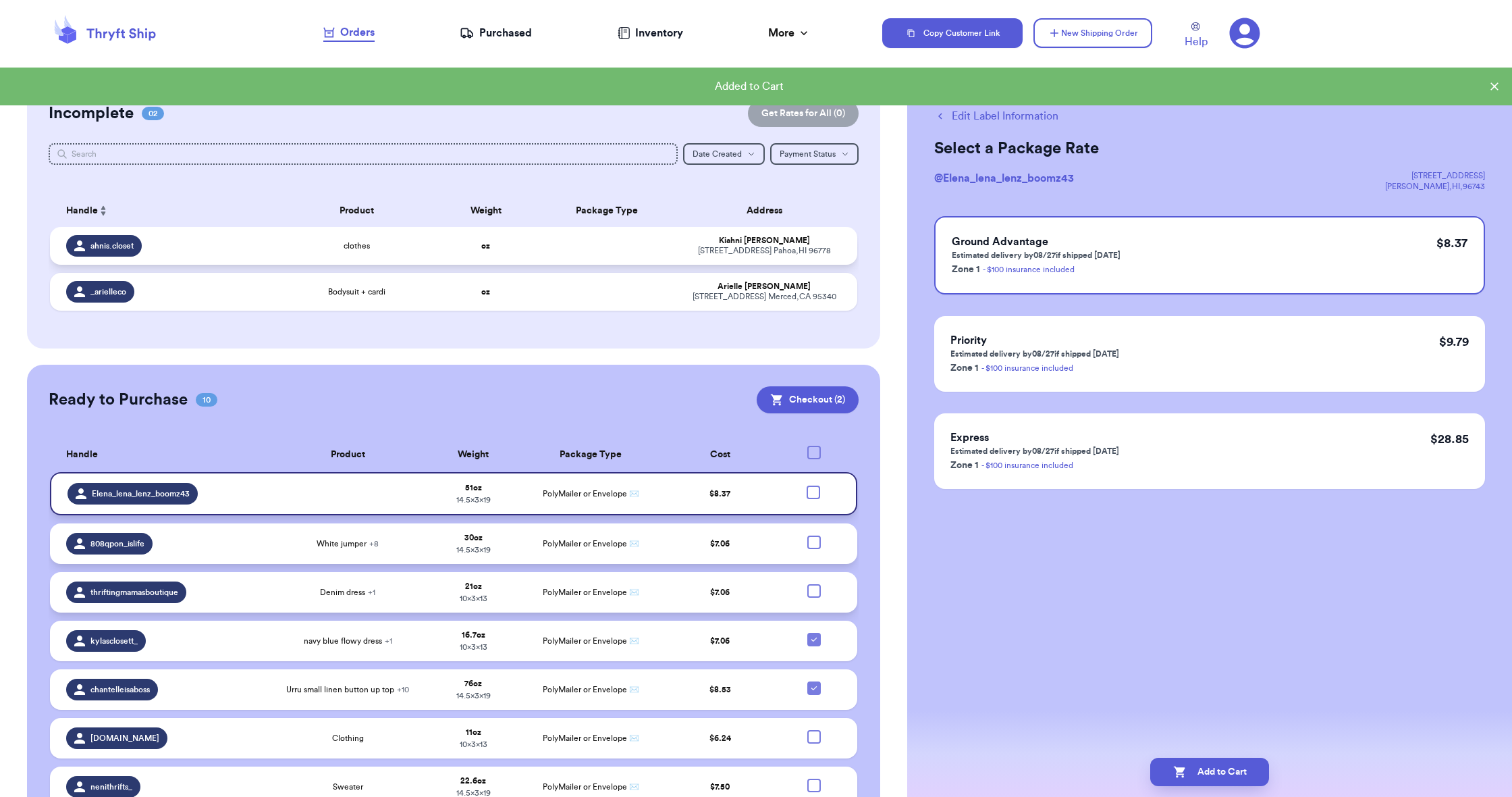
click at [586, 261] on td at bounding box center [607, 246] width 145 height 37
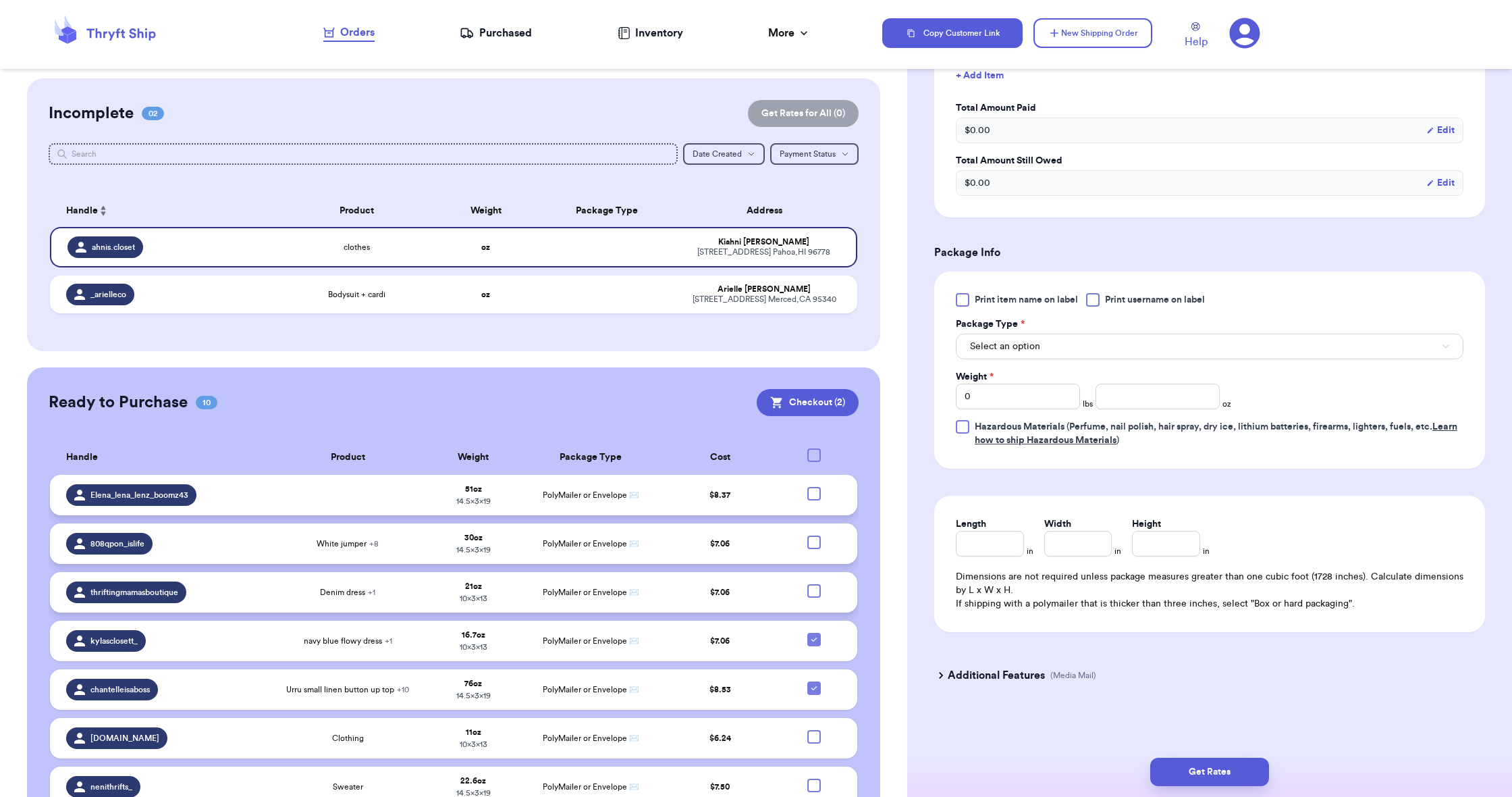
scroll to position [408, 0]
click at [1001, 348] on span "Select an option" at bounding box center [1005, 346] width 70 height 13
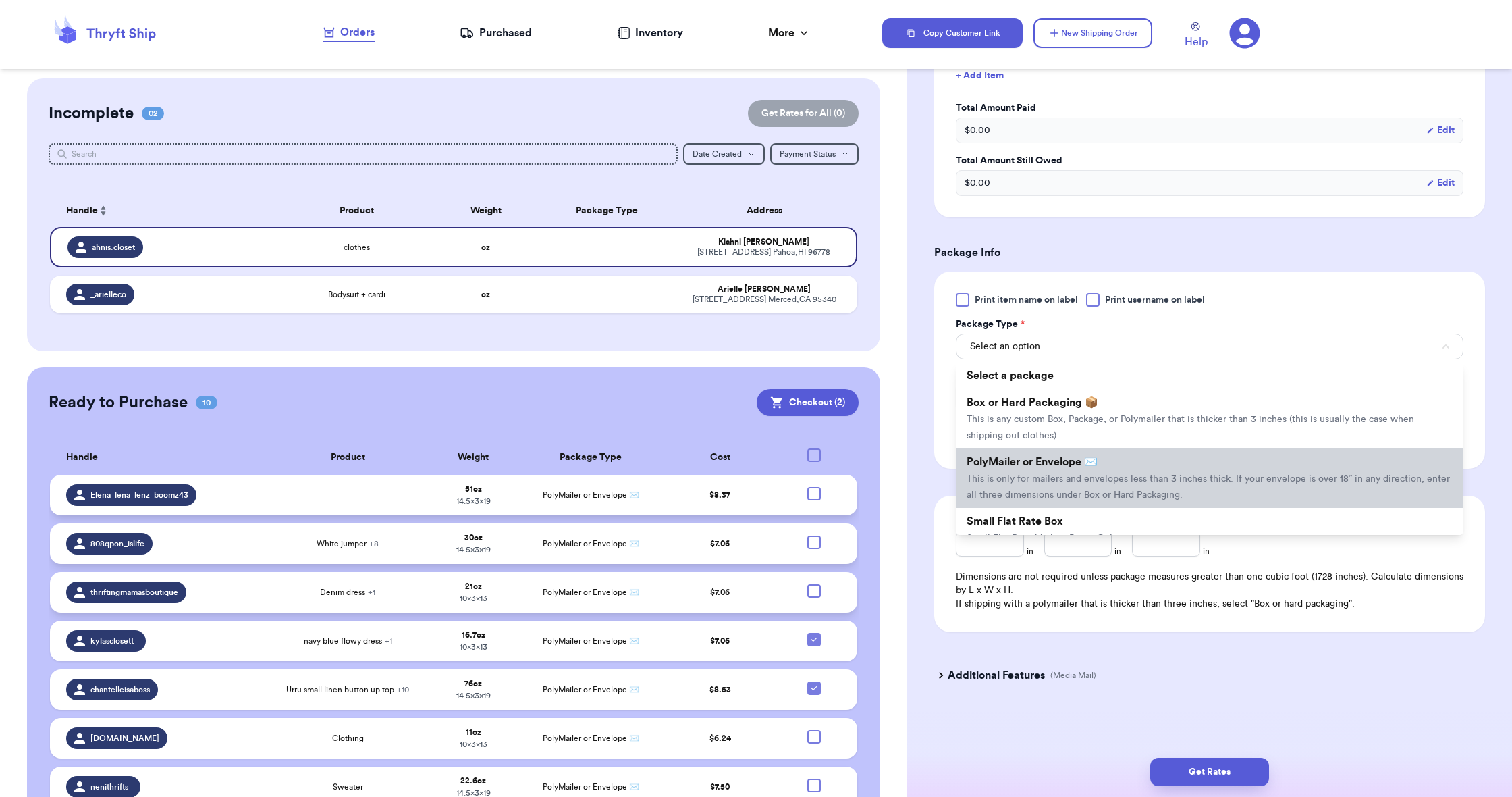
click at [1014, 458] on span "PolyMailer or Envelope ✉️" at bounding box center [1032, 462] width 131 height 11
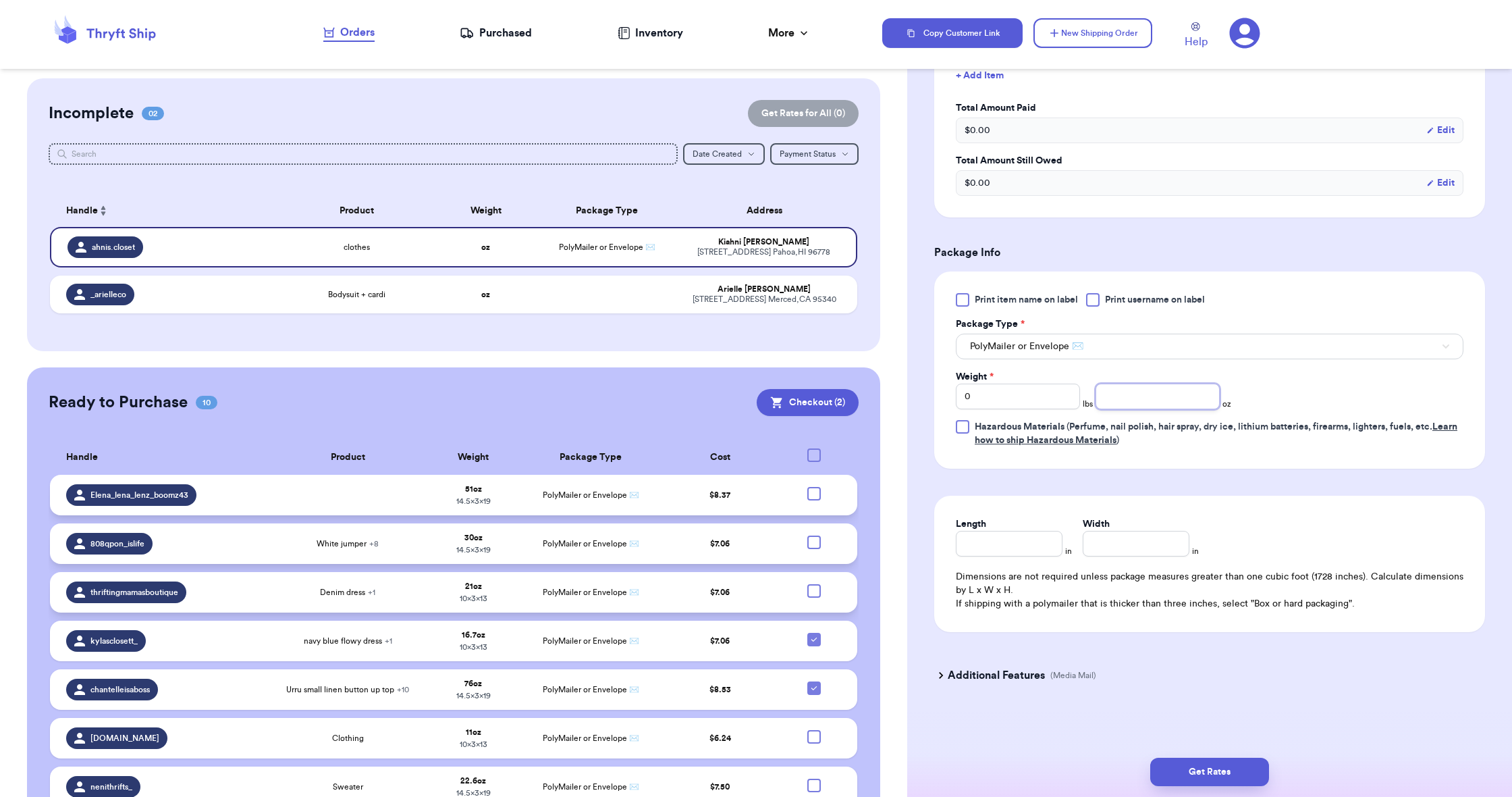
click at [1130, 399] on input "number" at bounding box center [1157, 396] width 124 height 26
type input "4"
click at [1038, 543] on input "Length" at bounding box center [1009, 543] width 107 height 26
type input "9"
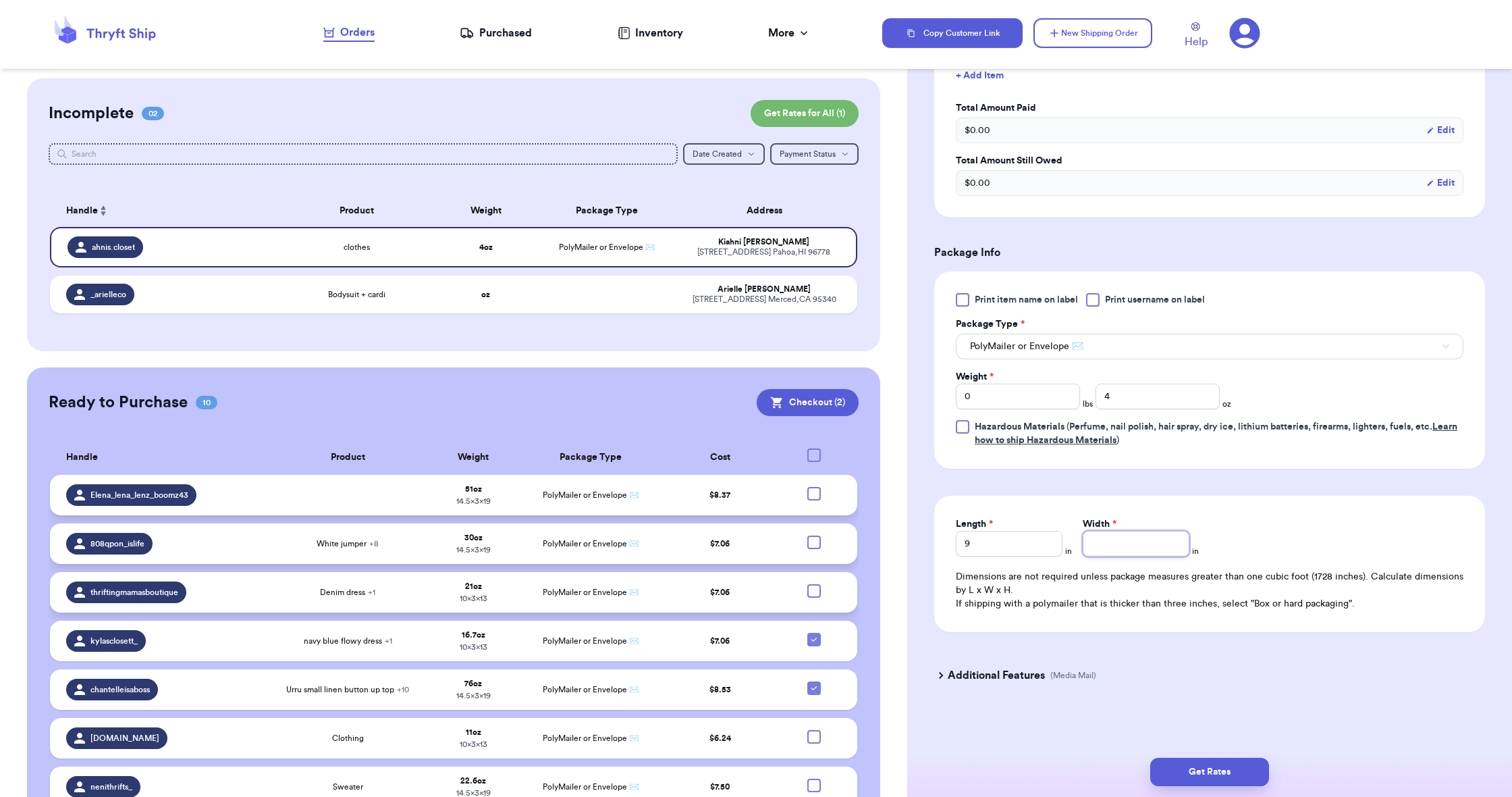
click at [1155, 544] on input "Width *" at bounding box center [1136, 543] width 107 height 26
type input "6"
click at [1235, 779] on button "Get Rates" at bounding box center [1209, 772] width 119 height 28
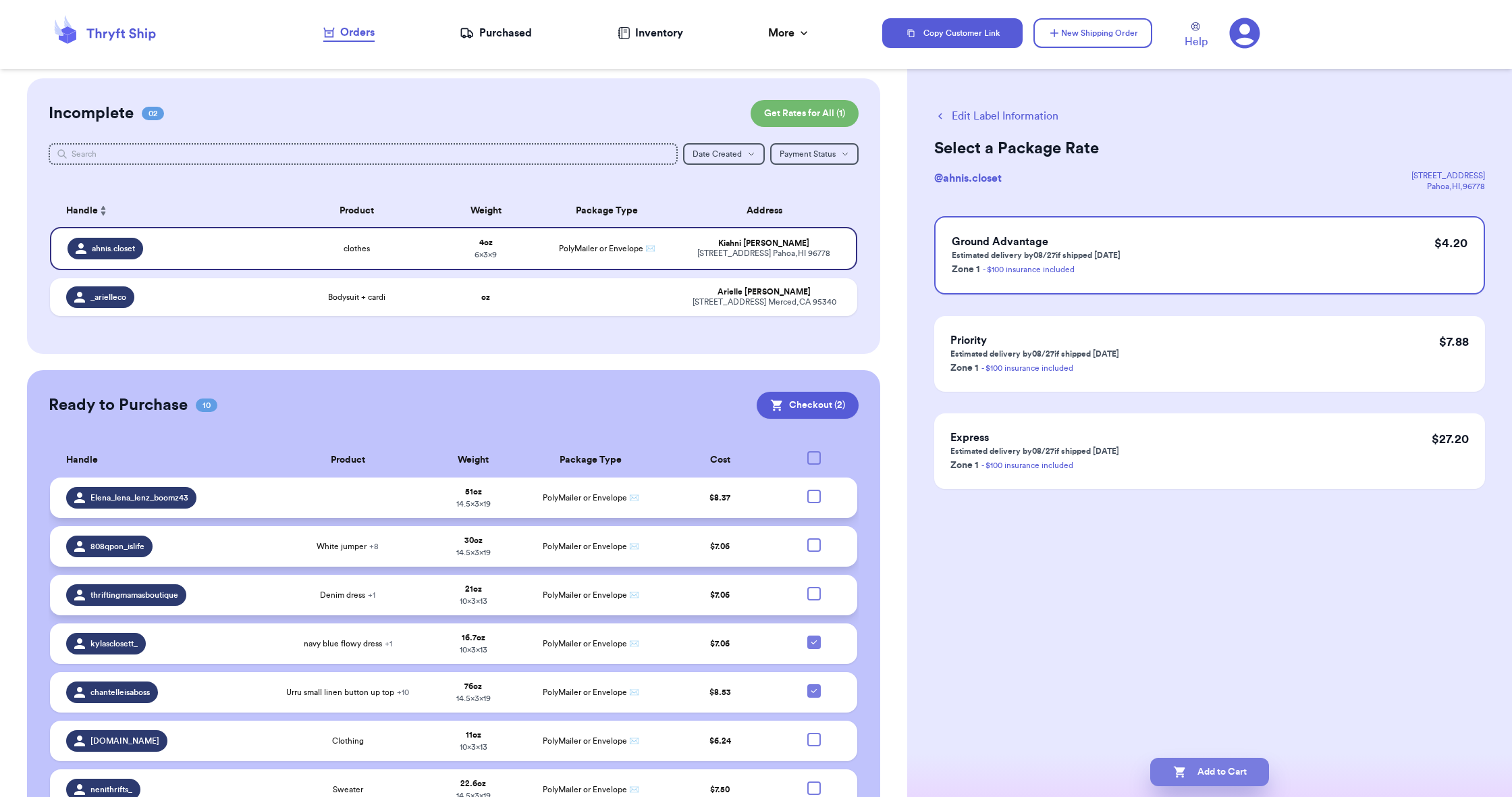
click at [1205, 774] on button "Add to Cart" at bounding box center [1209, 772] width 119 height 28
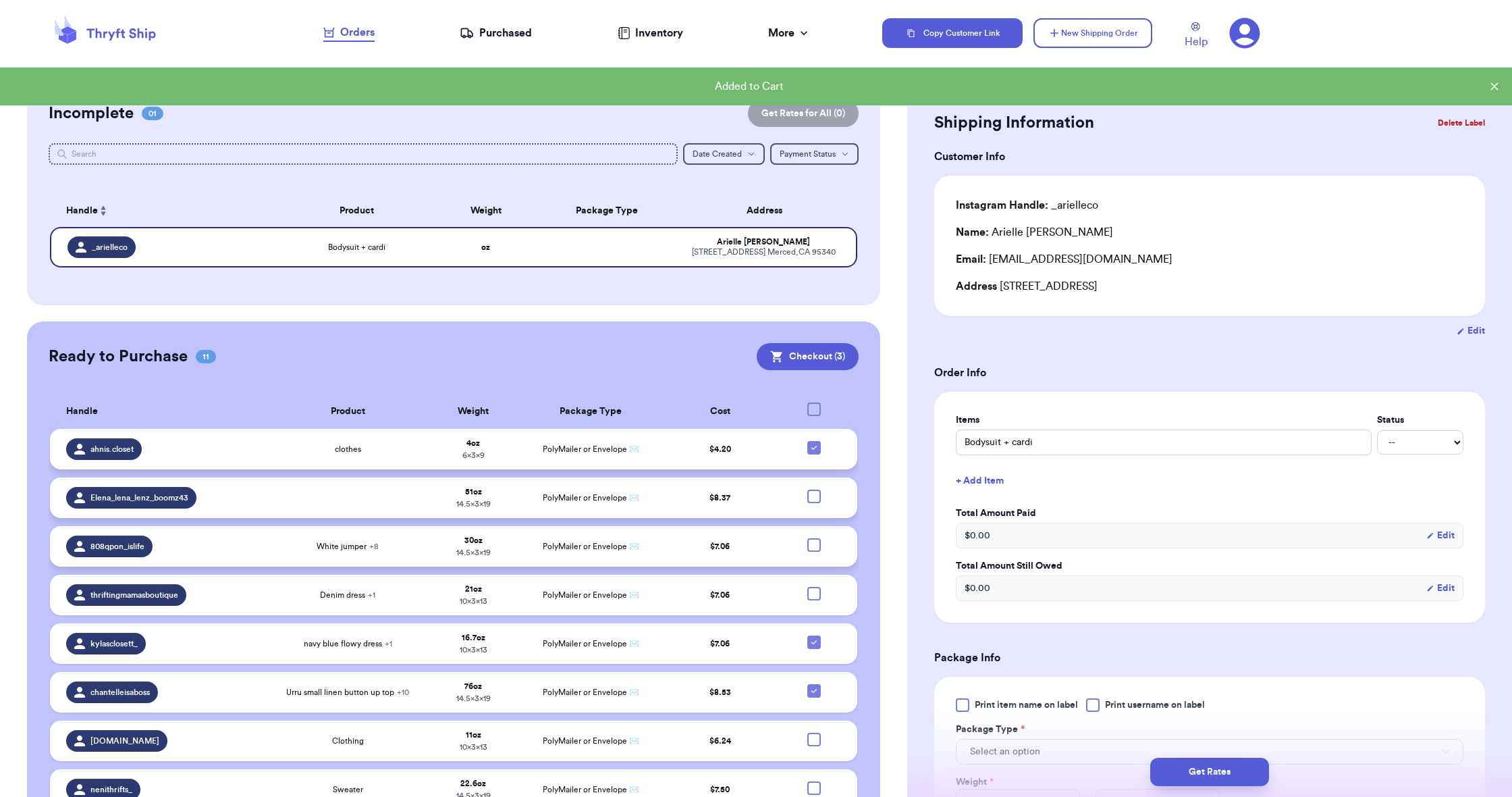
click at [815, 454] on icon at bounding box center [815, 448] width 11 height 11
click at [815, 441] on input "checkbox" at bounding box center [814, 440] width 1 height 1
checkbox input "false"
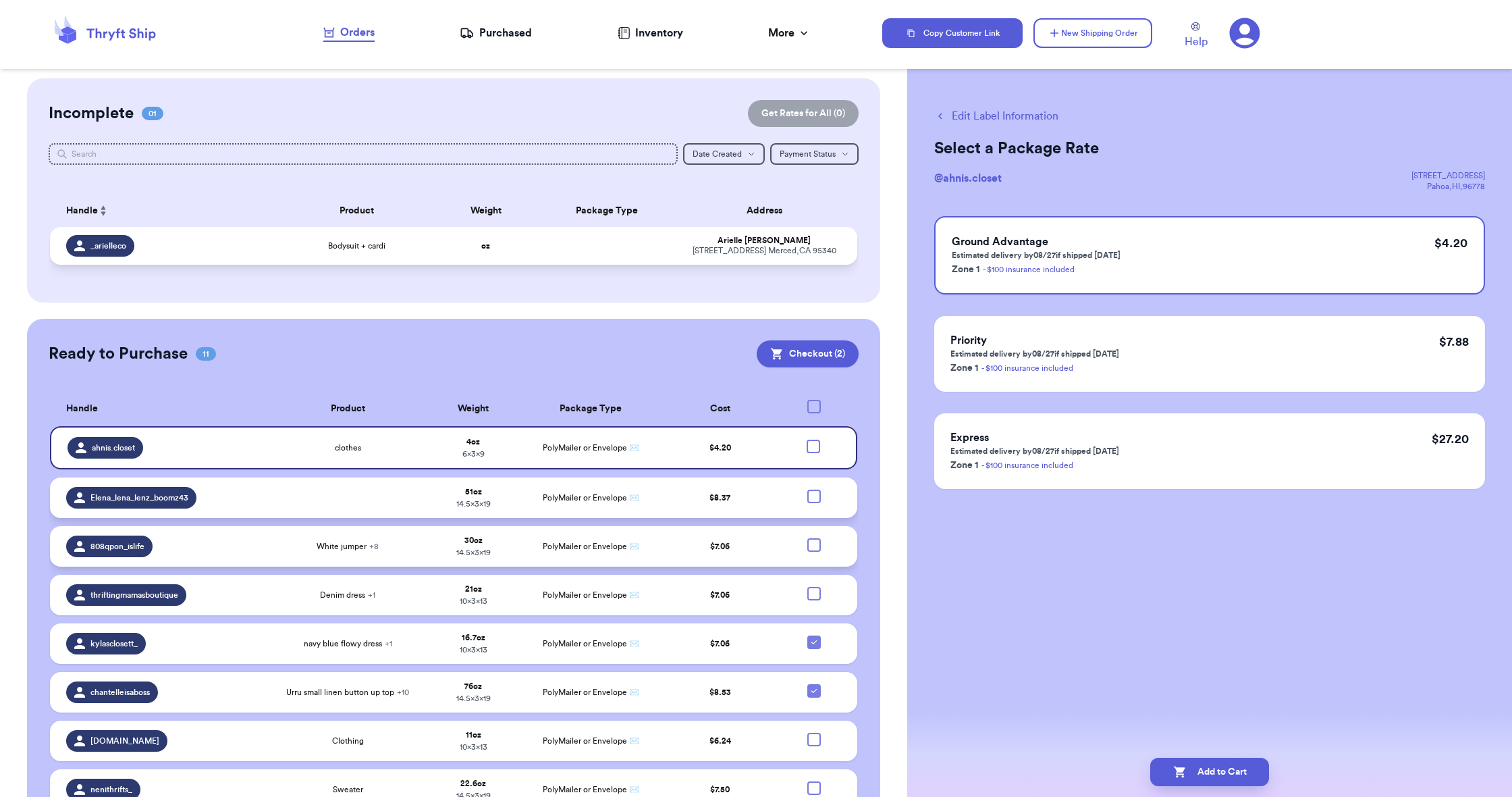
click at [435, 251] on td "Bodysuit + cardi" at bounding box center [357, 246] width 161 height 37
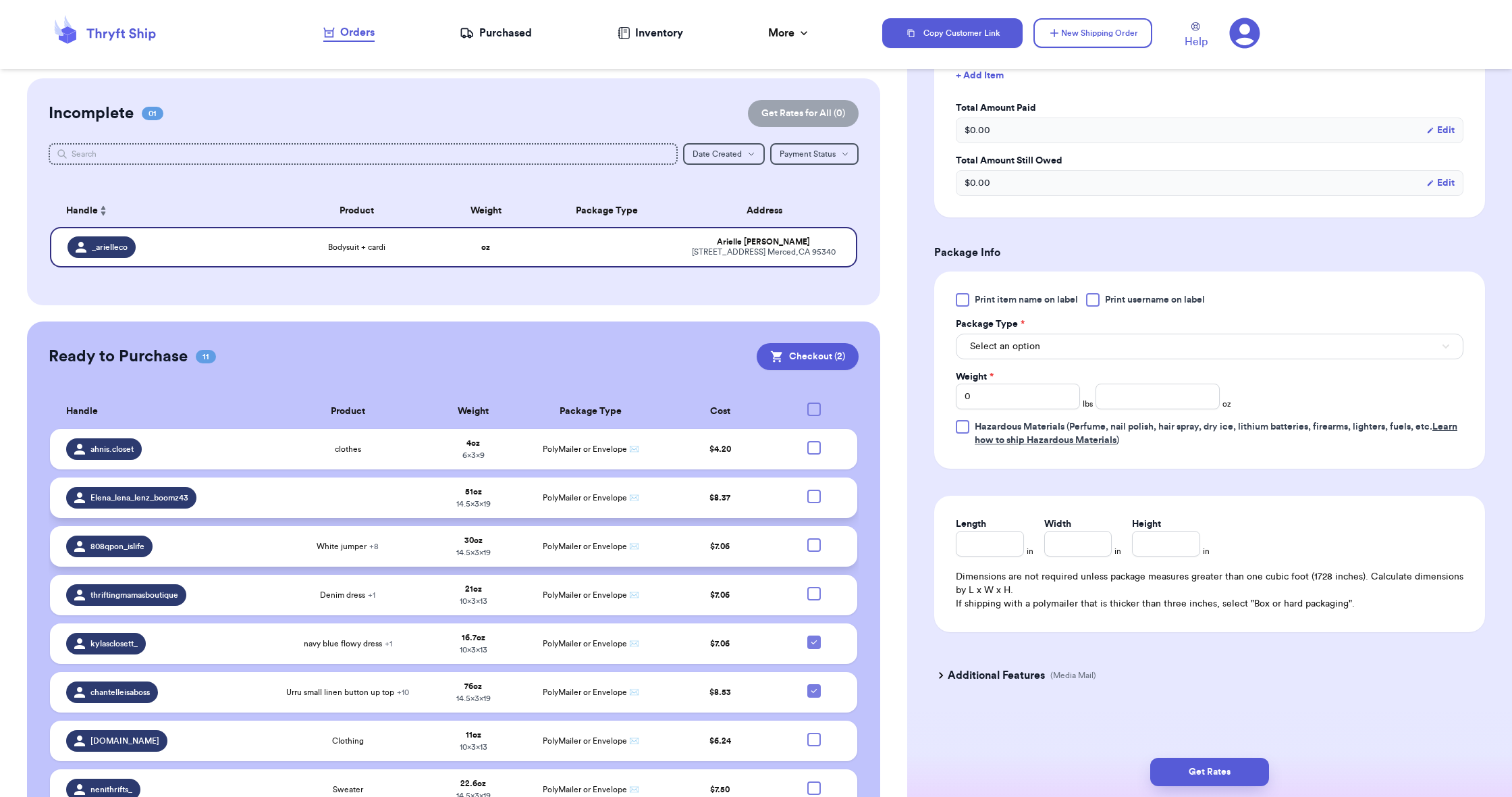
scroll to position [408, 0]
click at [1020, 342] on span "Select an option" at bounding box center [1005, 346] width 70 height 13
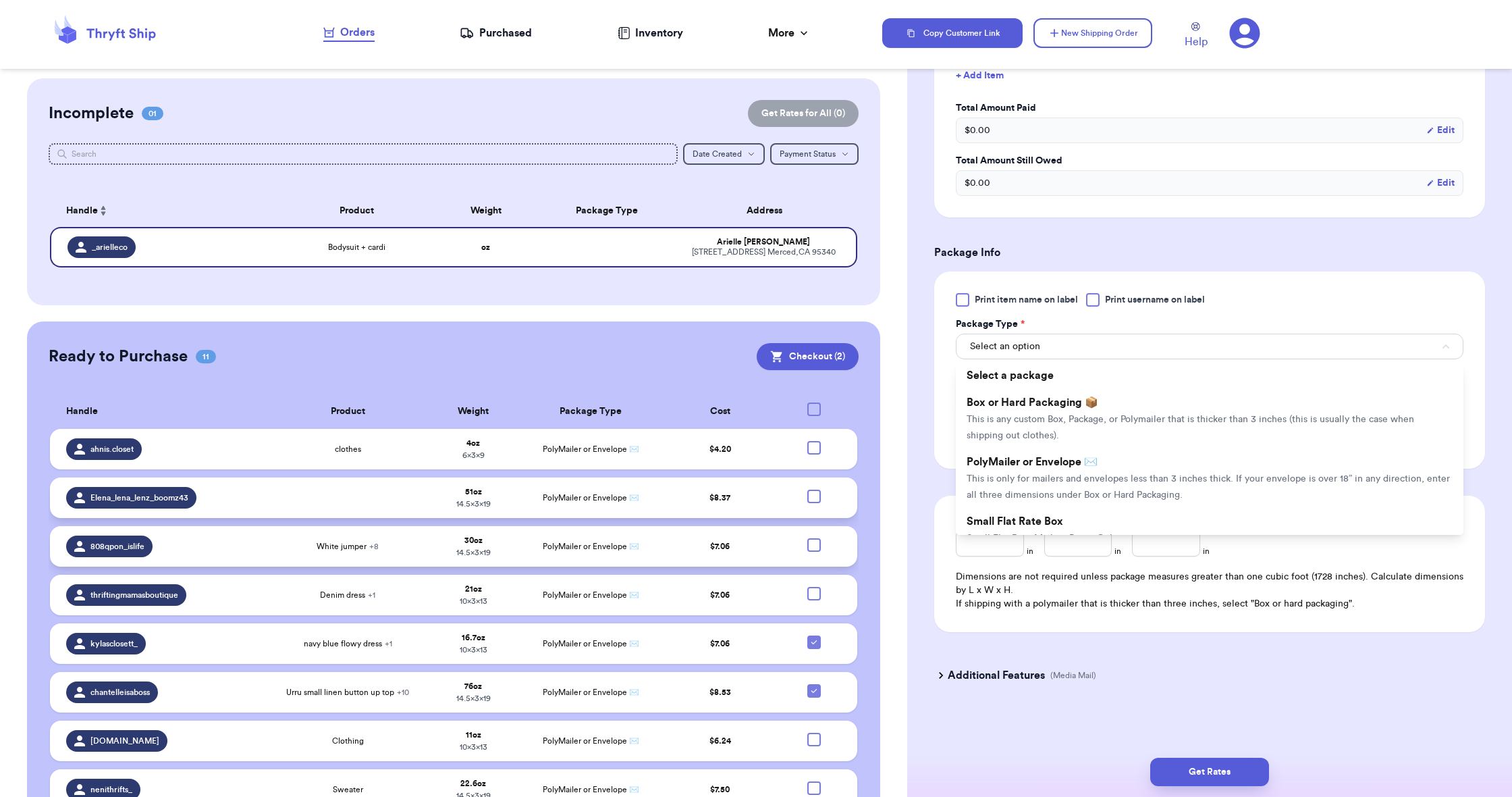
click at [1016, 468] on span "PolyMailer or Envelope ✉️" at bounding box center [1032, 462] width 131 height 11
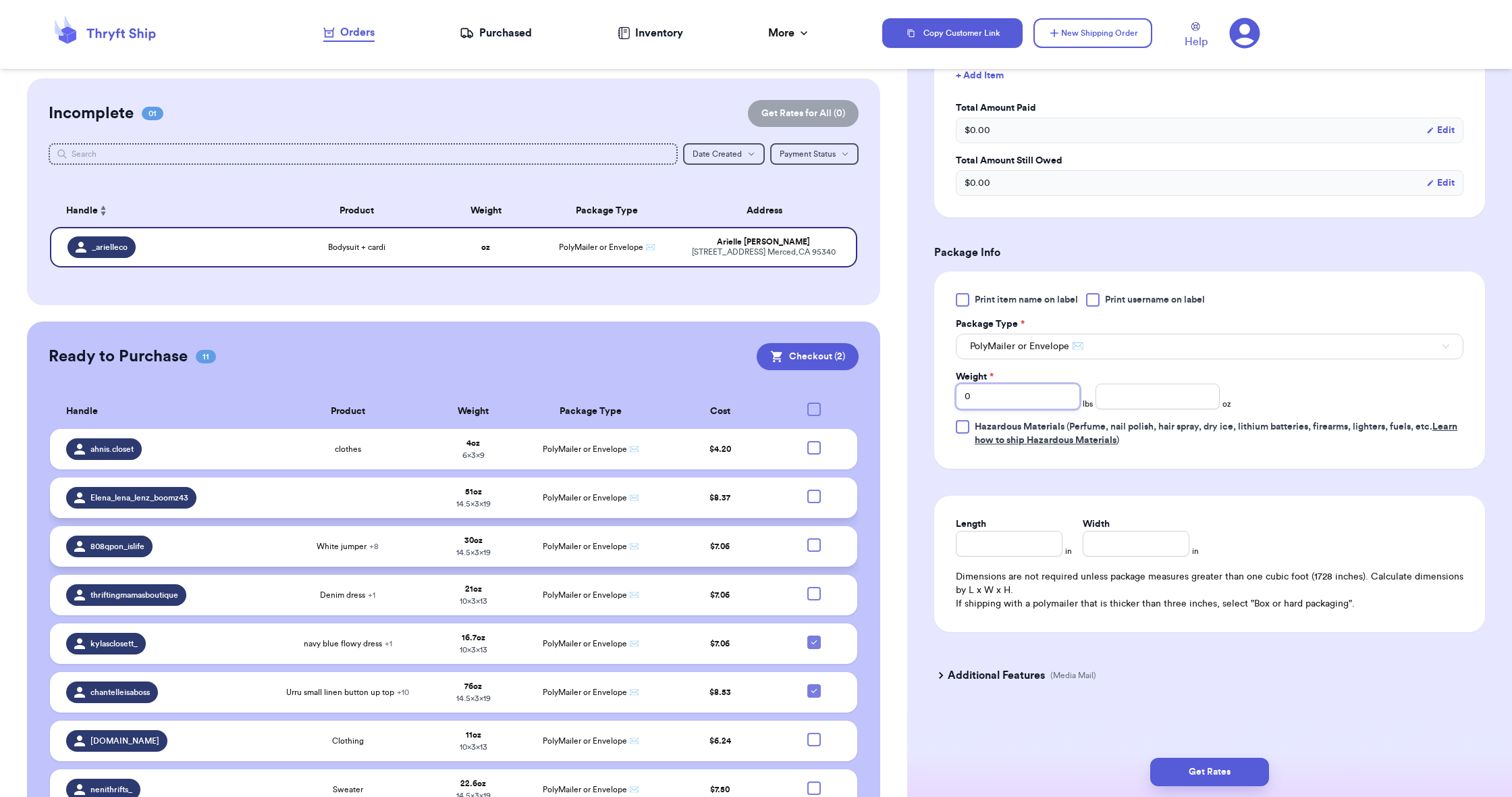
click at [990, 395] on input "0" at bounding box center [1017, 396] width 124 height 26
click at [1145, 395] on input "number" at bounding box center [1157, 396] width 124 height 26
type input "7.6"
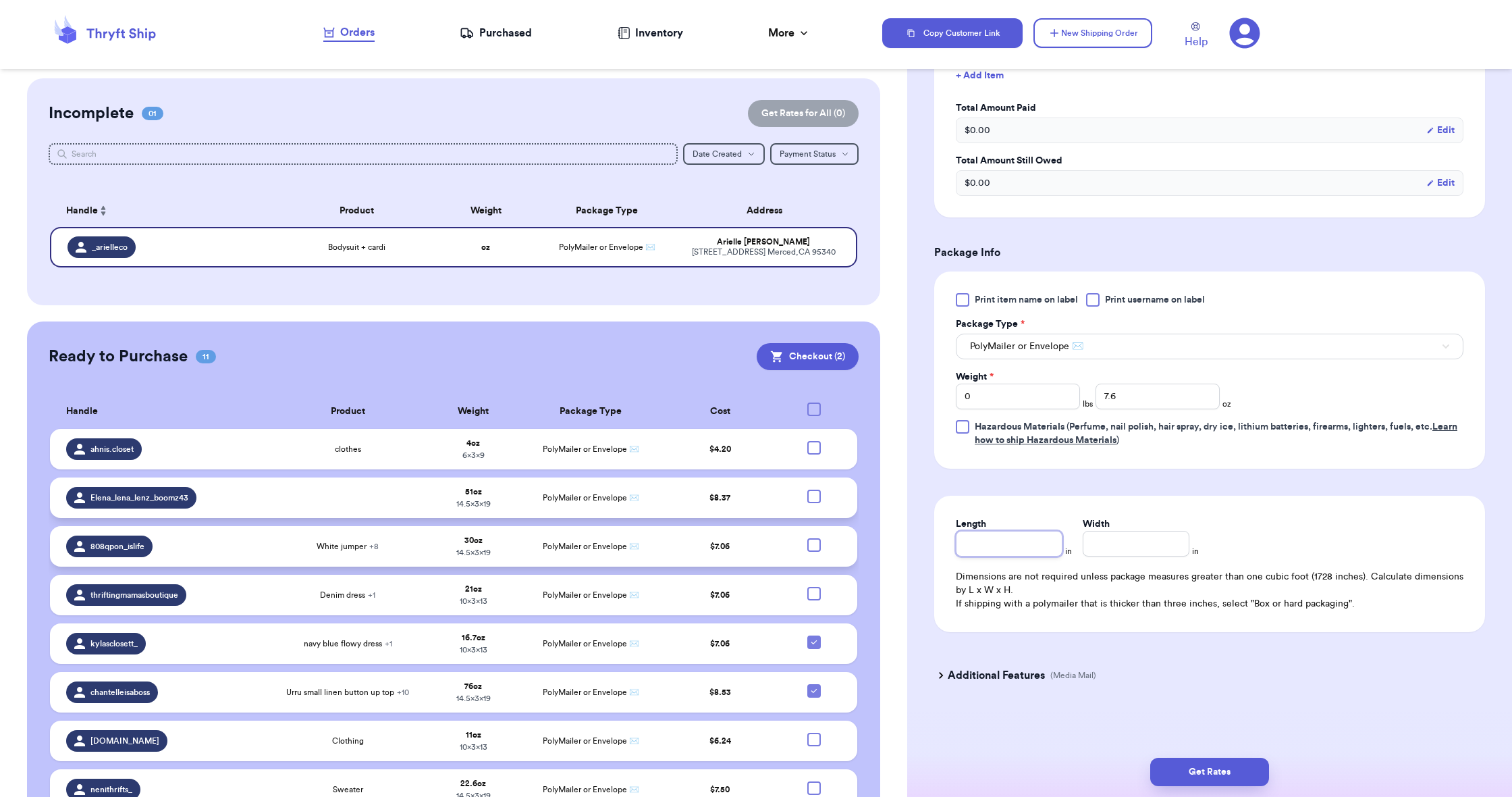
click at [1013, 554] on input "Length" at bounding box center [1009, 543] width 107 height 26
type input "13"
click at [1097, 546] on input "Width *" at bounding box center [1136, 543] width 107 height 26
type input "10"
click at [1219, 774] on button "Get Rates" at bounding box center [1209, 772] width 119 height 28
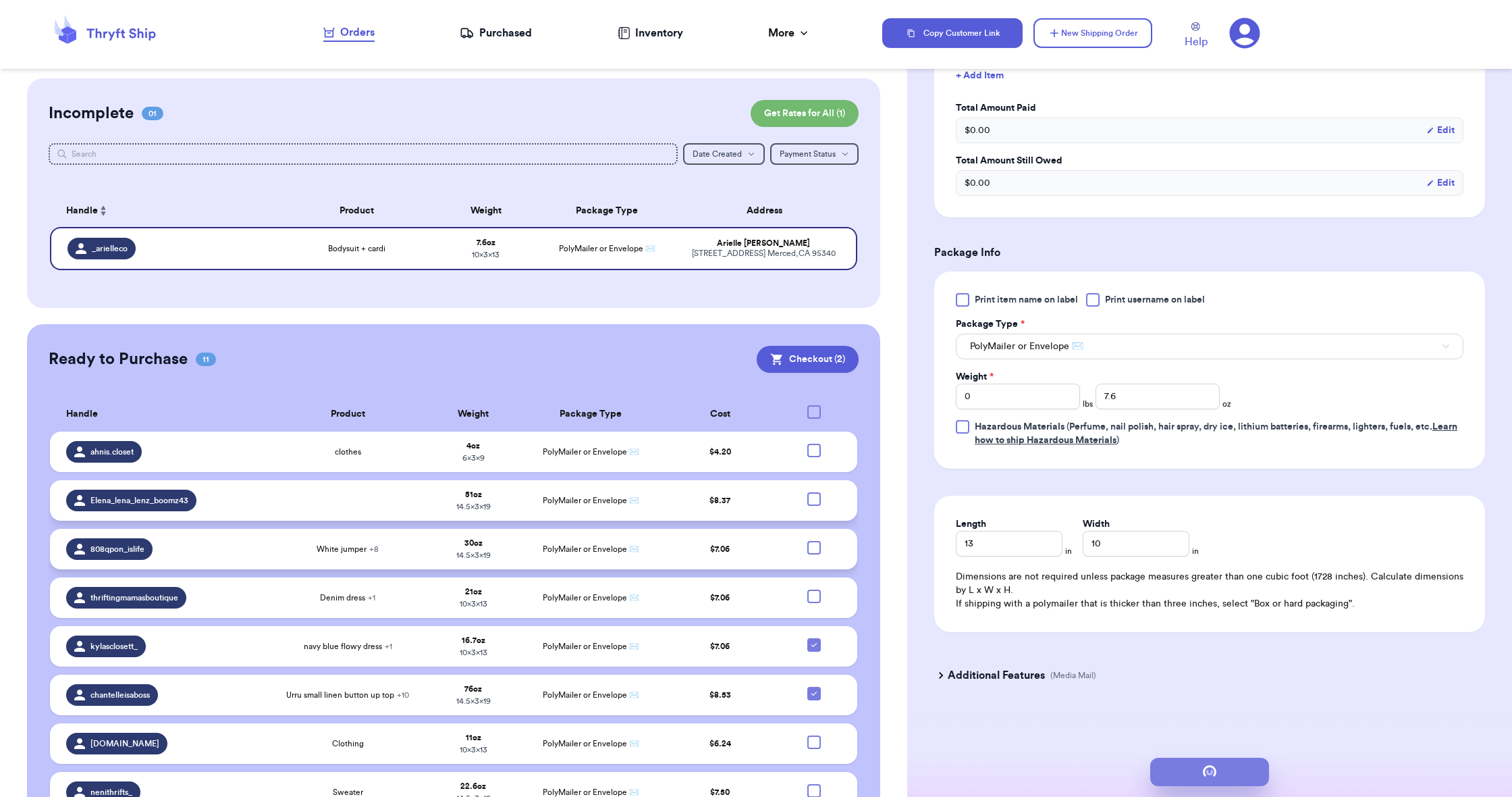
scroll to position [0, 0]
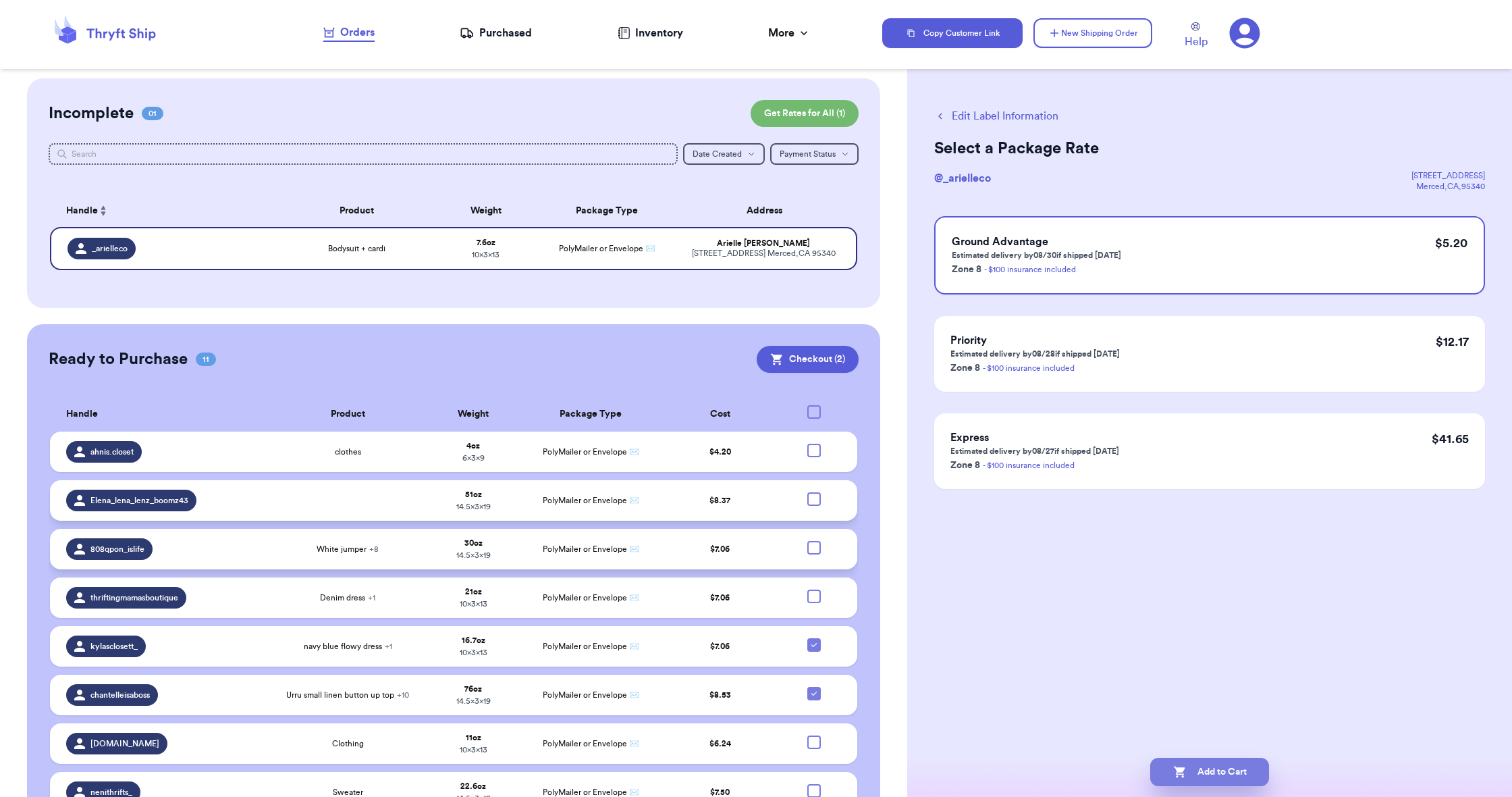
click at [1234, 769] on button "Add to Cart" at bounding box center [1209, 772] width 119 height 28
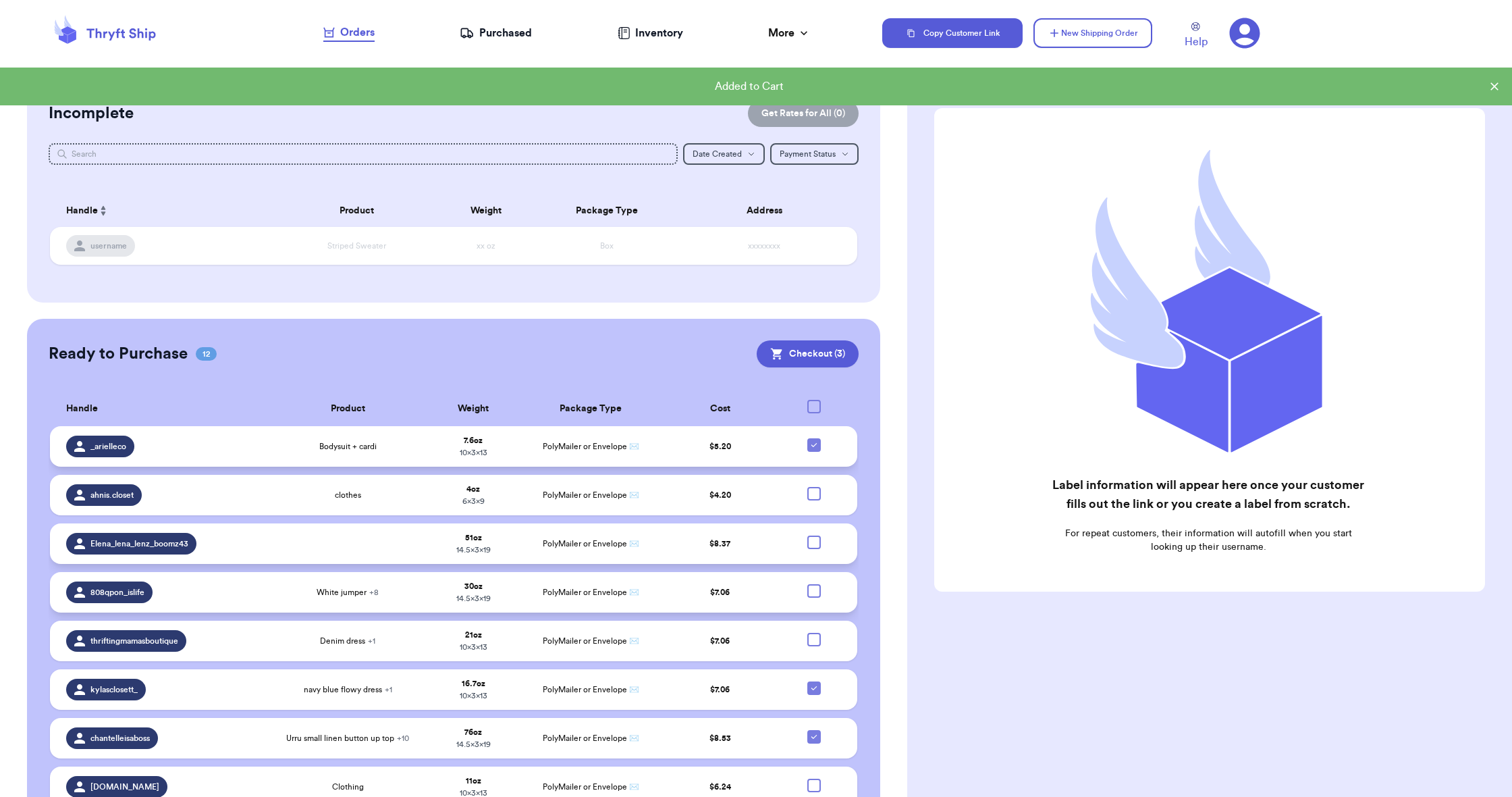
click at [811, 450] on icon at bounding box center [815, 445] width 11 height 11
click at [814, 439] on input "checkbox" at bounding box center [814, 438] width 1 height 1
checkbox input "false"
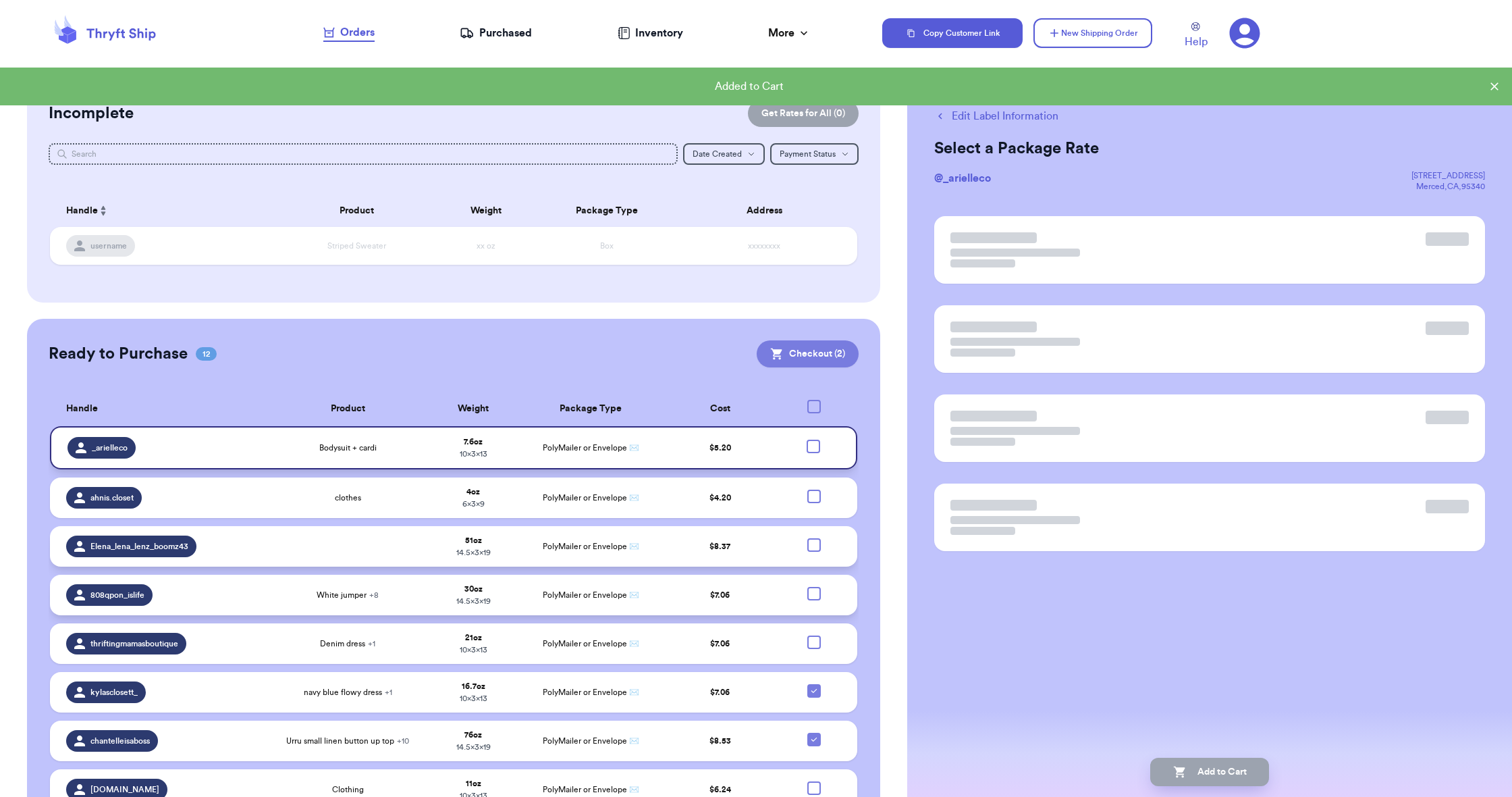
click at [790, 349] on button "Checkout ( 2 )" at bounding box center [807, 354] width 102 height 27
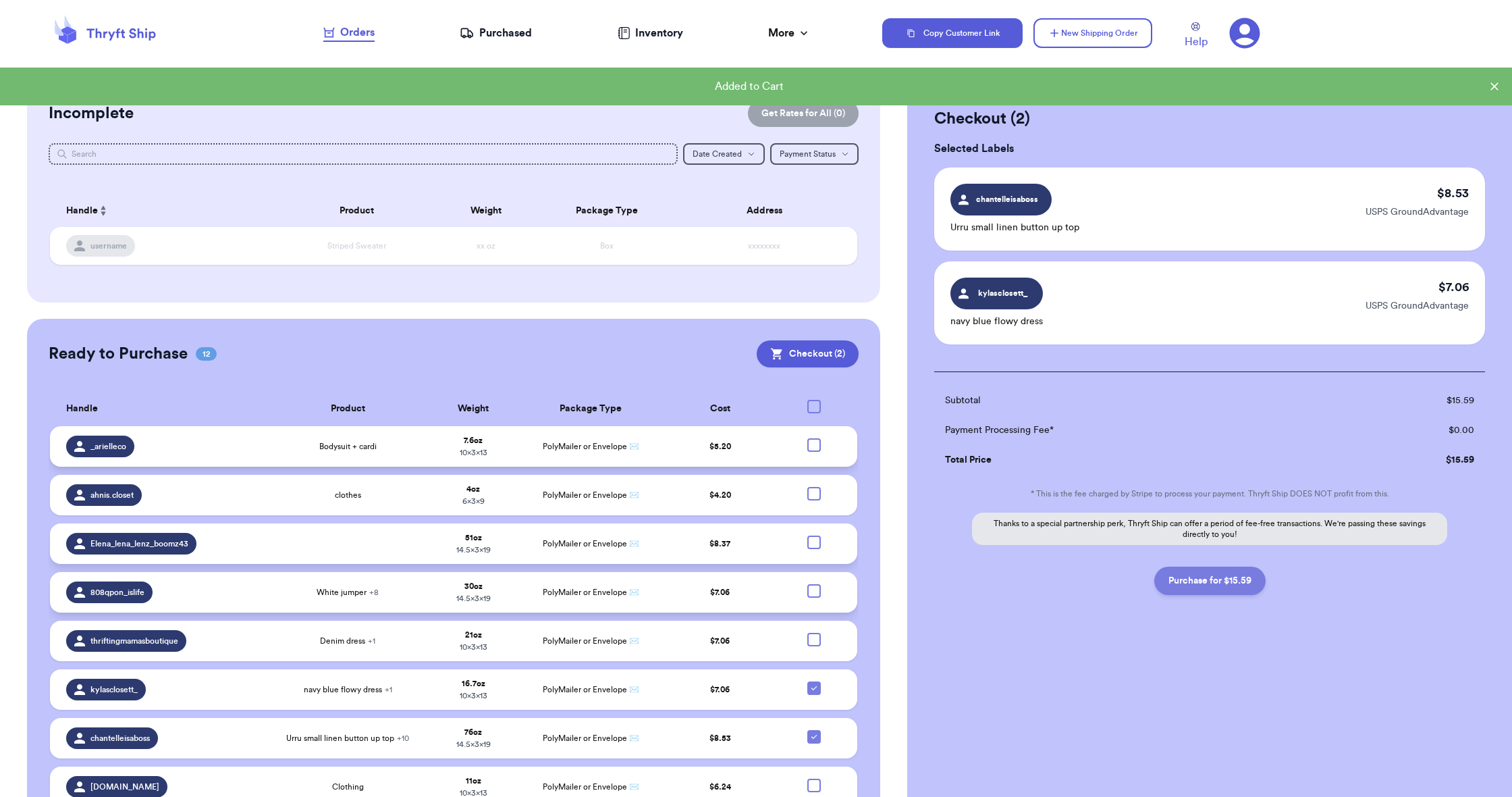
click at [1198, 575] on button "Purchase for $15.59" at bounding box center [1210, 581] width 112 height 28
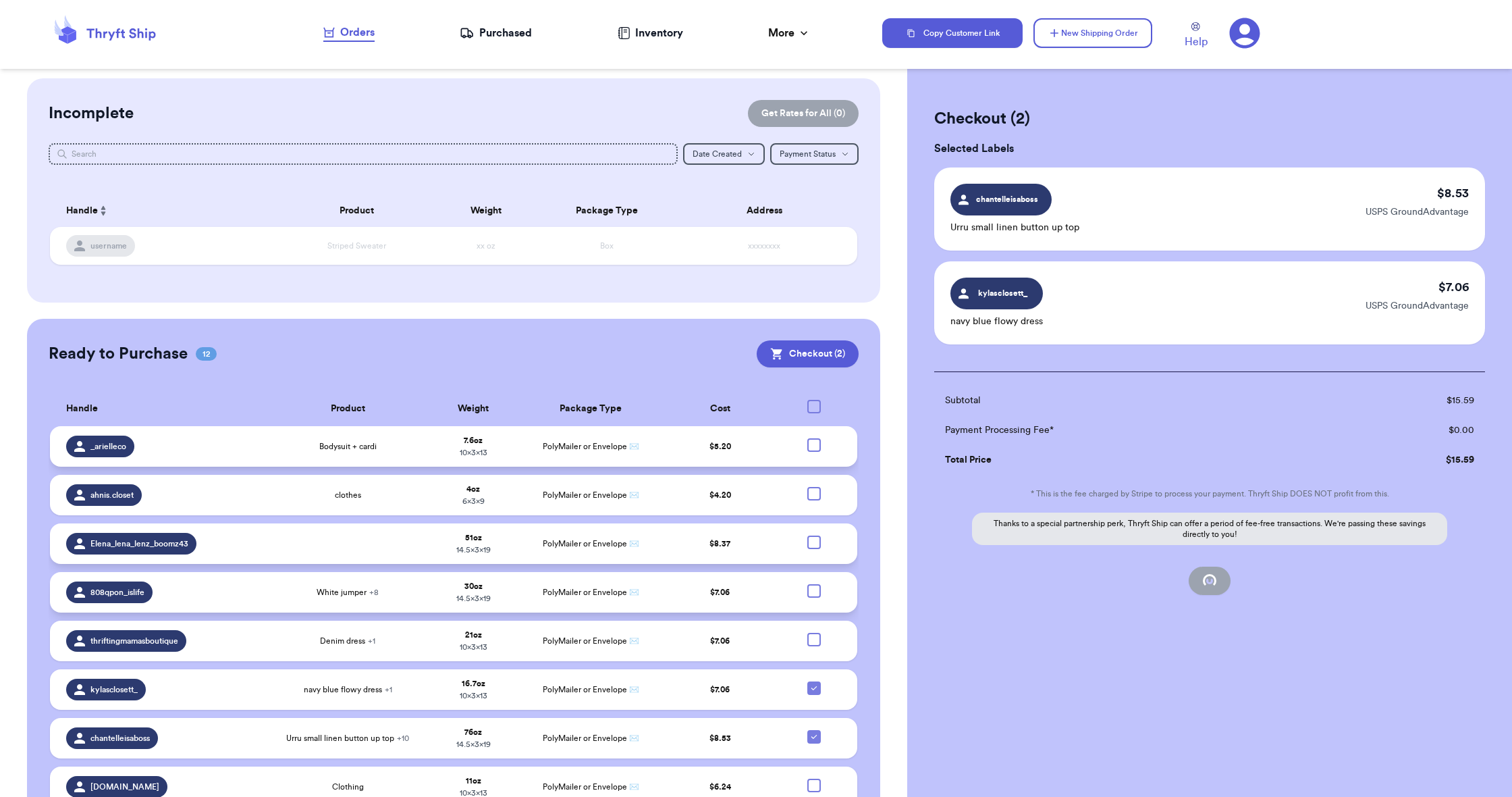
checkbox input "false"
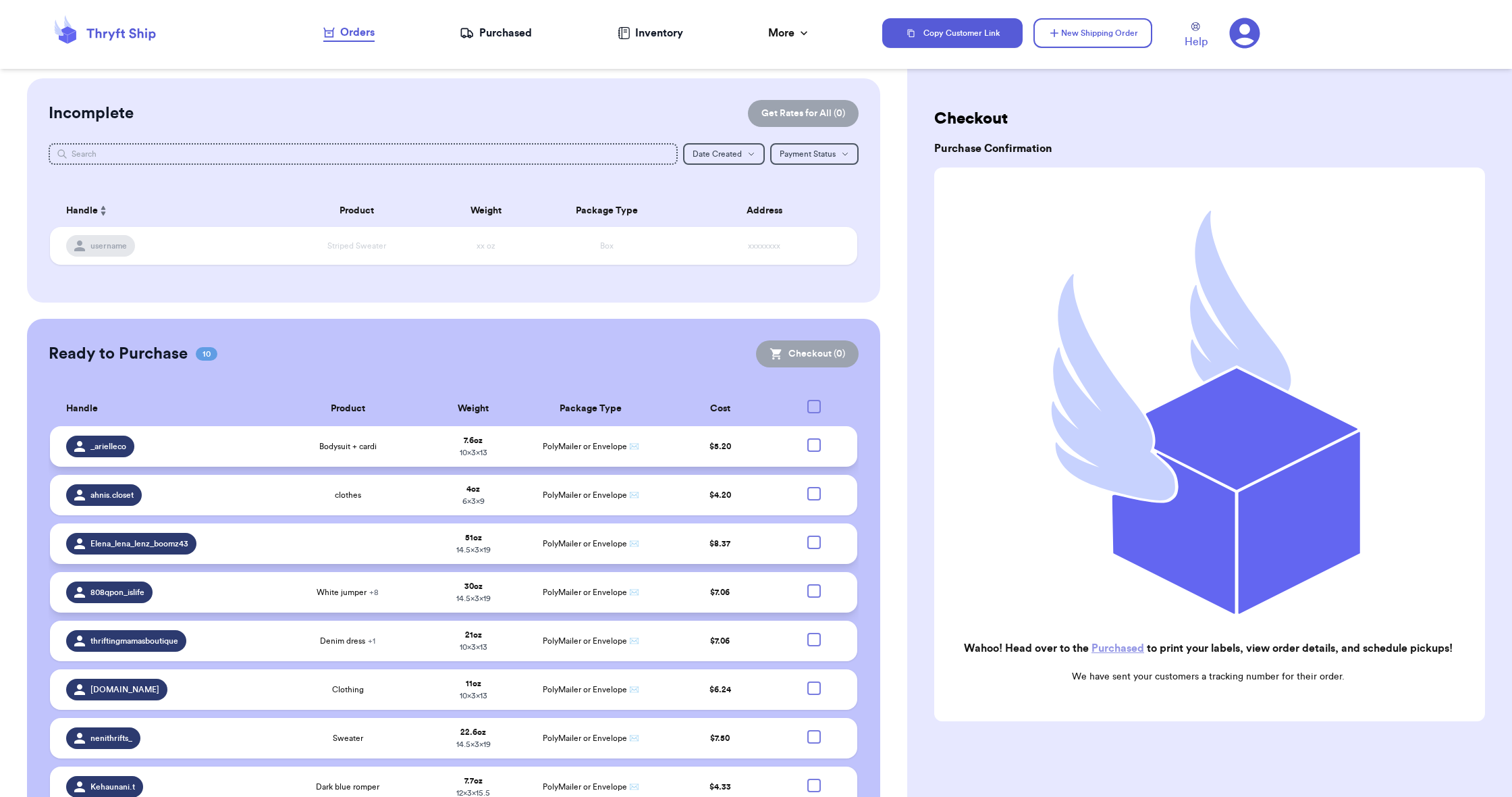
click at [513, 31] on div "Purchased" at bounding box center [495, 33] width 73 height 16
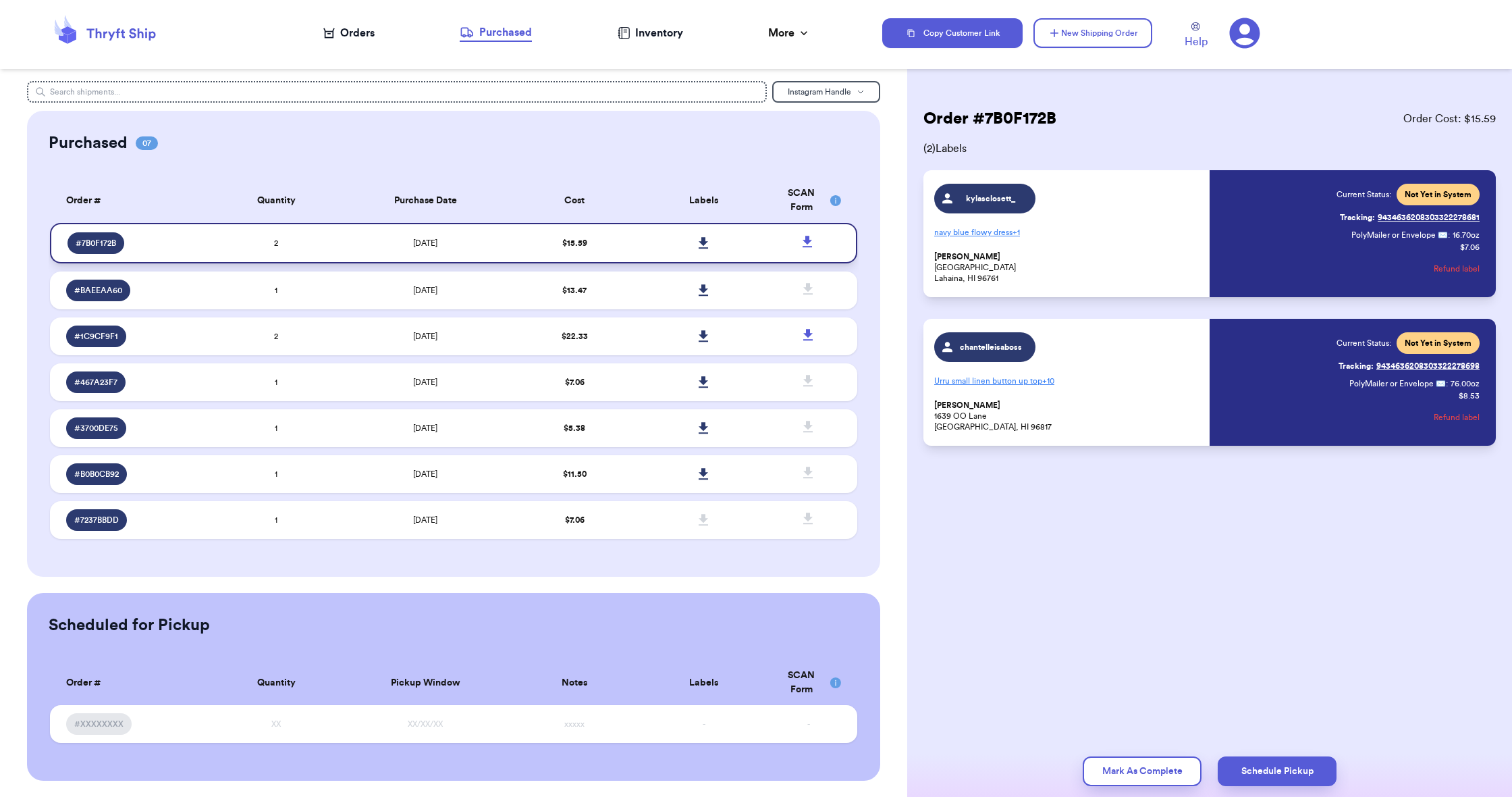
click at [704, 248] on icon at bounding box center [704, 243] width 9 height 12
click at [368, 36] on div "Orders" at bounding box center [349, 33] width 51 height 16
